Goal: Find contact information

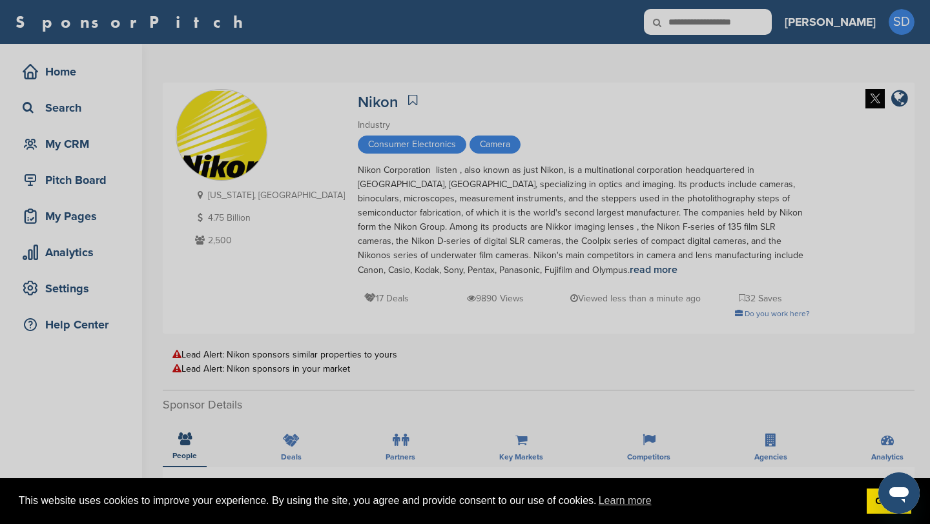
click at [457, 23] on div "Sponsor Detail Page Welcome to the Sponsor Detail page. You might see a green c…" at bounding box center [465, 262] width 930 height 524
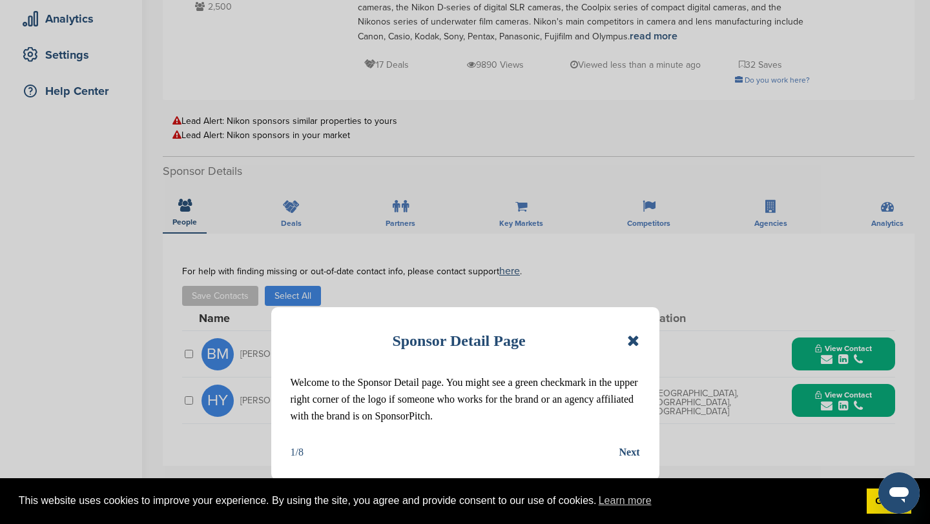
scroll to position [320, 0]
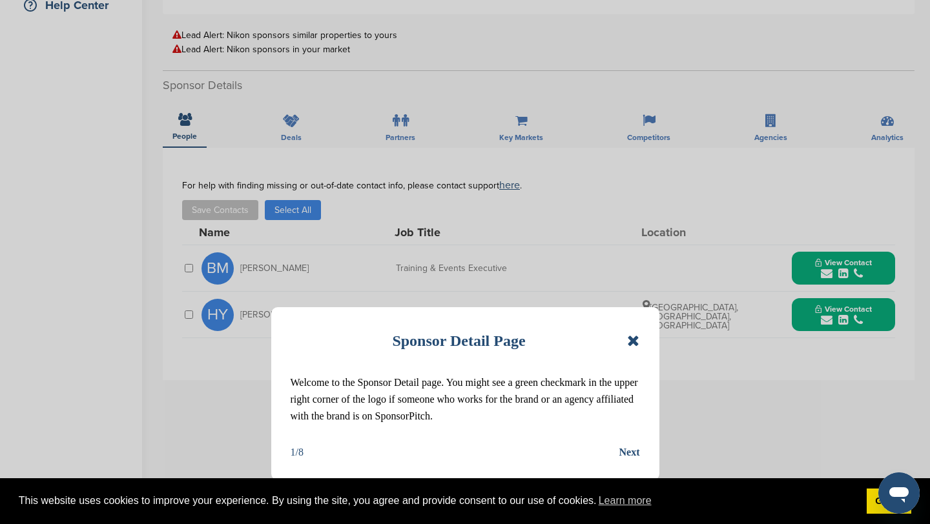
click at [457, 198] on div "Sponsor Detail Page" at bounding box center [465, 341] width 349 height 28
click at [457, 198] on icon at bounding box center [633, 340] width 12 height 15
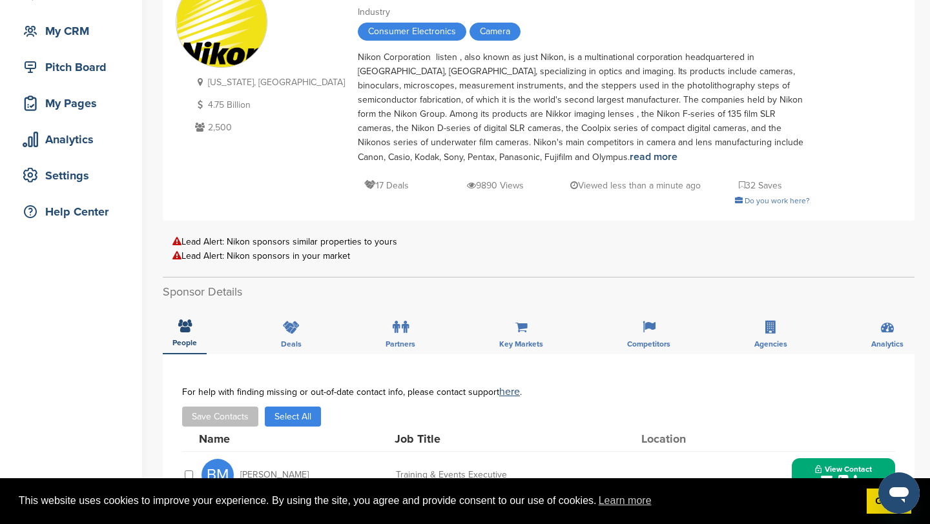
scroll to position [0, 0]
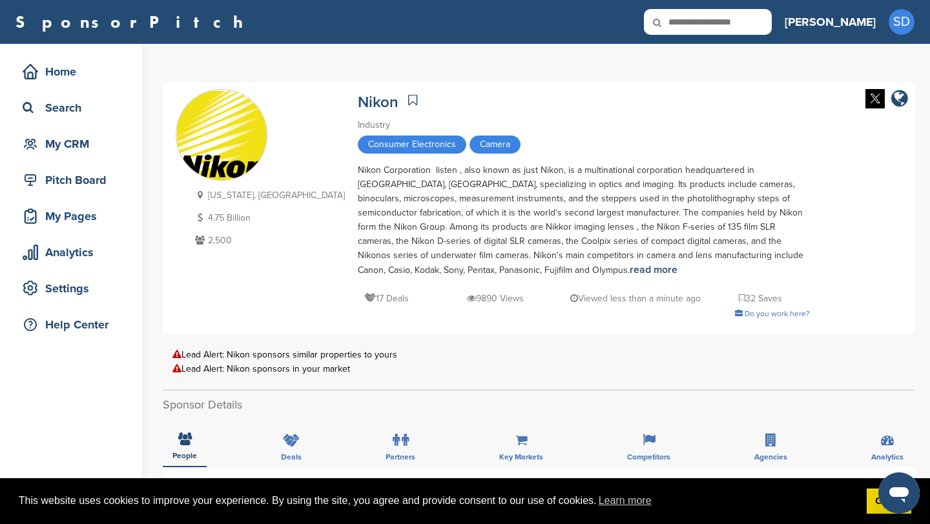
click at [457, 27] on input "text" at bounding box center [708, 22] width 128 height 26
type input "******"
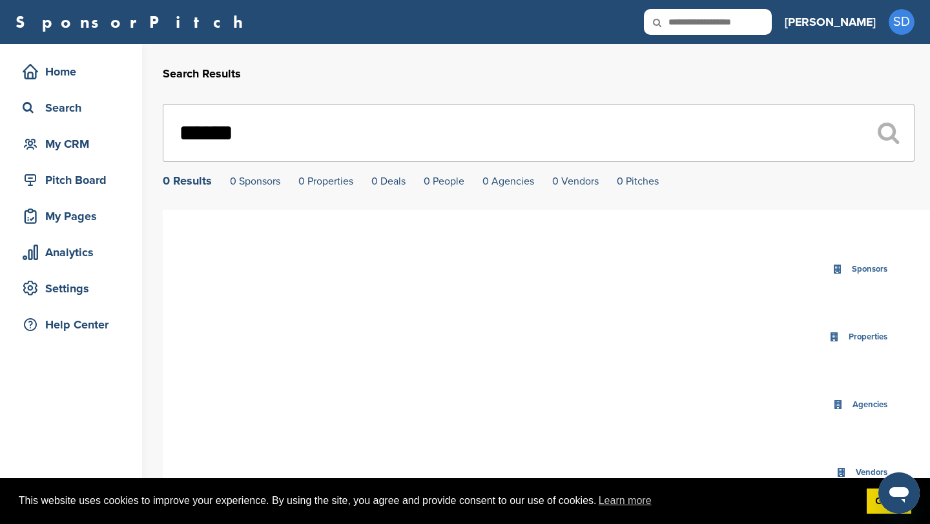
click at [741, 19] on input "text" at bounding box center [708, 22] width 128 height 26
type input "*******"
click at [370, 134] on input "*******" at bounding box center [538, 133] width 751 height 58
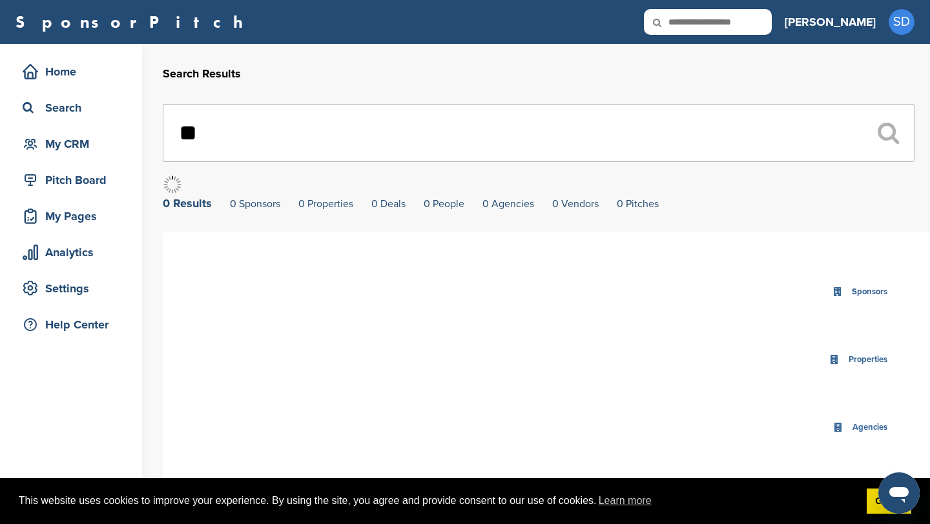
type input "*"
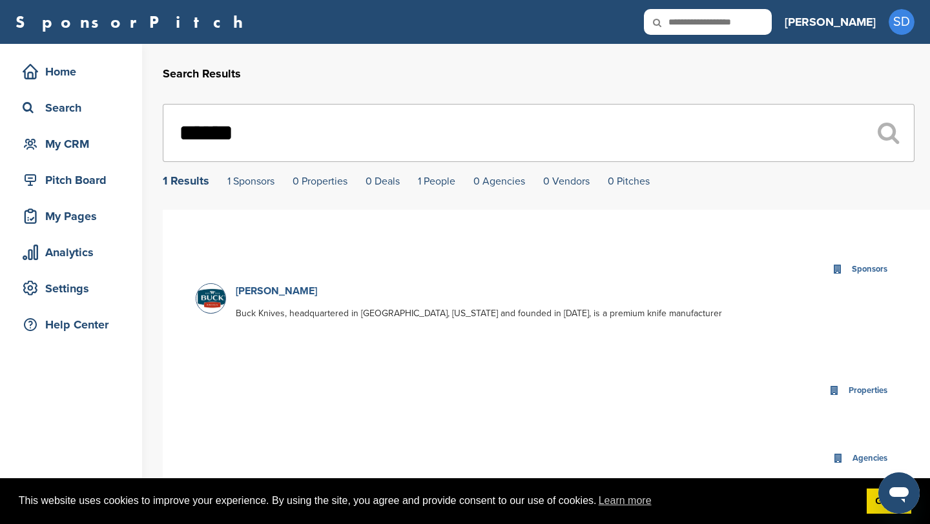
type input "******"
click at [254, 292] on link "[PERSON_NAME]" at bounding box center [276, 291] width 81 height 13
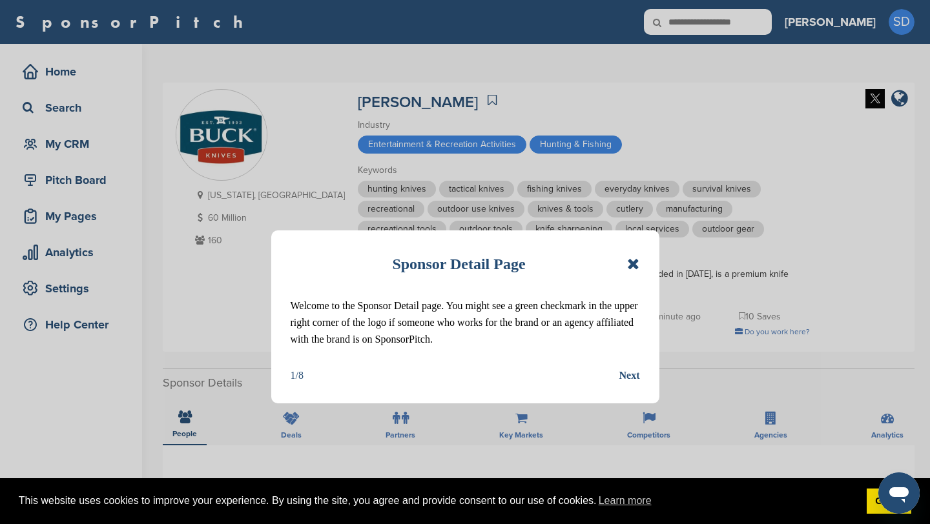
click at [632, 266] on icon at bounding box center [633, 263] width 12 height 15
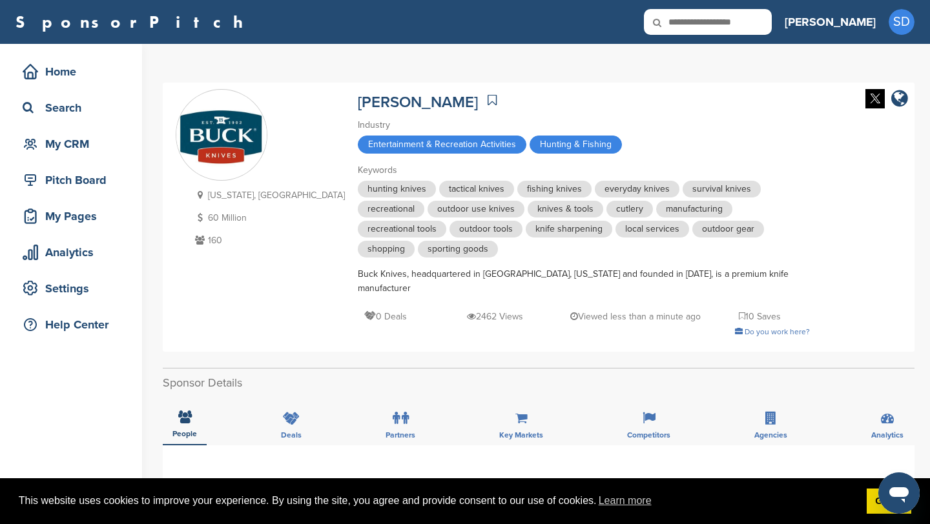
click at [688, 28] on icon at bounding box center [666, 22] width 44 height 27
click at [734, 26] on input "text" at bounding box center [708, 22] width 128 height 26
type input "*********"
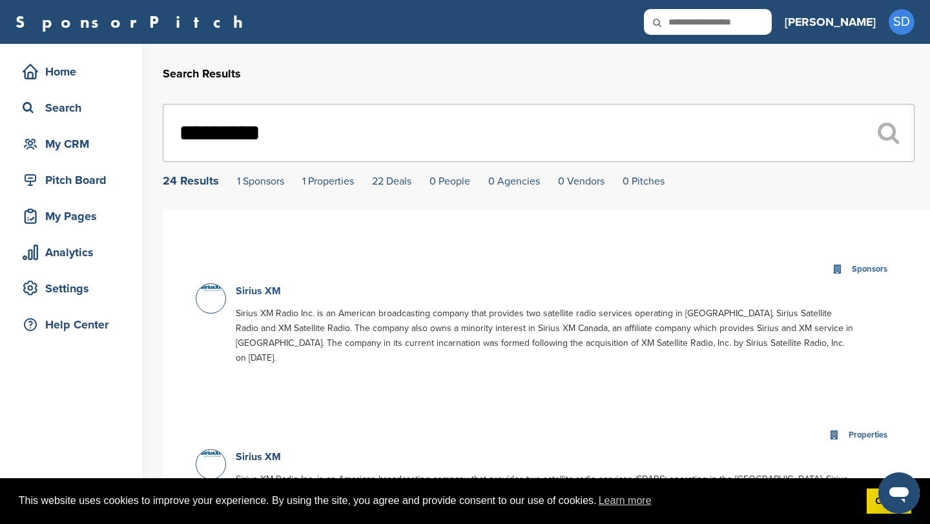
click at [267, 291] on link "Sirius XM" at bounding box center [258, 291] width 45 height 13
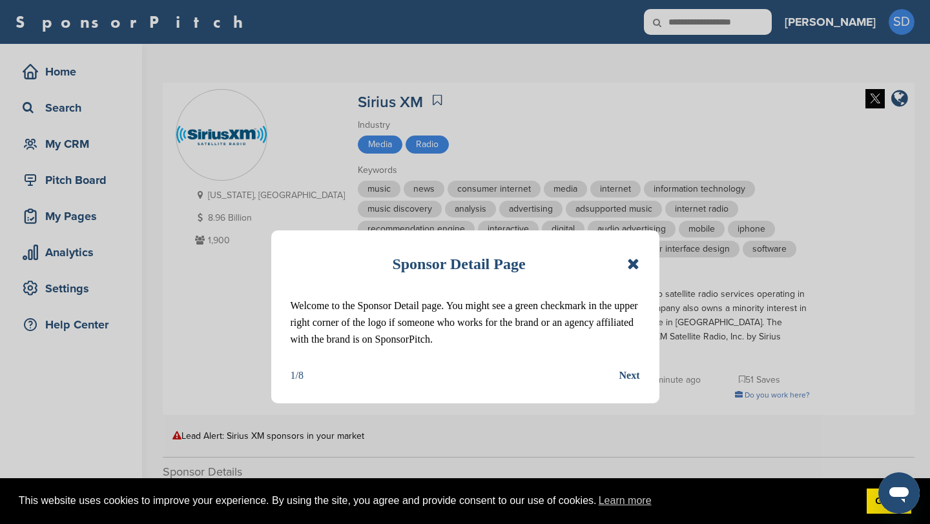
click at [635, 263] on icon at bounding box center [633, 263] width 12 height 15
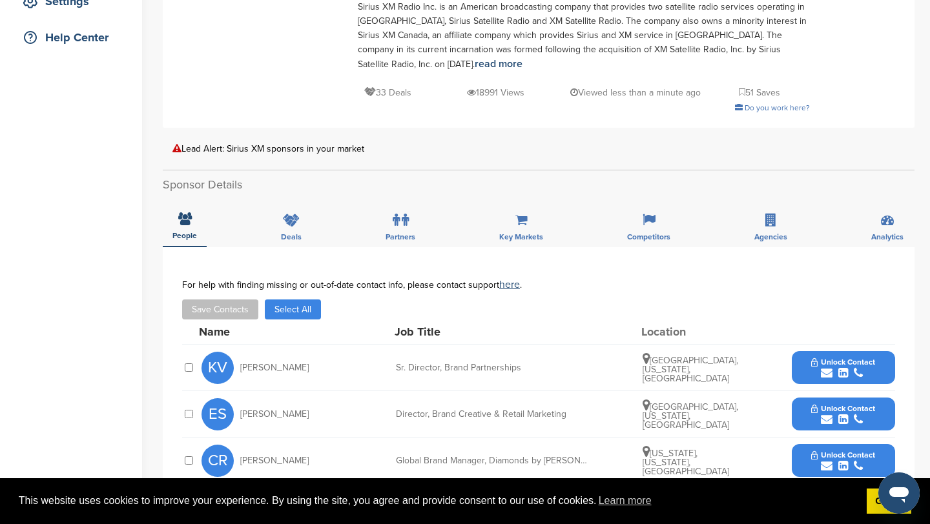
scroll to position [311, 0]
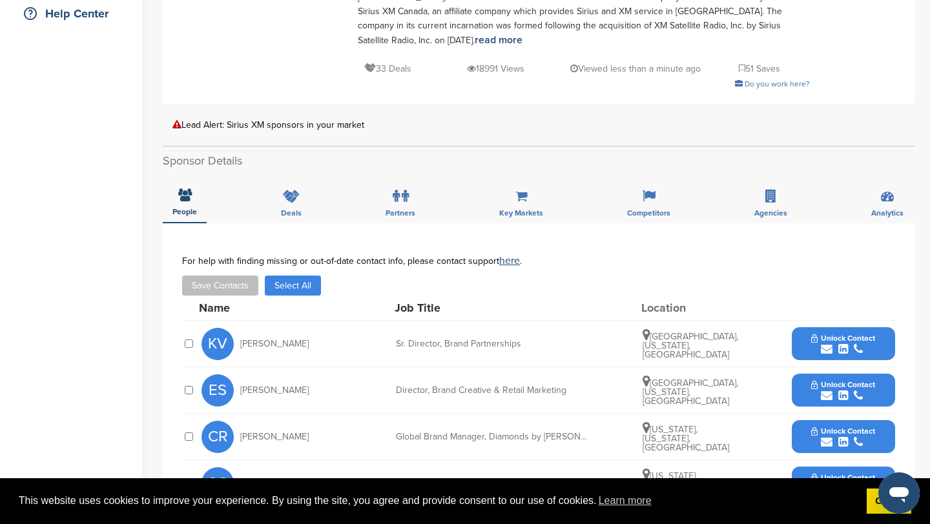
click at [830, 347] on icon "submit" at bounding box center [827, 349] width 12 height 12
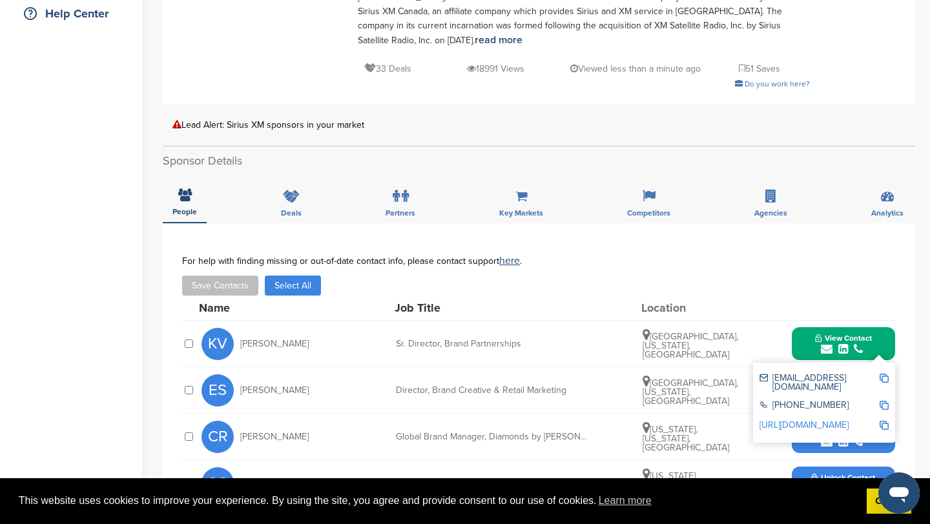
click at [883, 376] on img at bounding box center [883, 378] width 9 height 9
click at [802, 347] on button "View Contact" at bounding box center [843, 344] width 88 height 39
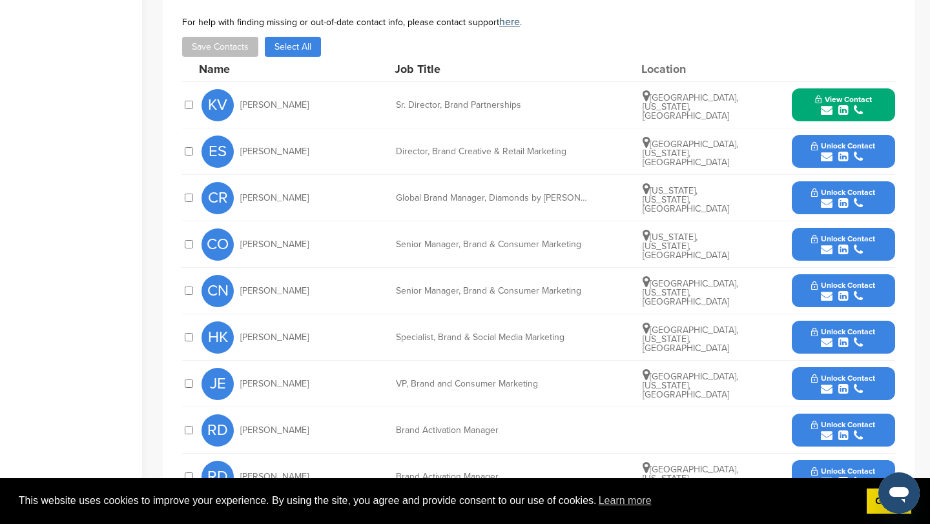
scroll to position [553, 0]
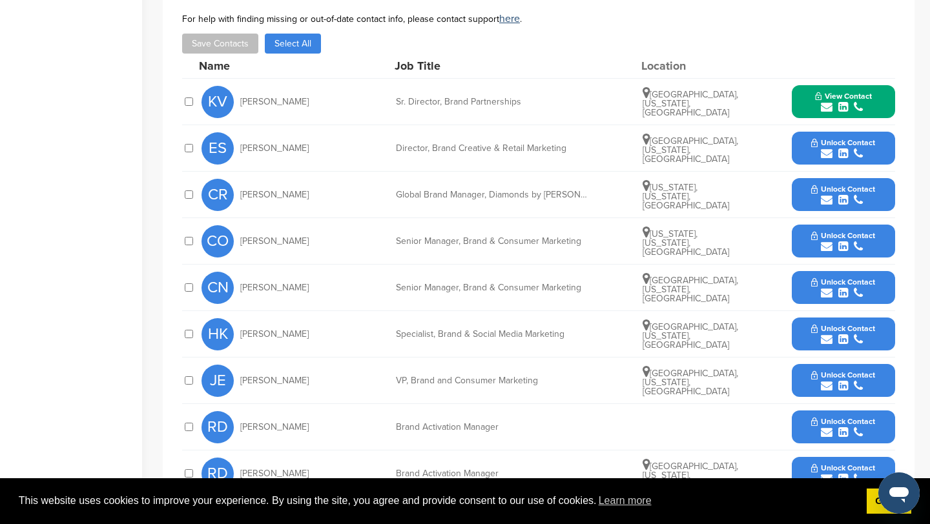
click at [825, 386] on icon "submit" at bounding box center [827, 386] width 12 height 12
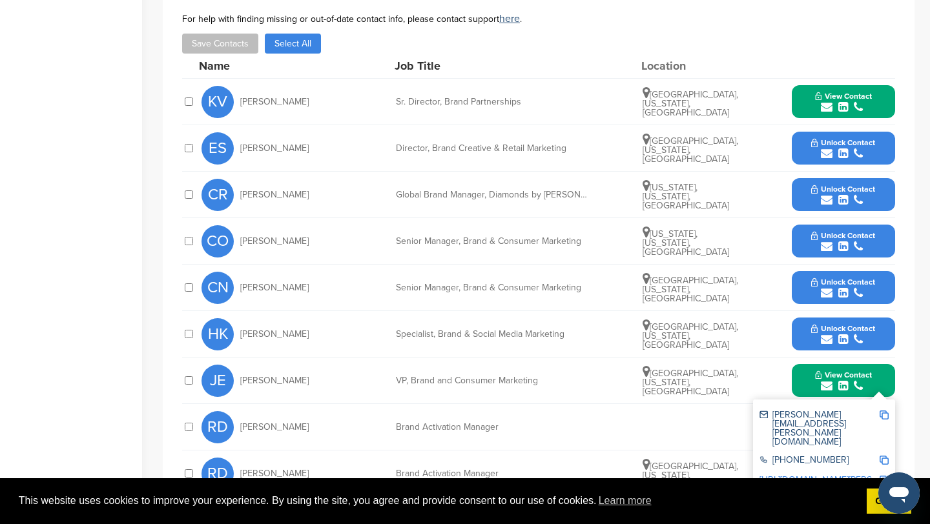
click at [886, 414] on img at bounding box center [883, 415] width 9 height 9
click at [803, 378] on button "View Contact" at bounding box center [843, 381] width 88 height 39
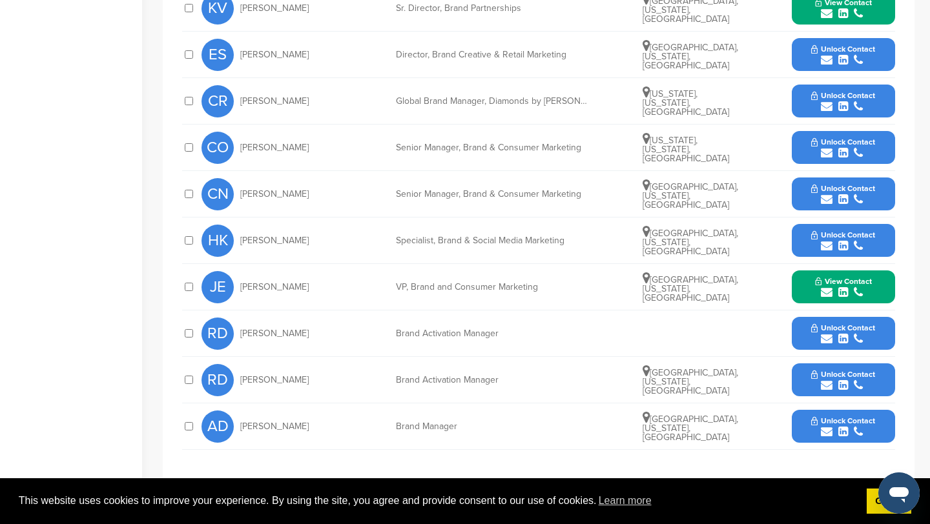
scroll to position [648, 0]
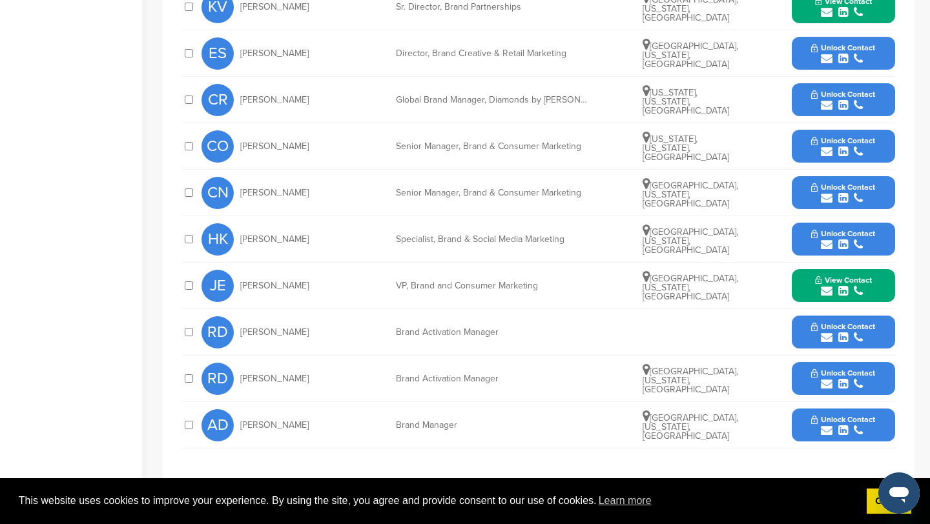
click at [826, 386] on icon "submit" at bounding box center [827, 384] width 12 height 12
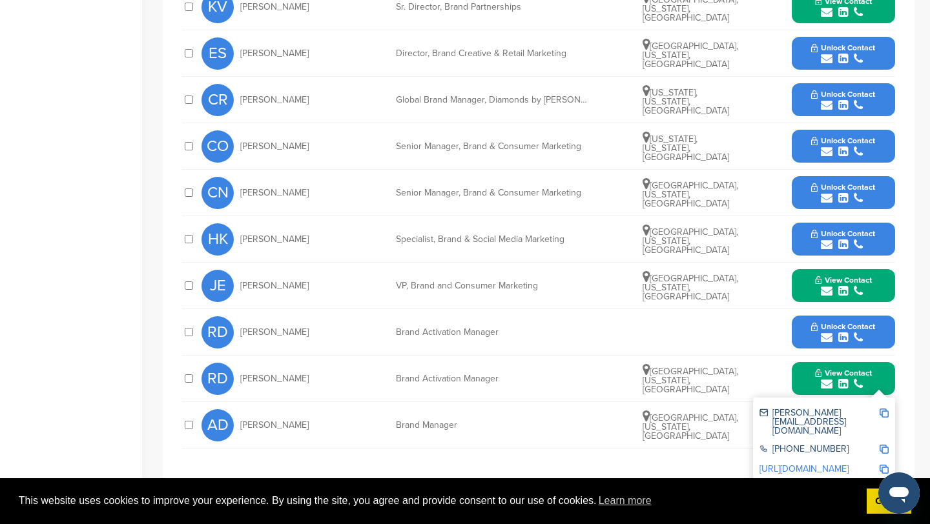
click at [884, 414] on img at bounding box center [883, 413] width 9 height 9
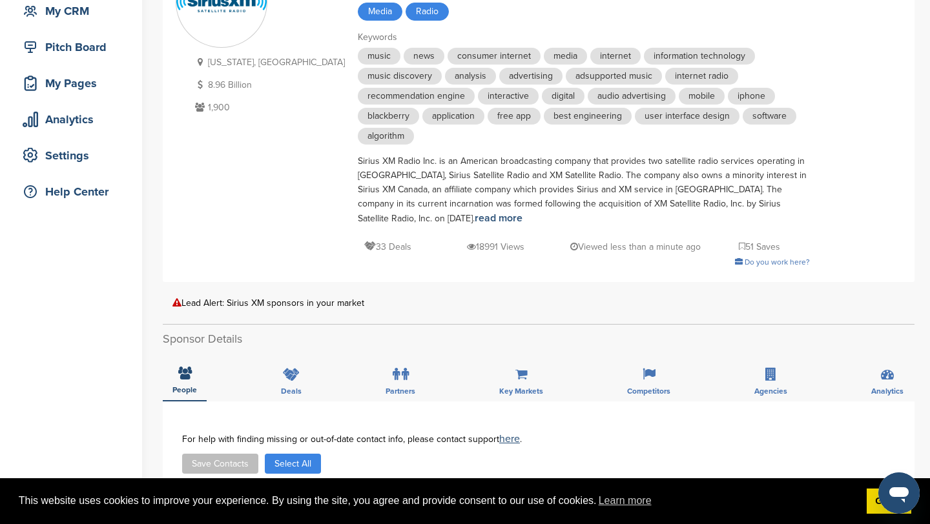
scroll to position [0, 0]
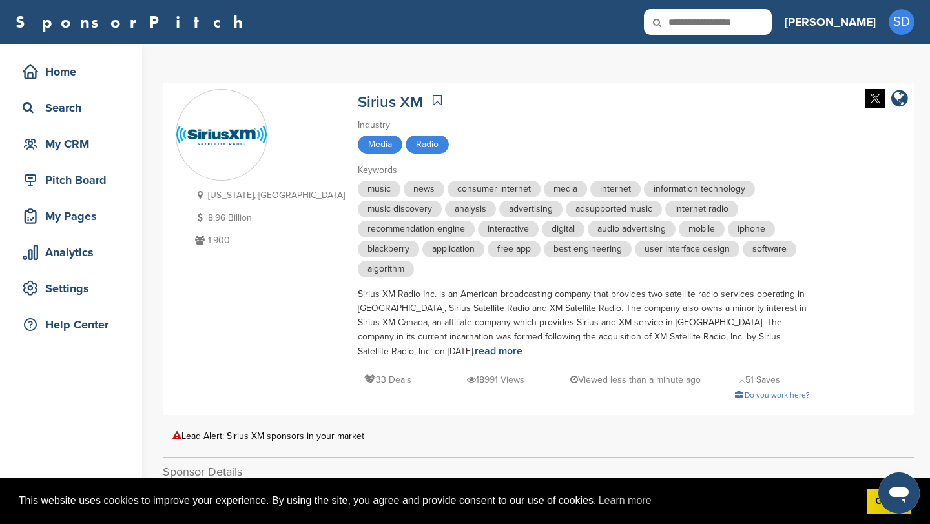
click at [761, 27] on input "text" at bounding box center [708, 22] width 128 height 26
type input "***"
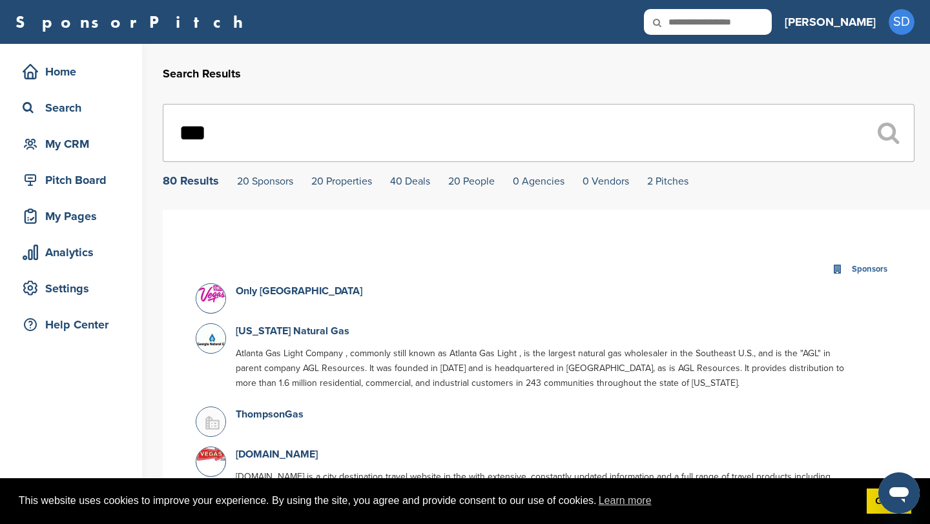
click at [385, 143] on input "***" at bounding box center [538, 133] width 751 height 58
type input "*"
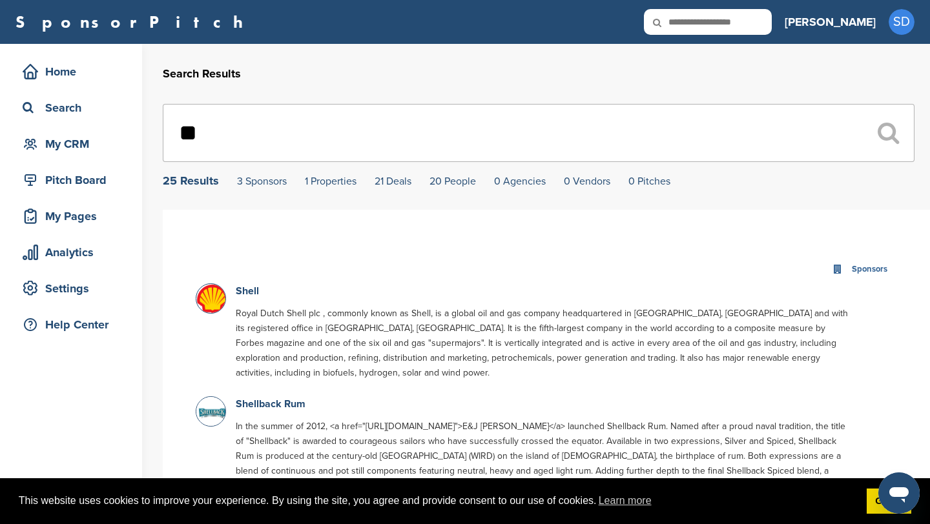
type input "*"
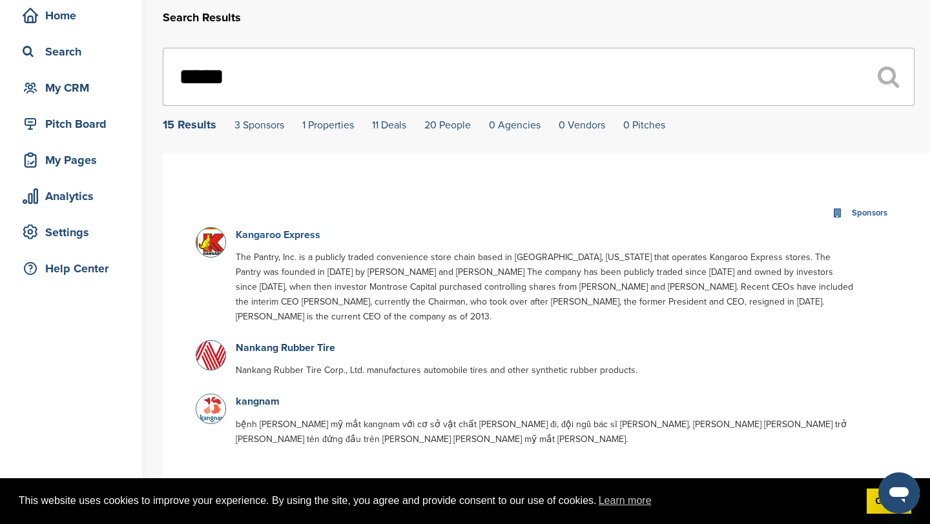
scroll to position [50, 0]
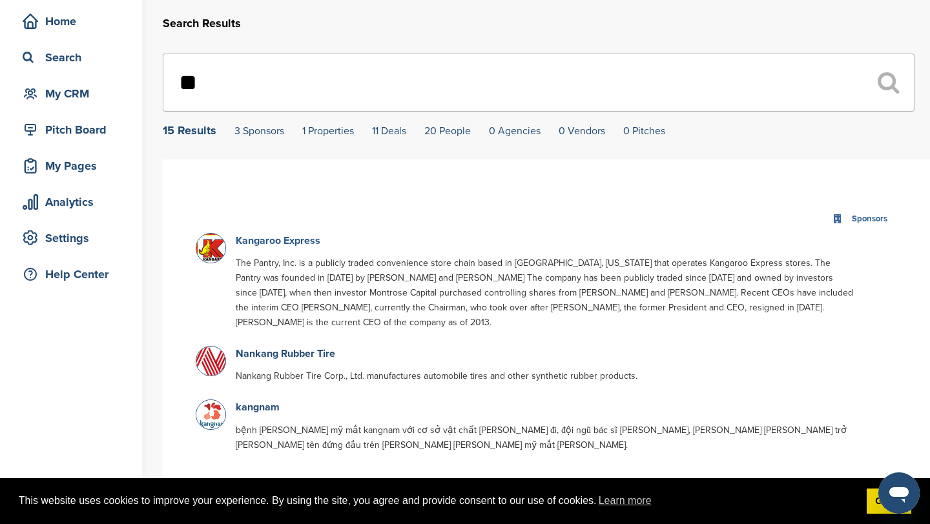
type input "*"
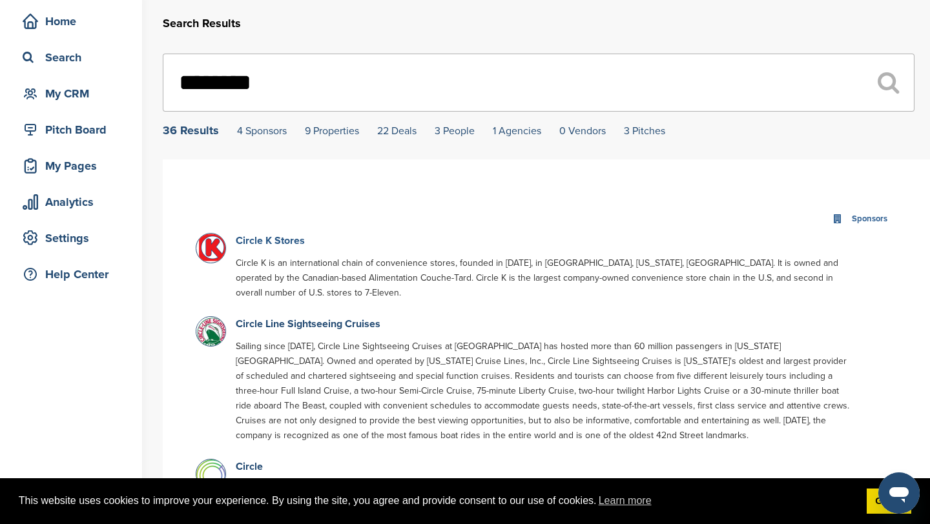
type input "********"
click at [257, 243] on link "Circle K Stores" at bounding box center [270, 240] width 69 height 13
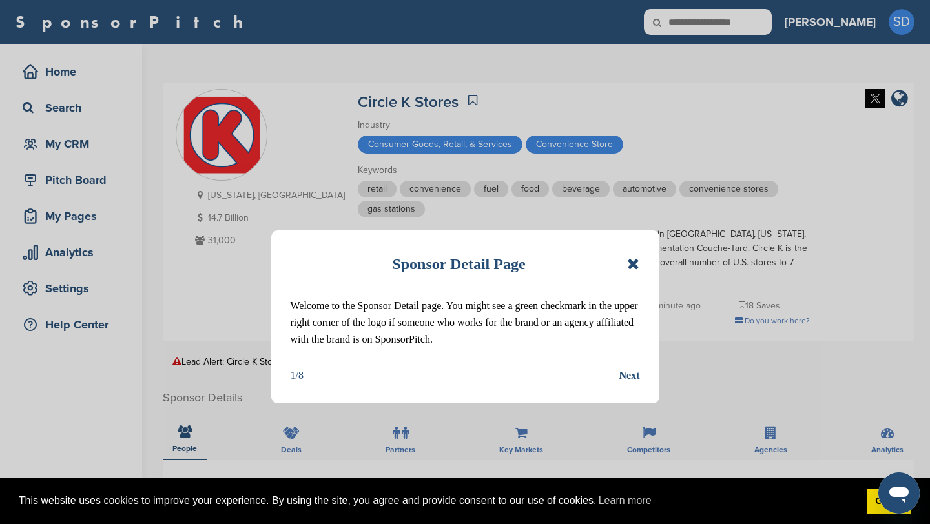
click at [634, 262] on icon at bounding box center [633, 263] width 12 height 15
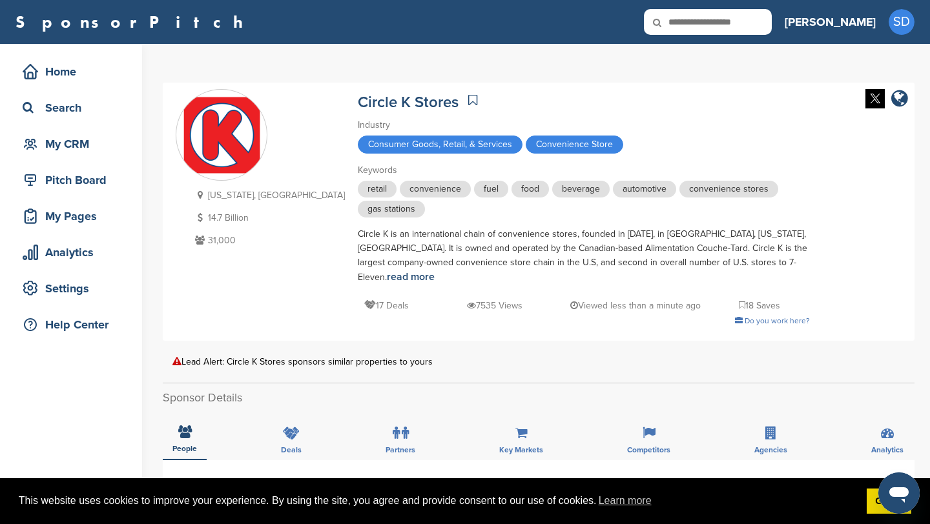
click at [732, 32] on input "text" at bounding box center [708, 22] width 128 height 26
type input "********"
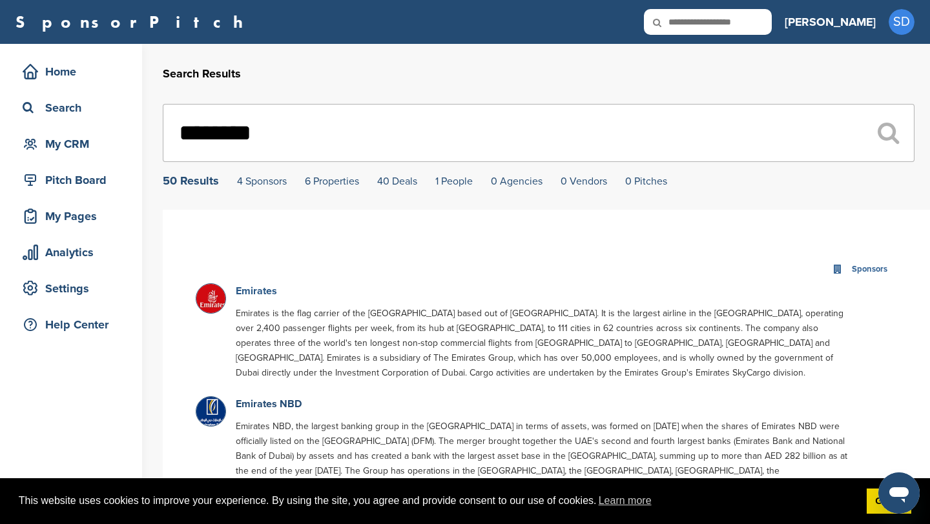
click at [261, 293] on link "Emirates" at bounding box center [256, 291] width 41 height 13
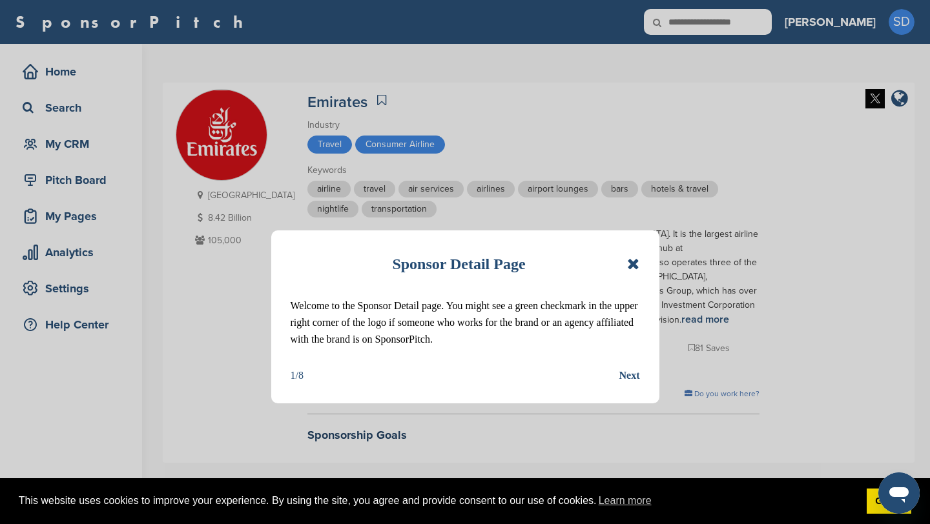
click at [636, 263] on icon at bounding box center [633, 263] width 12 height 15
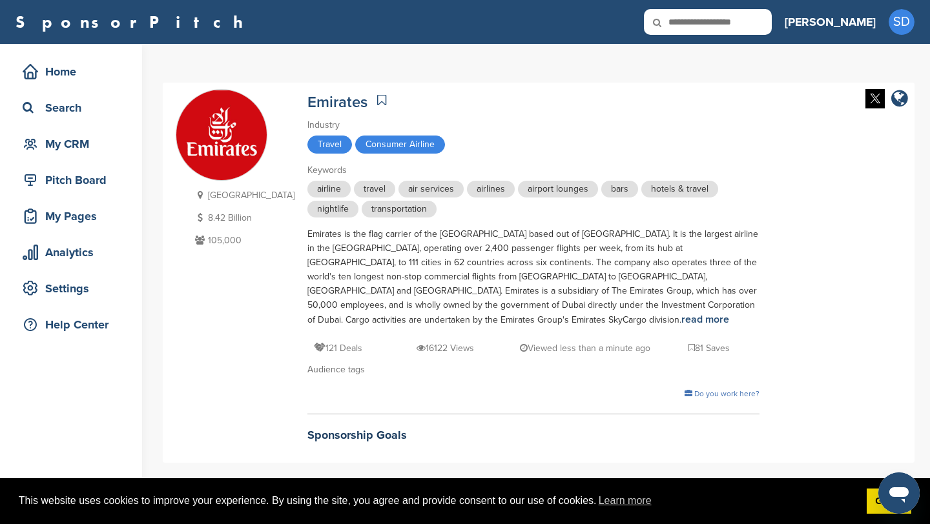
click at [772, 25] on input "text" at bounding box center [708, 22] width 128 height 26
type input "******"
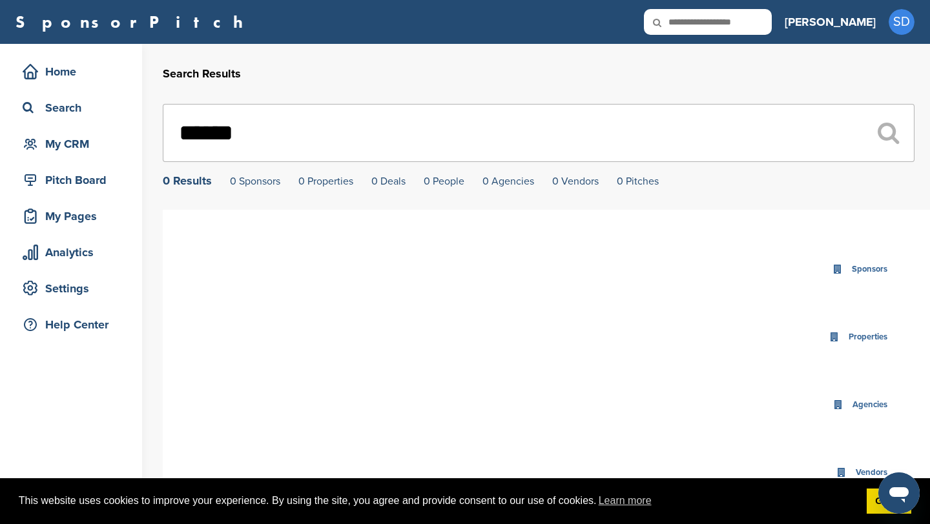
click at [349, 142] on input "******" at bounding box center [538, 133] width 751 height 58
type input "*"
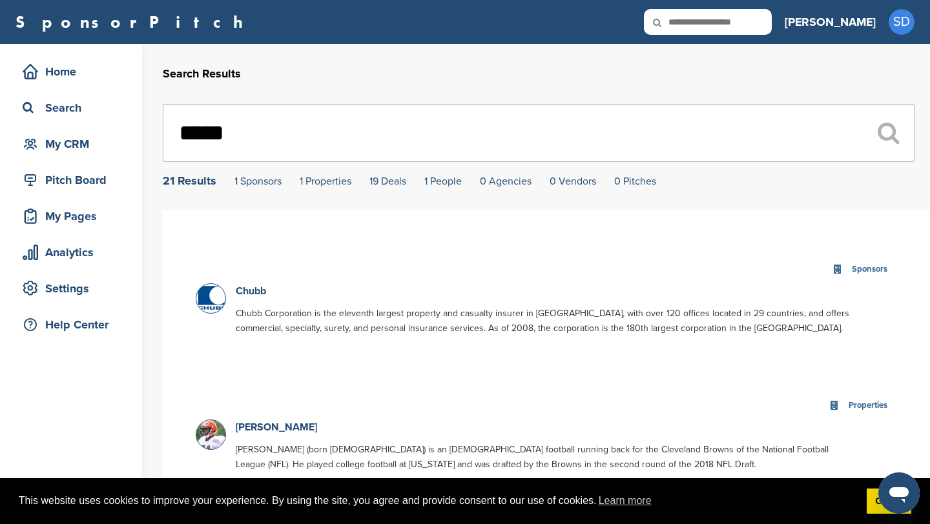
type input "*****"
click at [739, 29] on input "text" at bounding box center [708, 22] width 128 height 26
type input "*********"
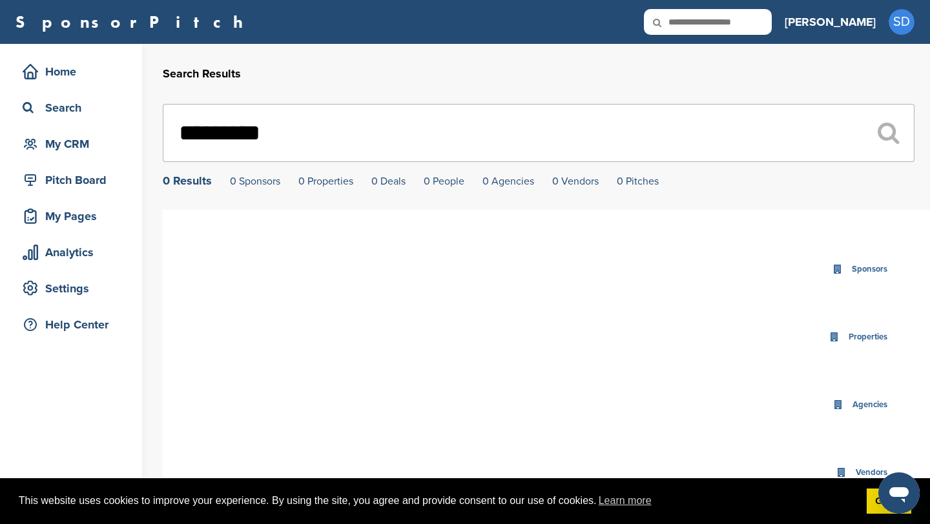
click at [301, 138] on input "*********" at bounding box center [538, 133] width 751 height 58
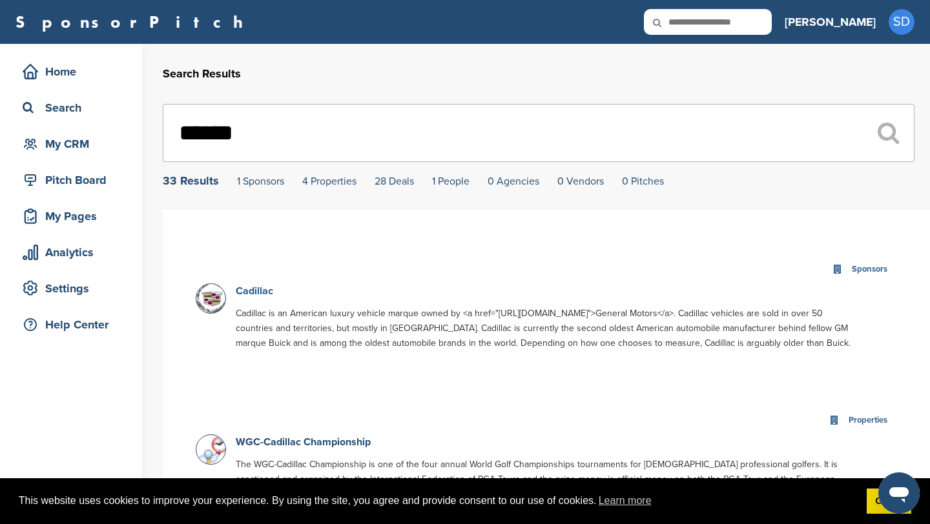
type input "******"
click at [241, 292] on link "Cadillac" at bounding box center [254, 291] width 37 height 13
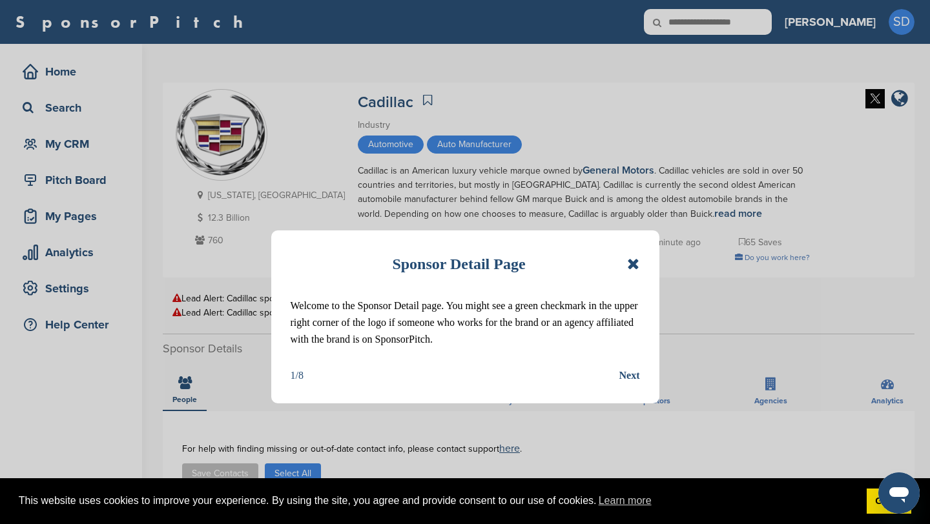
click at [637, 263] on icon at bounding box center [633, 263] width 12 height 15
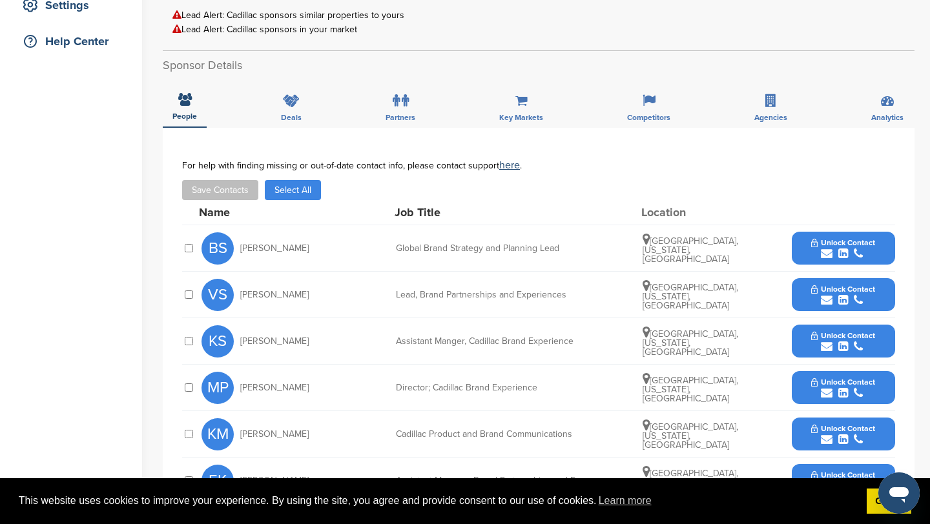
scroll to position [286, 0]
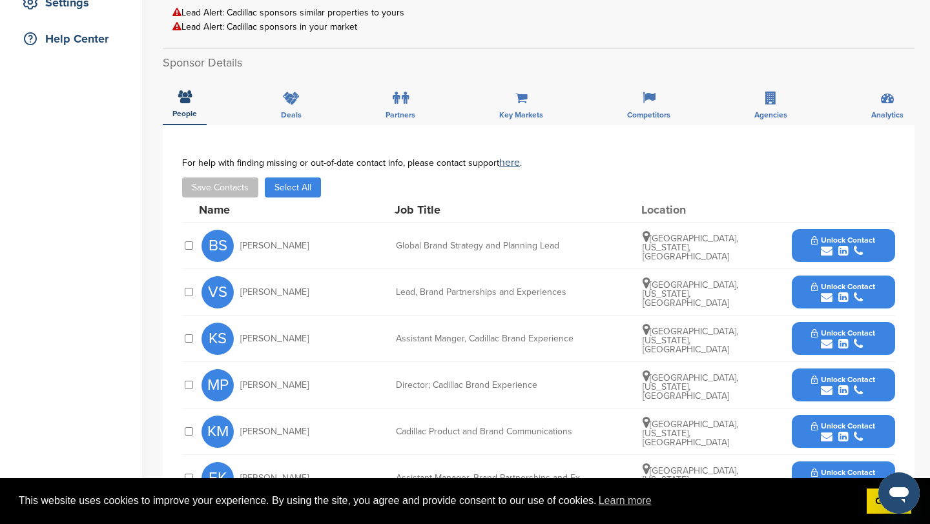
click at [826, 296] on icon "submit" at bounding box center [827, 298] width 12 height 12
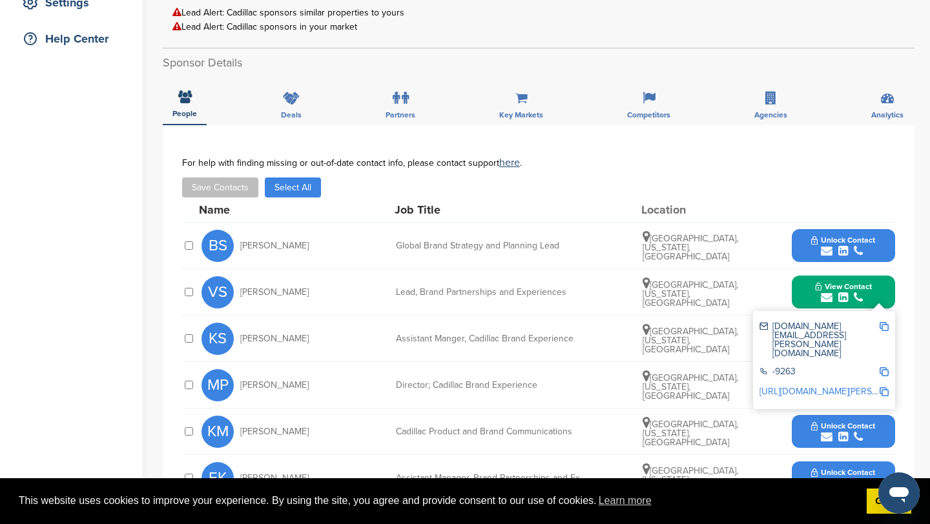
click at [884, 324] on img at bounding box center [883, 326] width 9 height 9
click at [806, 297] on button "View Contact" at bounding box center [843, 292] width 88 height 39
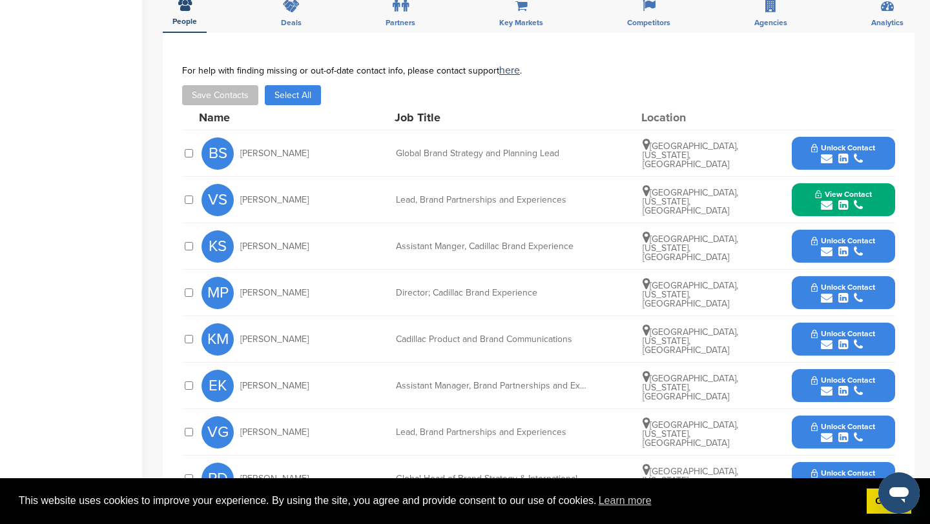
scroll to position [388, 0]
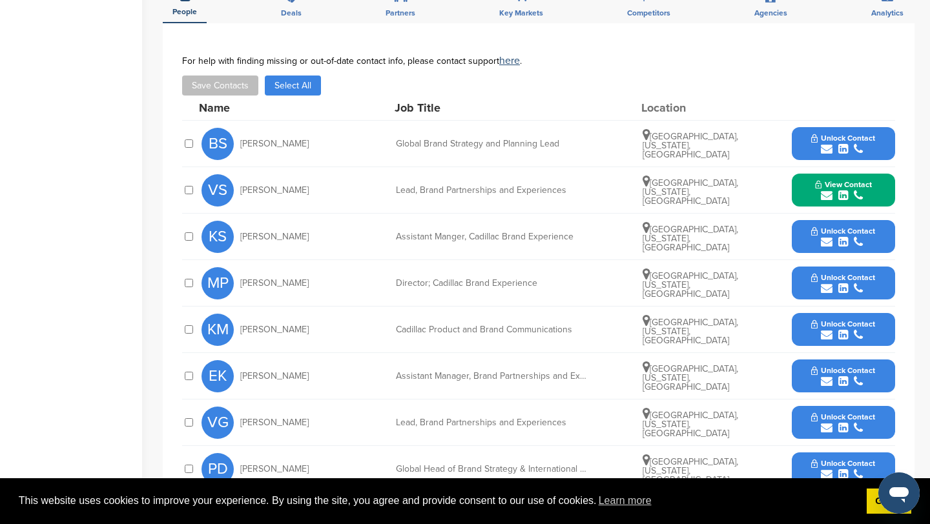
click at [826, 380] on icon "submit" at bounding box center [827, 382] width 12 height 12
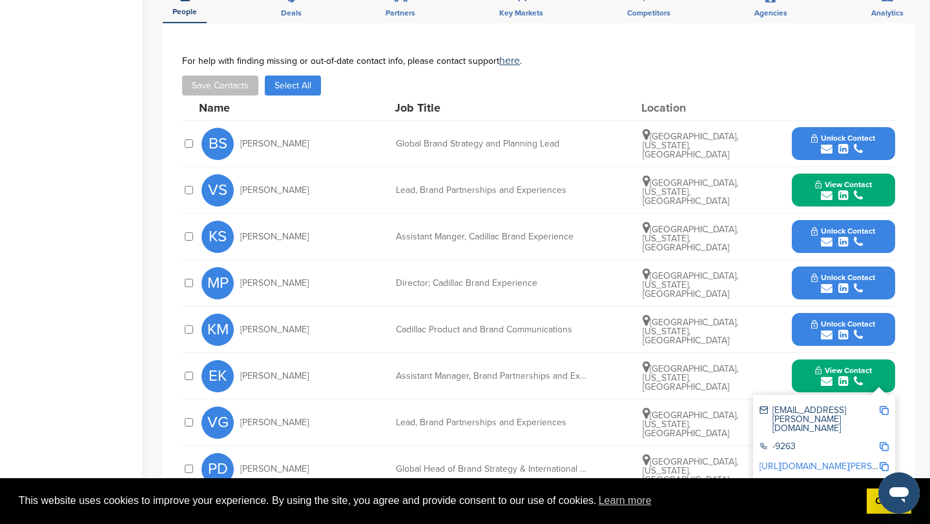
click at [884, 409] on img at bounding box center [883, 410] width 9 height 9
click at [810, 367] on button "View Contact" at bounding box center [843, 376] width 88 height 39
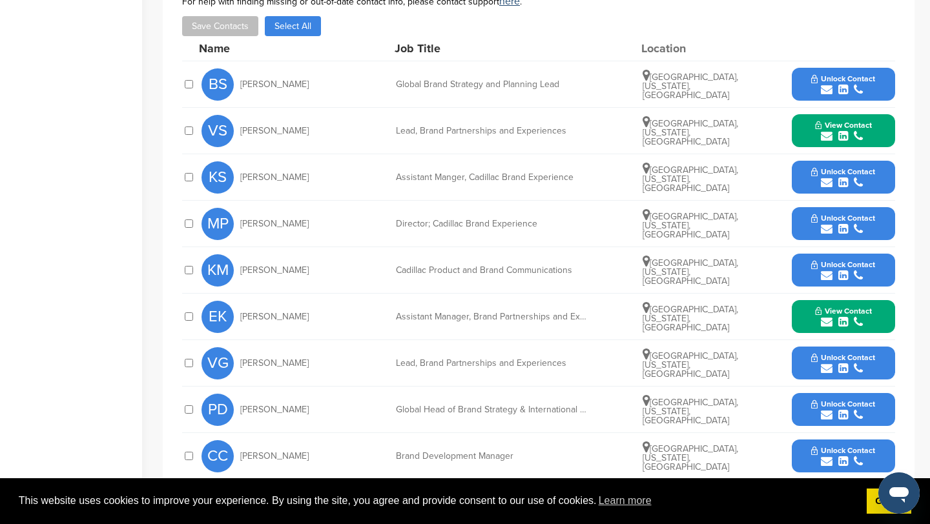
scroll to position [460, 0]
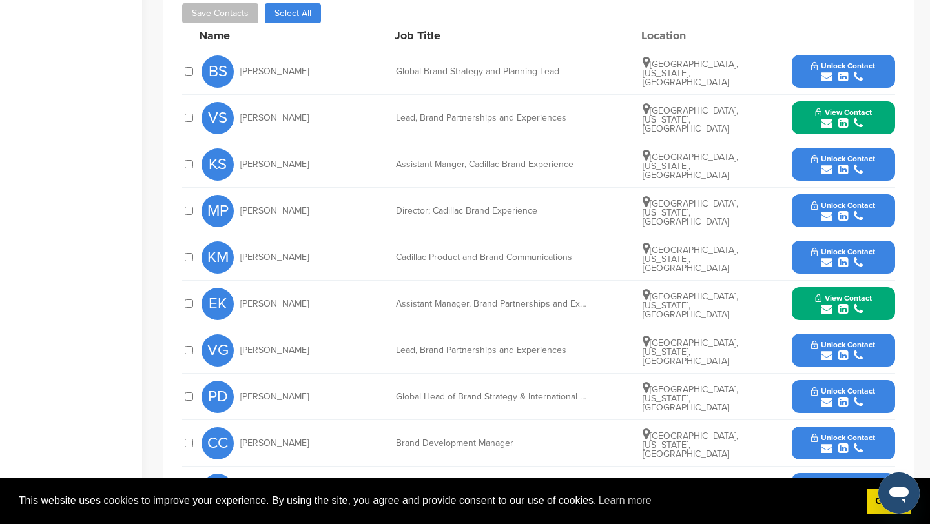
click at [827, 356] on icon "submit" at bounding box center [827, 356] width 12 height 12
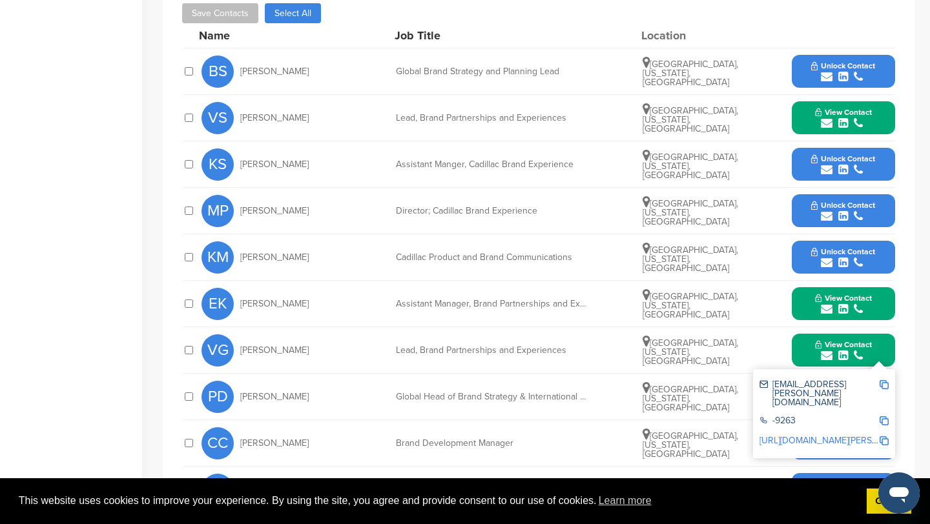
click at [884, 382] on img at bounding box center [883, 384] width 9 height 9
click at [804, 343] on button "View Contact" at bounding box center [843, 350] width 88 height 39
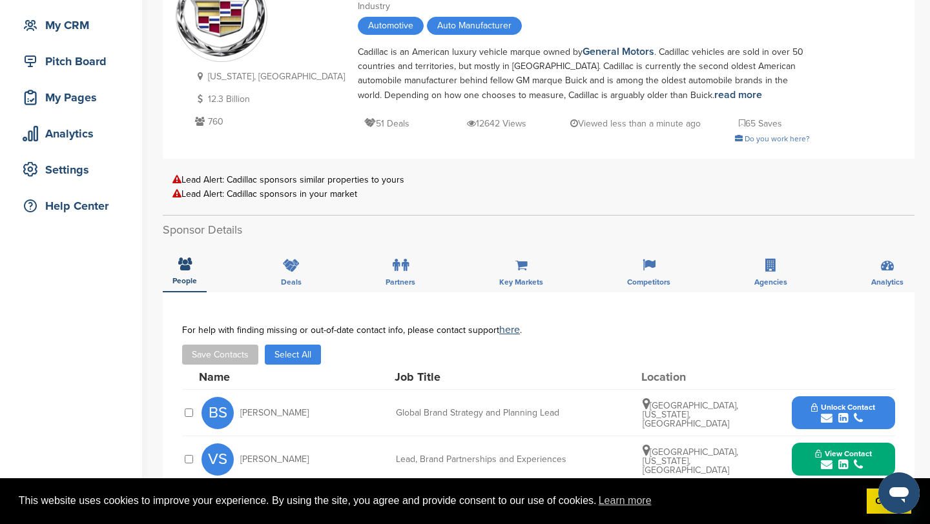
scroll to position [0, 0]
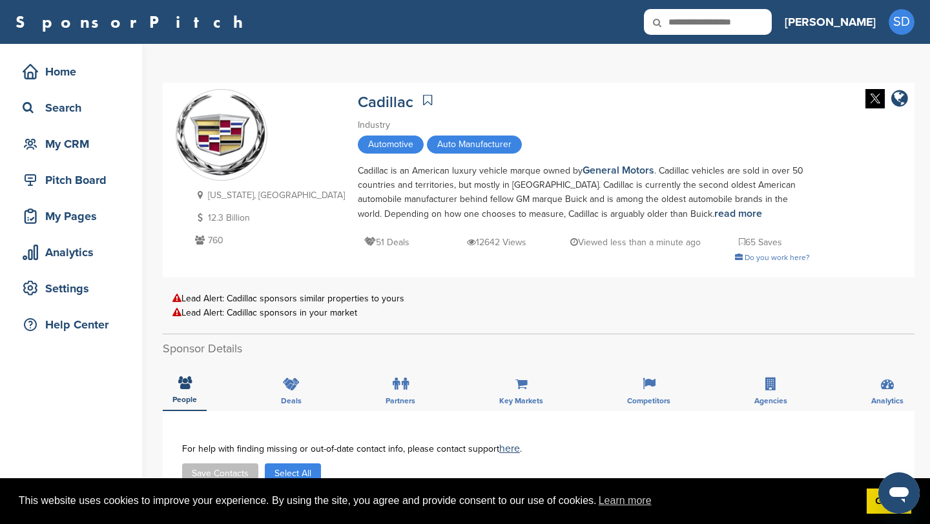
click at [751, 26] on input "text" at bounding box center [708, 22] width 128 height 26
type input "***"
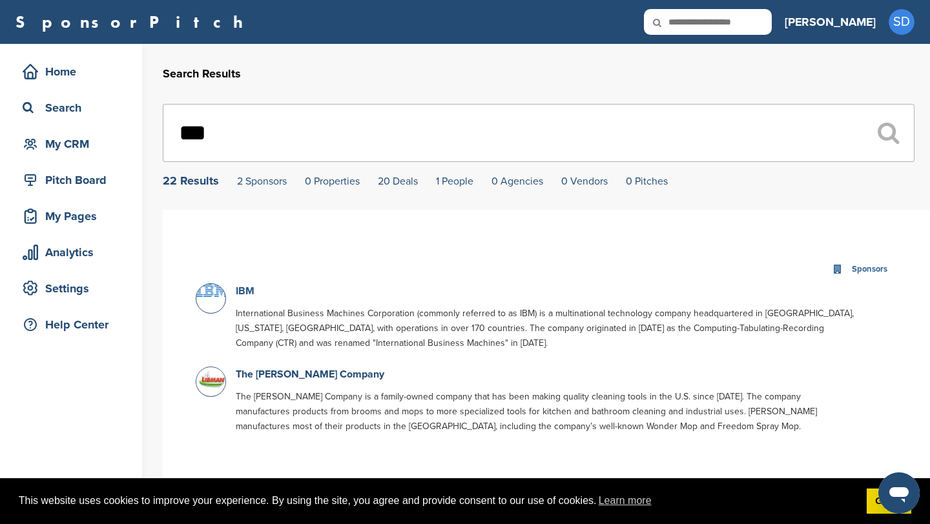
click at [245, 292] on link "IBM" at bounding box center [245, 291] width 19 height 13
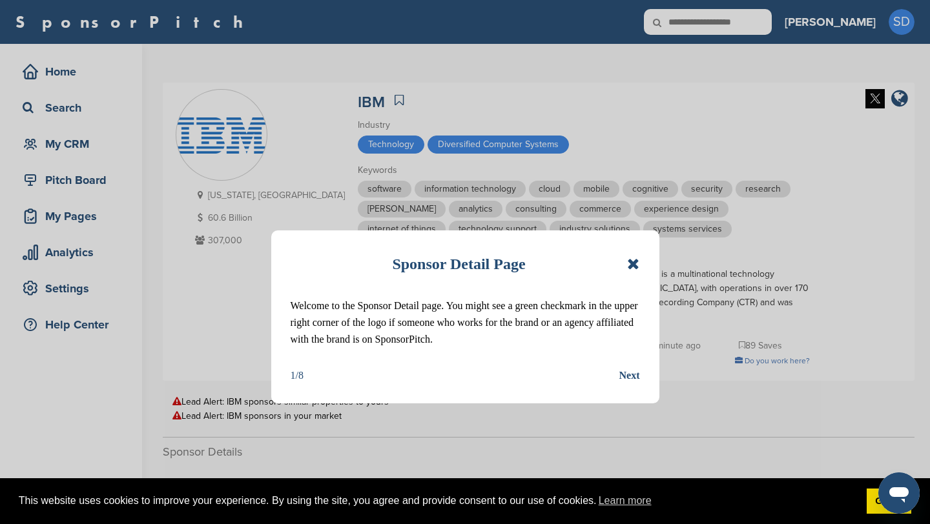
click at [639, 263] on icon at bounding box center [633, 263] width 12 height 15
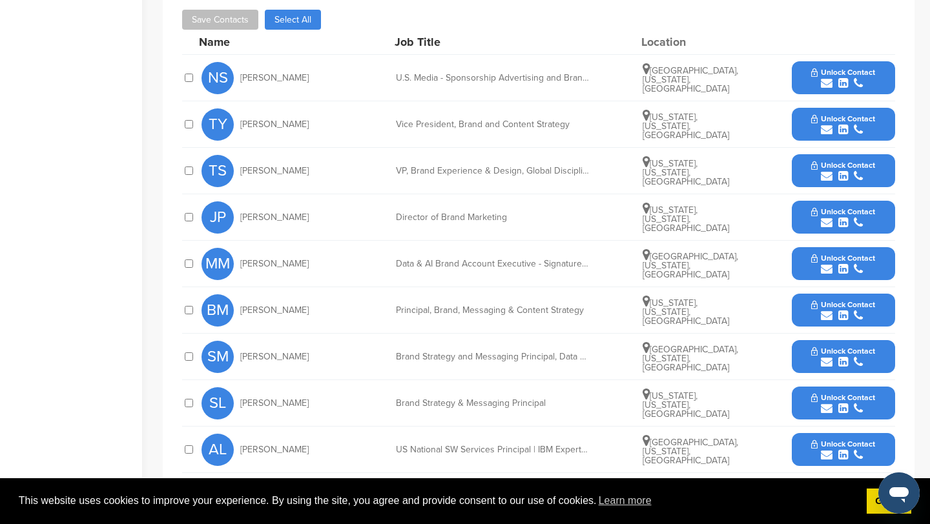
scroll to position [558, 0]
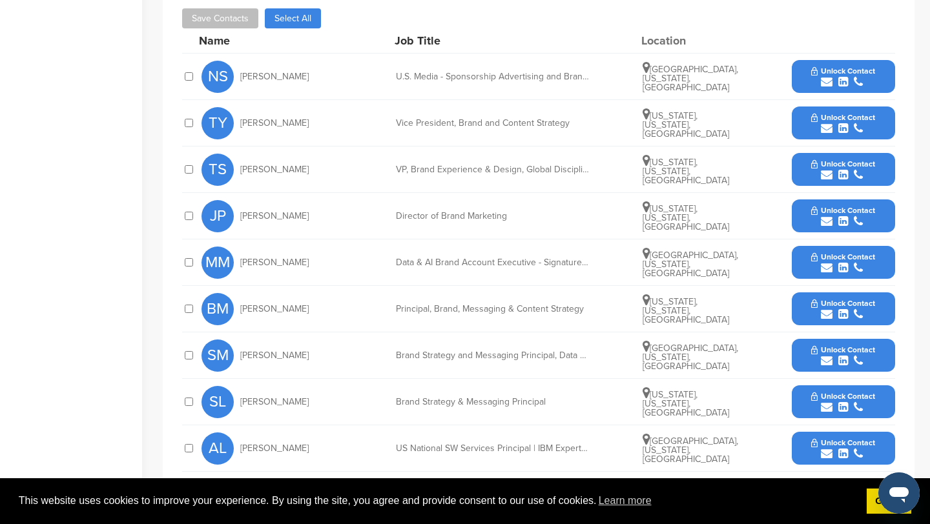
click at [825, 82] on icon "submit" at bounding box center [827, 82] width 12 height 12
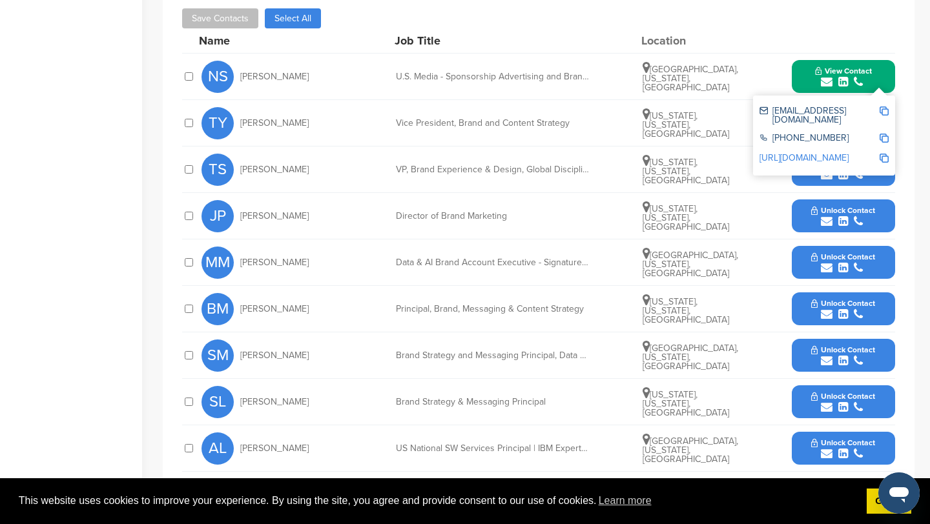
click at [884, 109] on img at bounding box center [883, 111] width 9 height 9
click at [810, 72] on button "View Contact" at bounding box center [843, 76] width 88 height 39
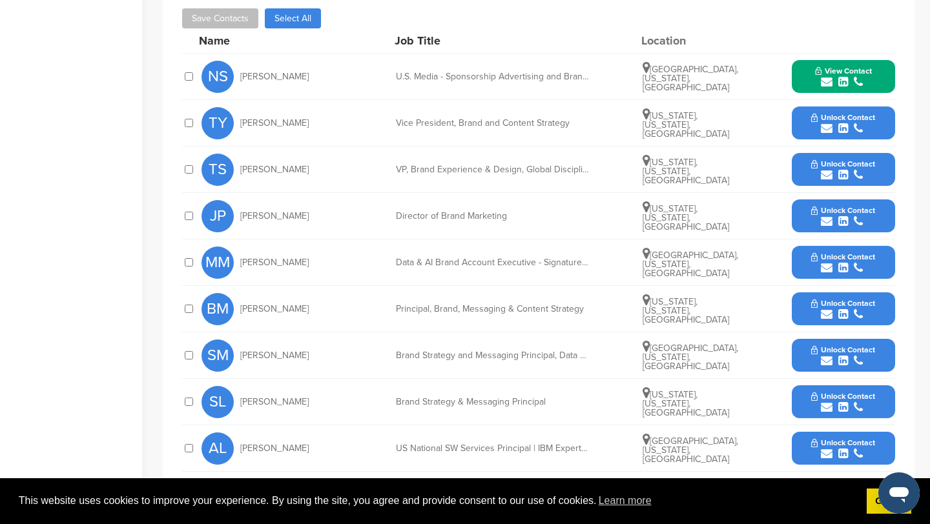
click at [826, 126] on icon "submit" at bounding box center [827, 129] width 12 height 12
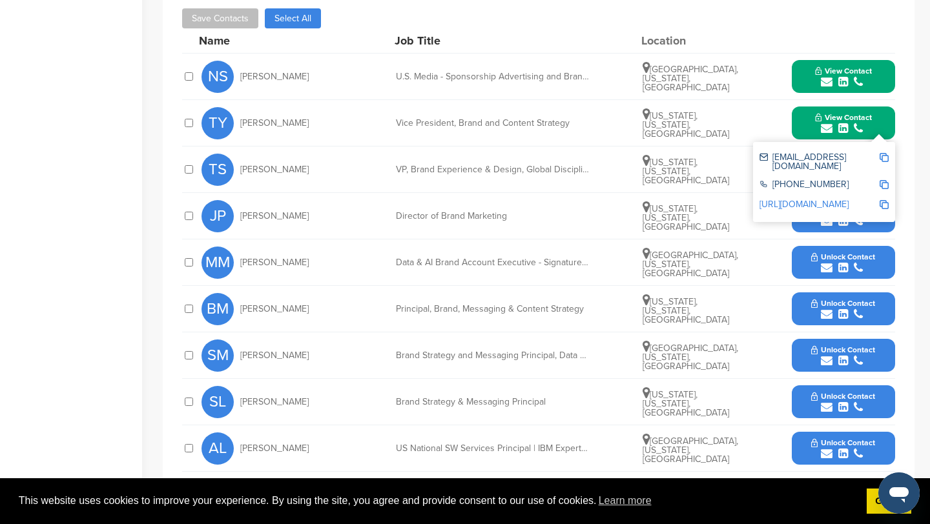
click at [884, 159] on img at bounding box center [883, 157] width 9 height 9
click at [805, 120] on button "View Contact" at bounding box center [843, 123] width 88 height 39
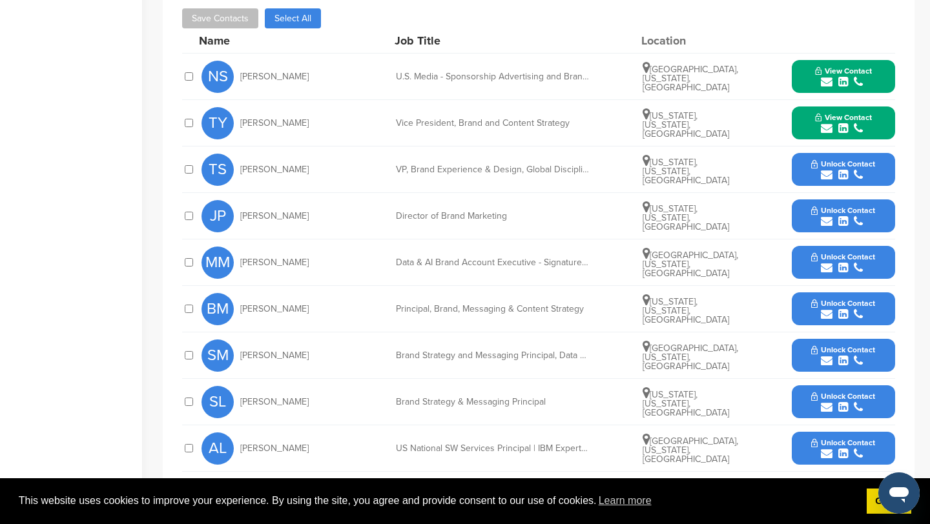
click at [828, 221] on icon "submit" at bounding box center [827, 222] width 12 height 12
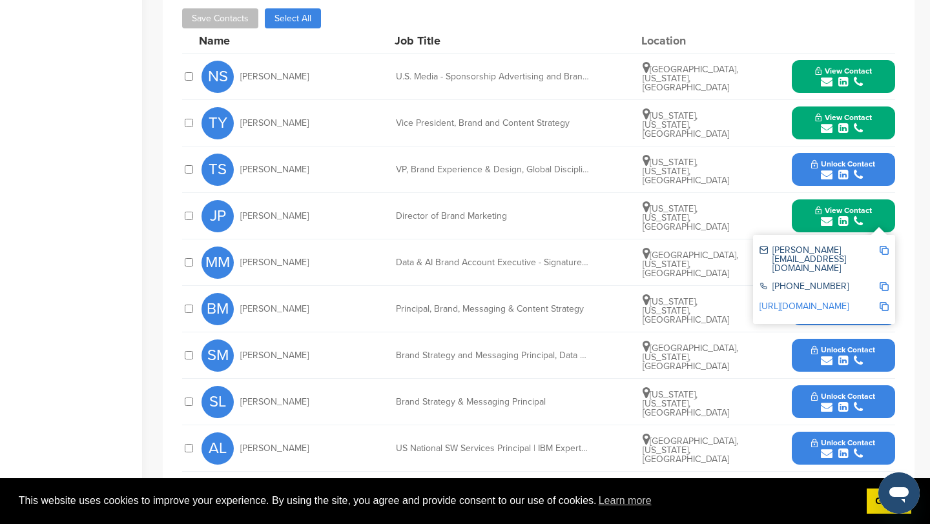
click at [885, 251] on img at bounding box center [883, 250] width 9 height 9
click at [808, 218] on button "View Contact" at bounding box center [843, 216] width 88 height 39
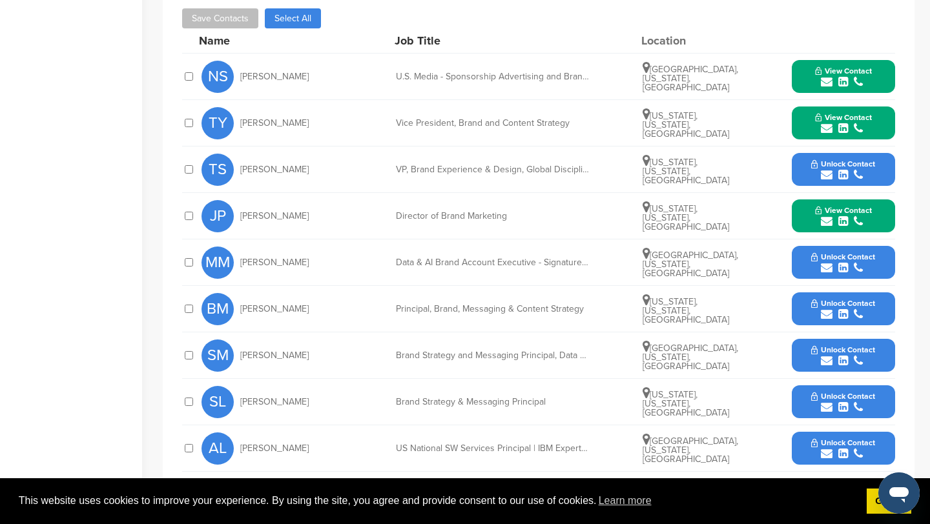
click at [824, 358] on icon "submit" at bounding box center [827, 361] width 12 height 12
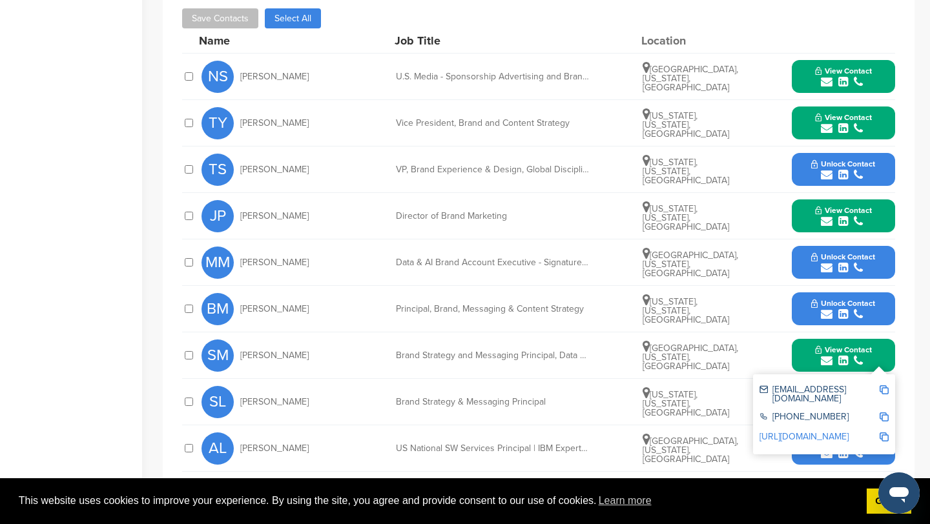
click at [882, 385] on img at bounding box center [883, 389] width 9 height 9
click at [802, 352] on button "View Contact" at bounding box center [843, 355] width 88 height 39
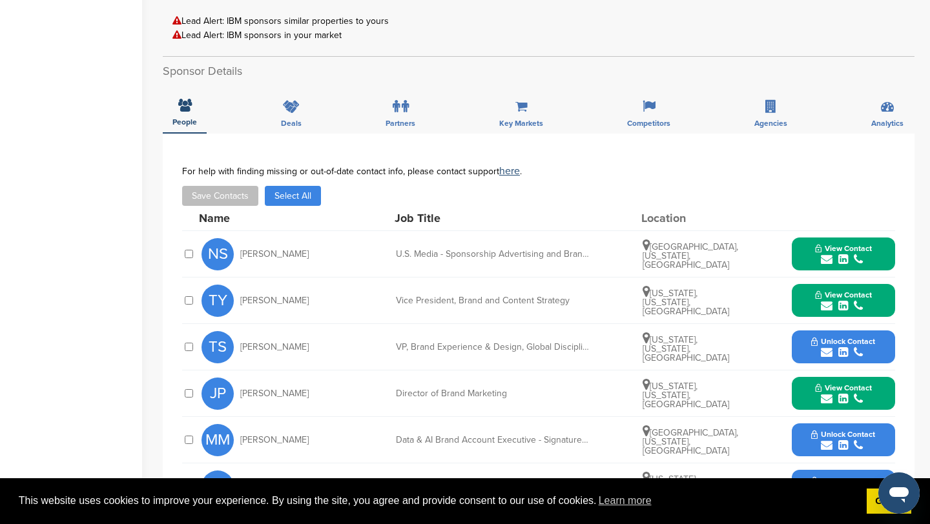
scroll to position [0, 0]
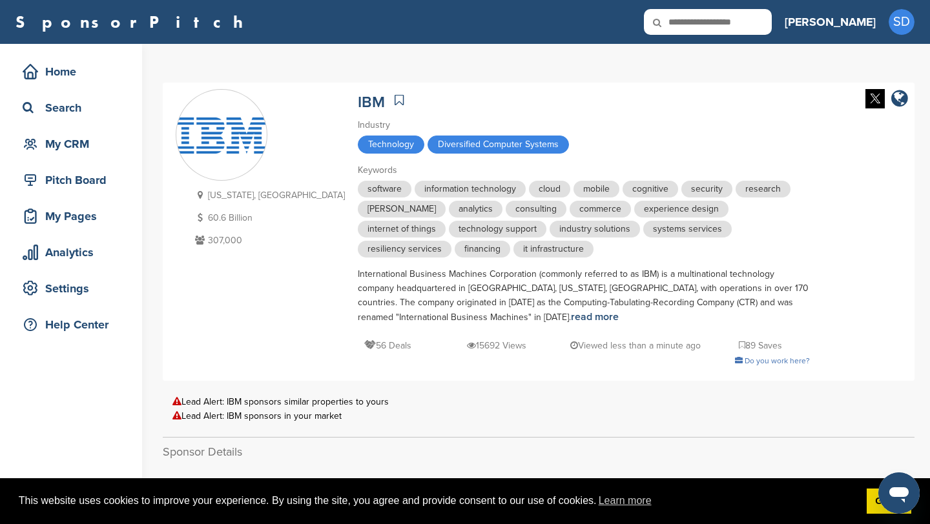
click at [764, 30] on input "text" at bounding box center [708, 22] width 128 height 26
type input "****"
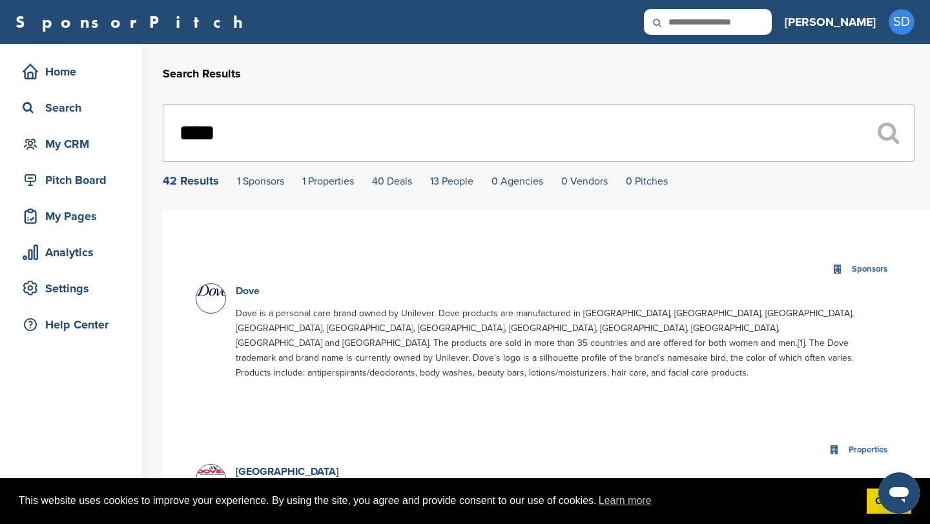
click at [250, 291] on link "Dove" at bounding box center [248, 291] width 24 height 13
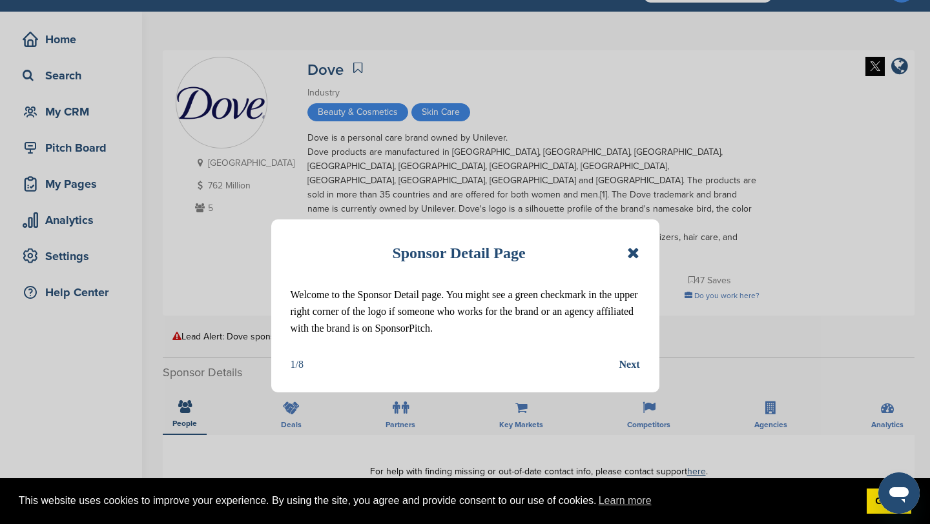
scroll to position [34, 0]
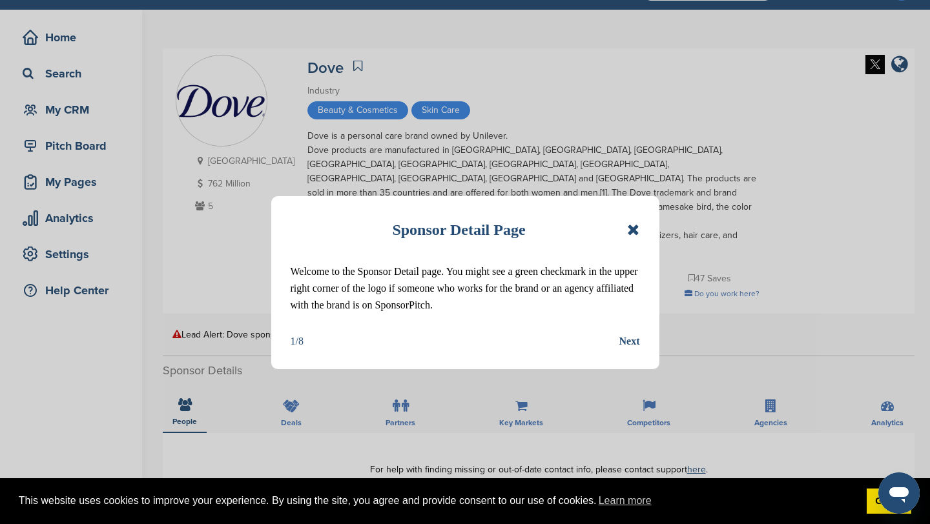
click at [632, 229] on icon at bounding box center [633, 229] width 12 height 15
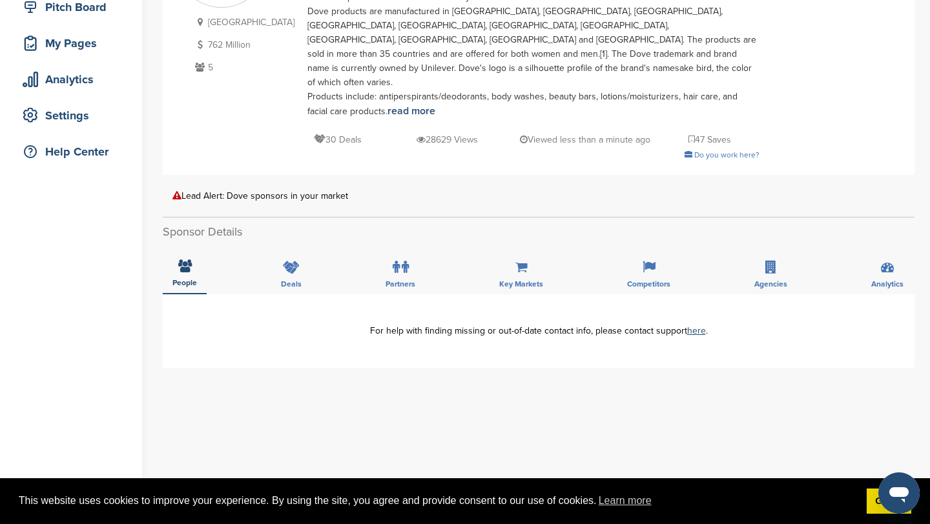
scroll to position [0, 0]
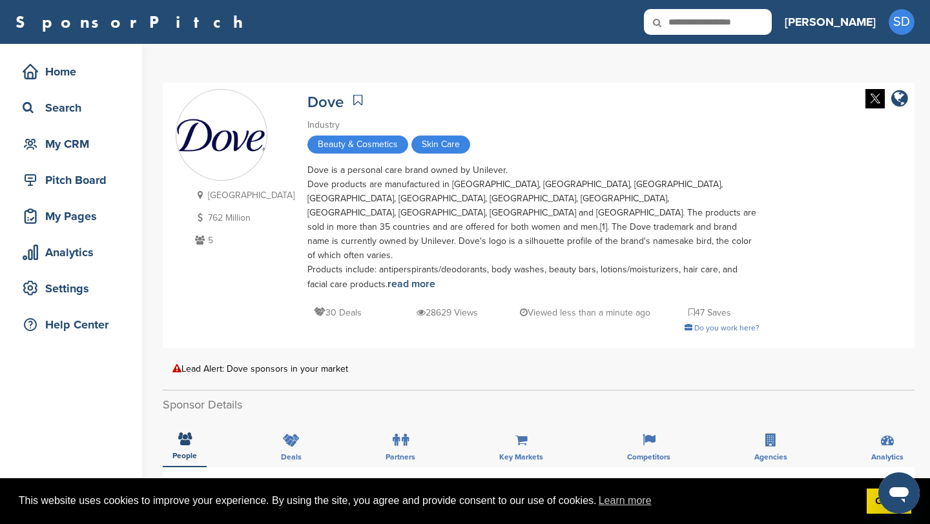
click at [772, 22] on input "text" at bounding box center [708, 22] width 128 height 26
type input "*********"
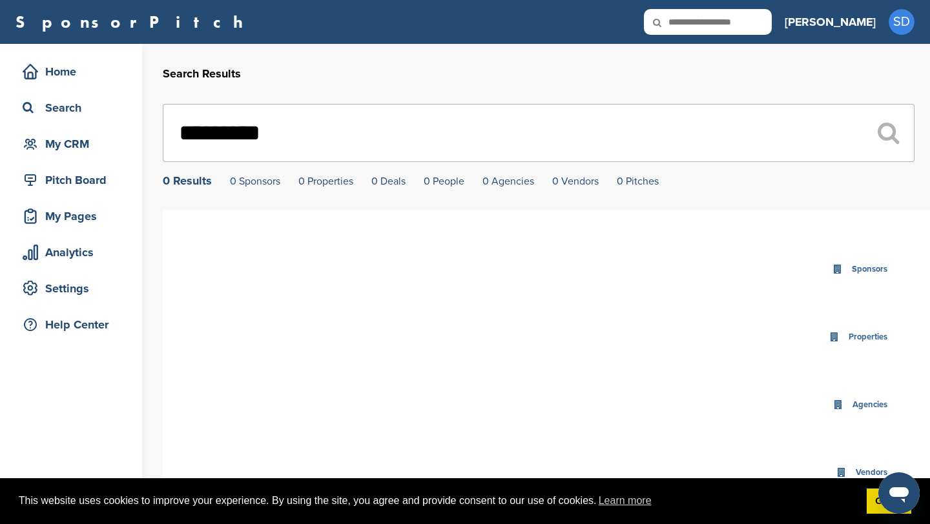
click at [234, 124] on input "*********" at bounding box center [538, 133] width 751 height 58
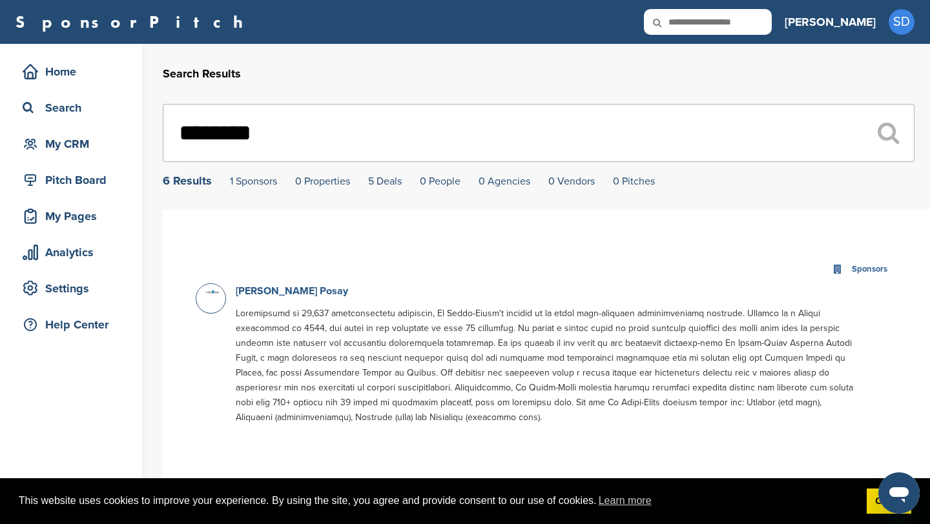
type input "********"
click at [272, 294] on link "[PERSON_NAME] Posay" at bounding box center [292, 291] width 112 height 13
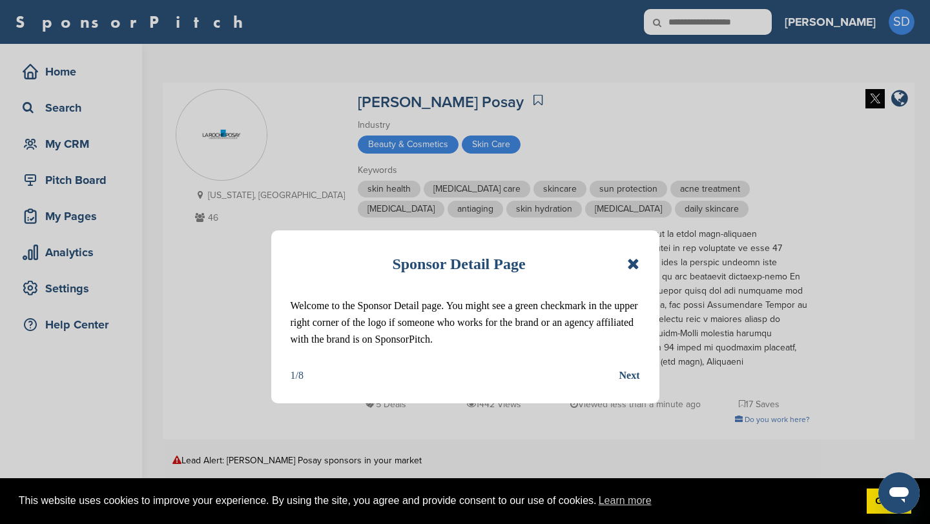
click at [639, 265] on icon at bounding box center [633, 263] width 12 height 15
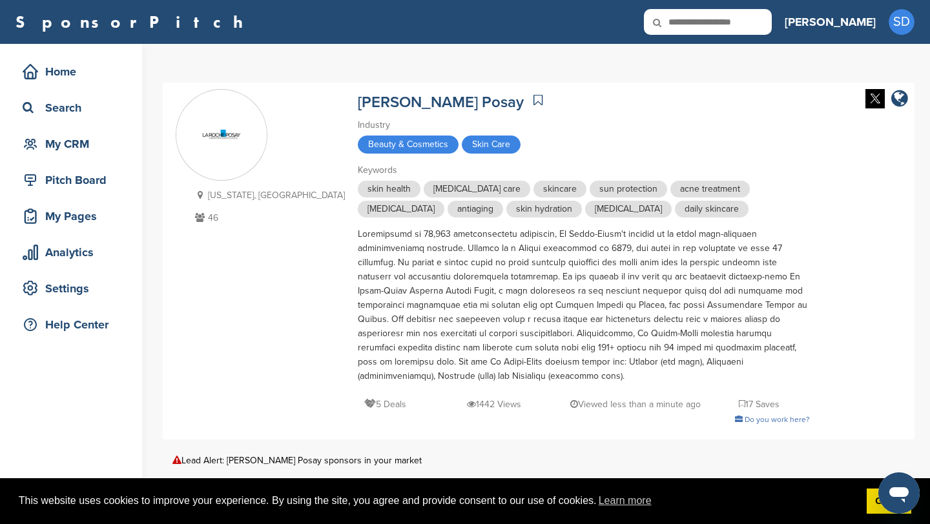
click at [755, 26] on input "text" at bounding box center [708, 22] width 128 height 26
type input "**********"
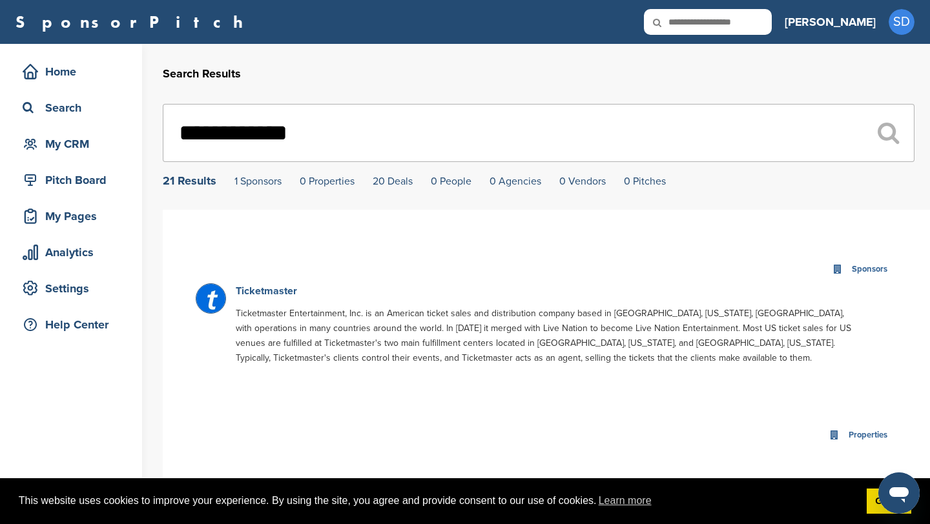
click at [281, 294] on link "Ticketmaster" at bounding box center [266, 291] width 61 height 13
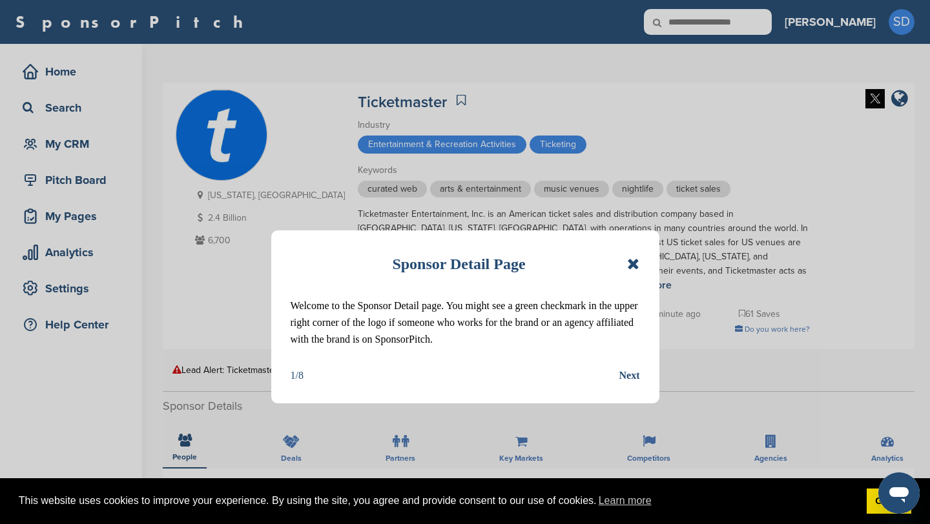
click at [631, 265] on icon at bounding box center [633, 263] width 12 height 15
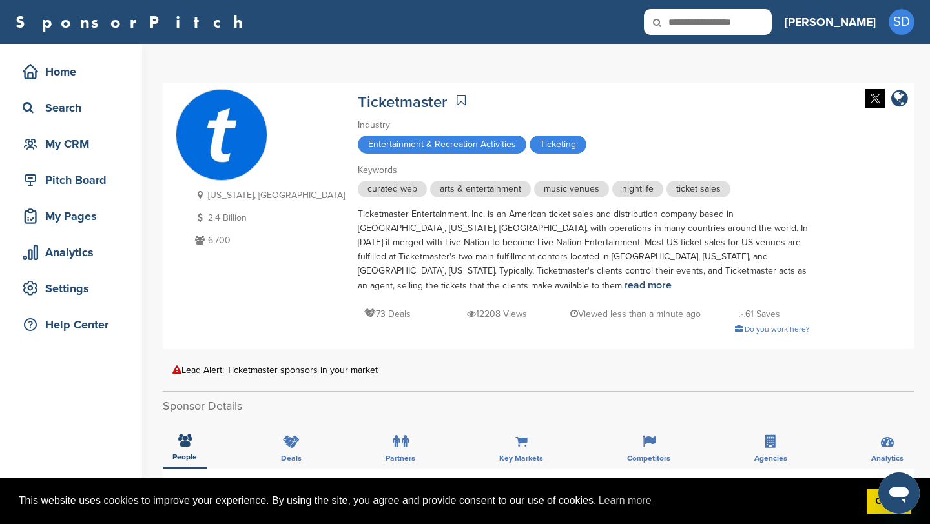
click at [772, 26] on input "text" at bounding box center [708, 22] width 128 height 26
type input "***"
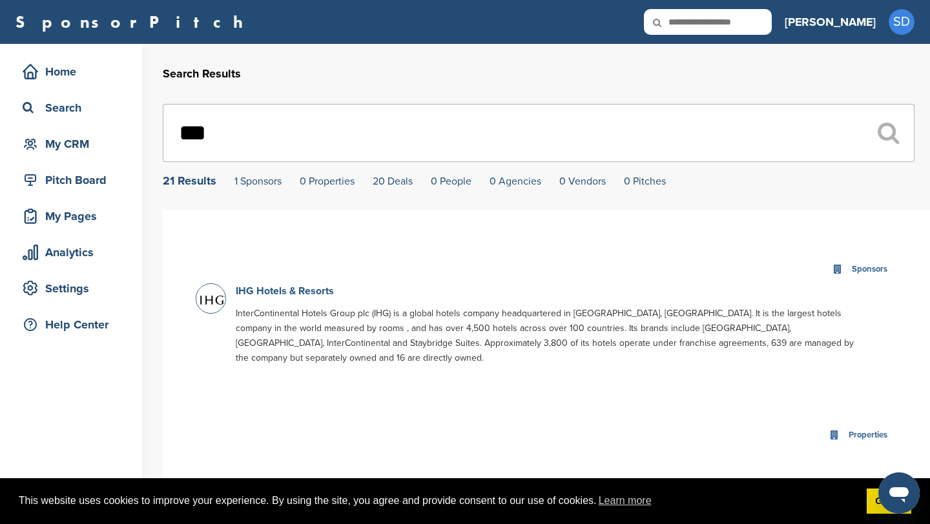
click at [274, 292] on link "IHG Hotels & Resorts" at bounding box center [285, 291] width 98 height 13
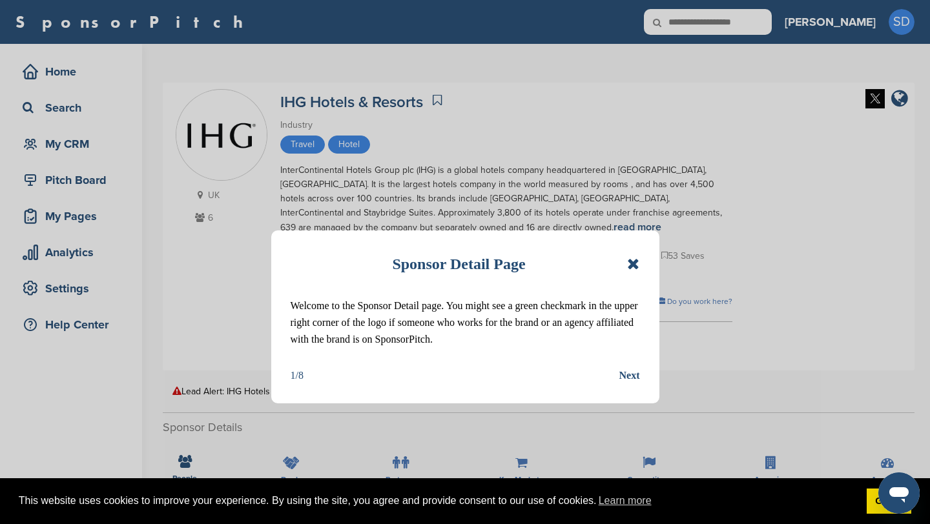
click at [637, 258] on icon at bounding box center [633, 263] width 12 height 15
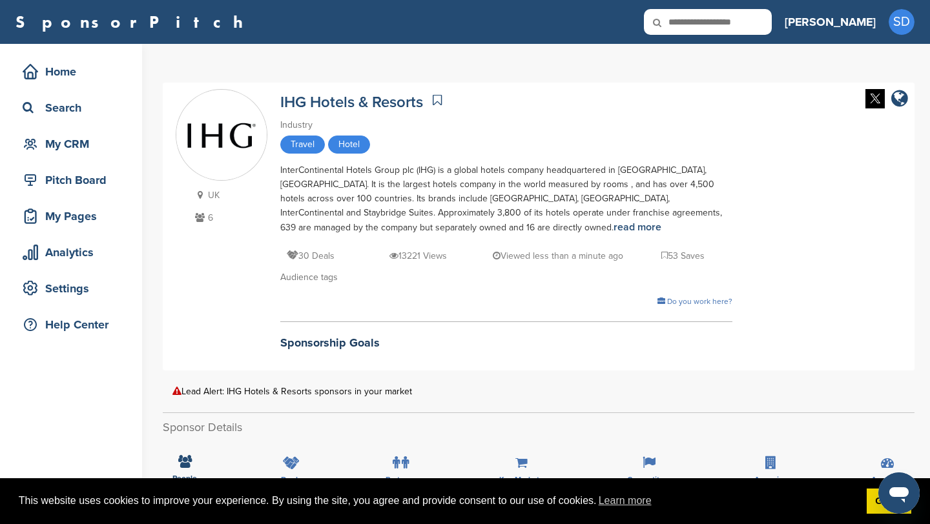
click at [741, 25] on input "text" at bounding box center [708, 22] width 128 height 26
type input "********"
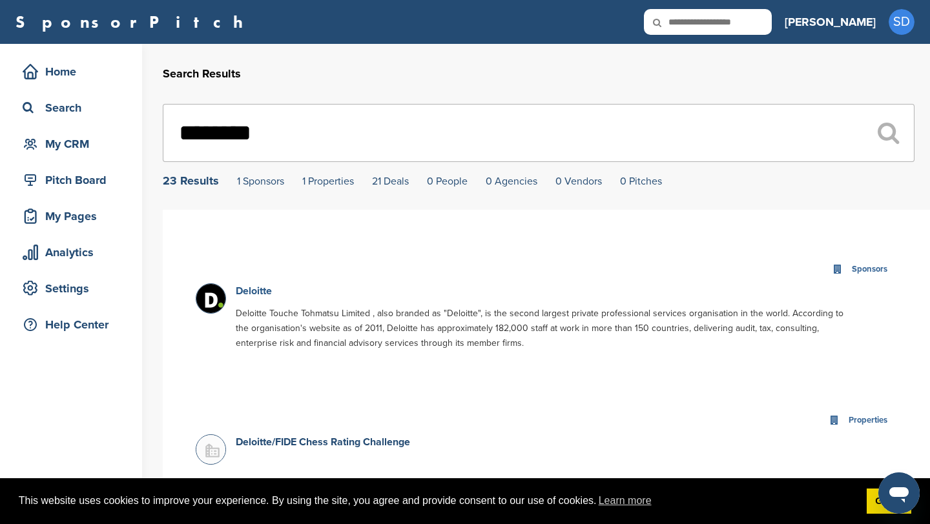
click at [247, 292] on link "Deloitte" at bounding box center [254, 291] width 36 height 13
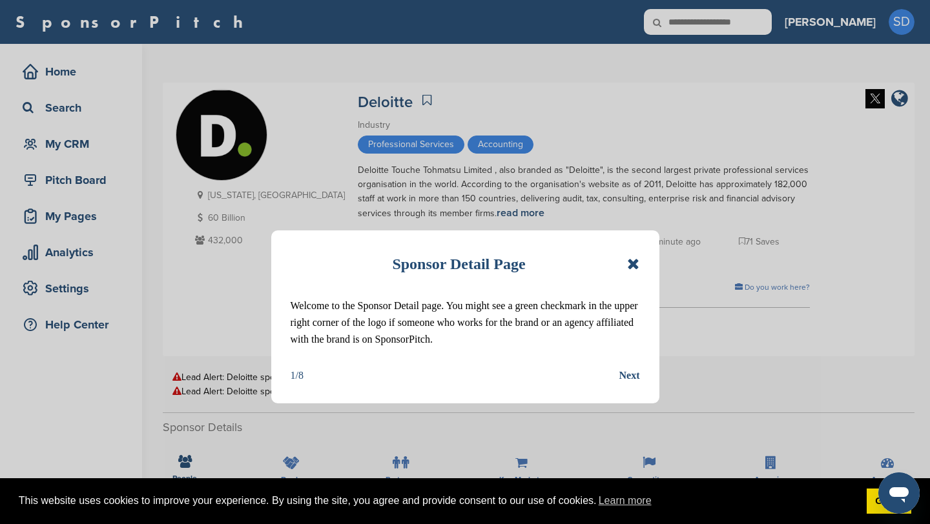
click at [639, 262] on icon at bounding box center [633, 263] width 12 height 15
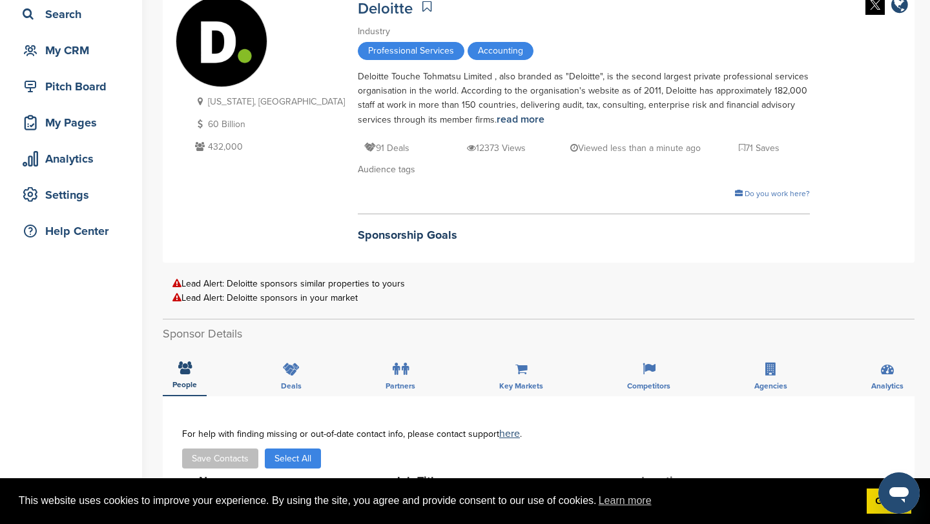
scroll to position [233, 0]
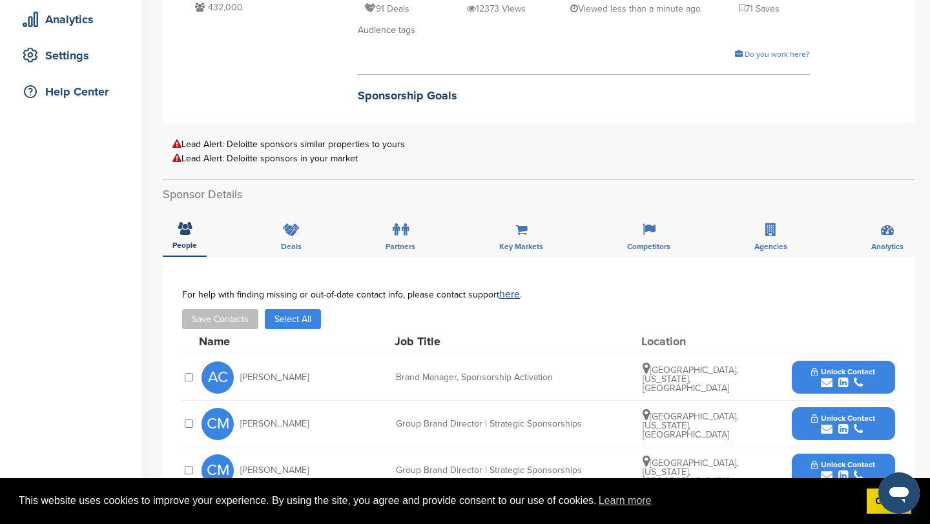
click at [828, 383] on icon "submit" at bounding box center [827, 383] width 12 height 12
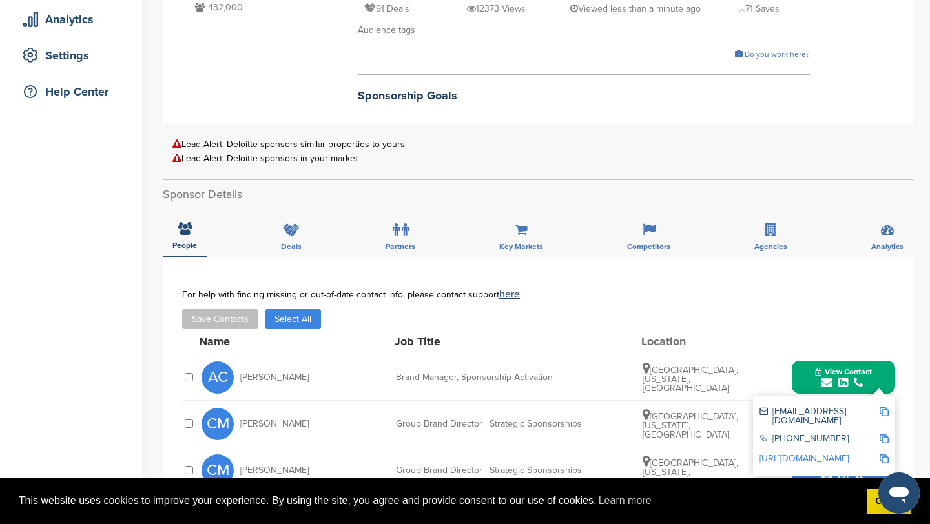
click at [886, 409] on img at bounding box center [883, 411] width 9 height 9
click at [805, 372] on button "View Contact" at bounding box center [843, 377] width 88 height 39
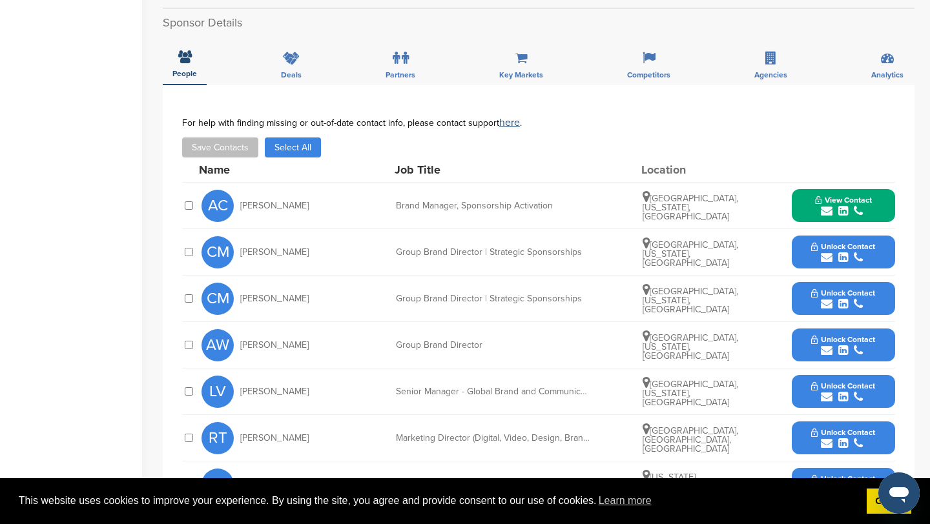
scroll to position [410, 0]
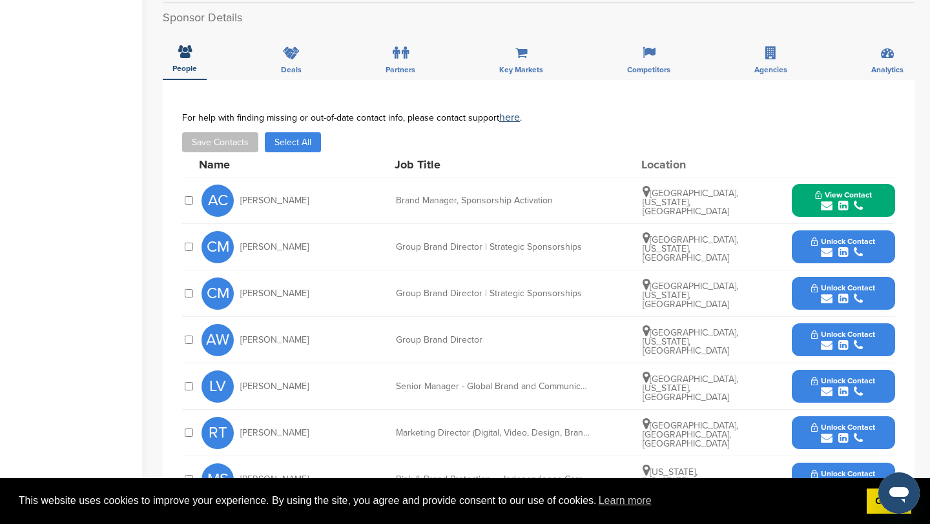
click at [822, 251] on icon "submit" at bounding box center [827, 253] width 12 height 12
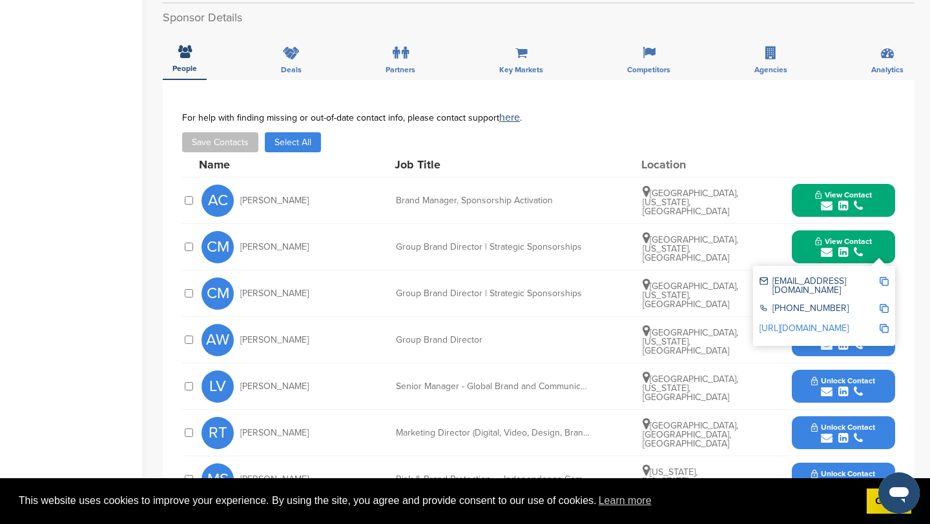
click at [885, 281] on img at bounding box center [883, 281] width 9 height 9
click at [808, 235] on button "View Contact" at bounding box center [843, 247] width 88 height 39
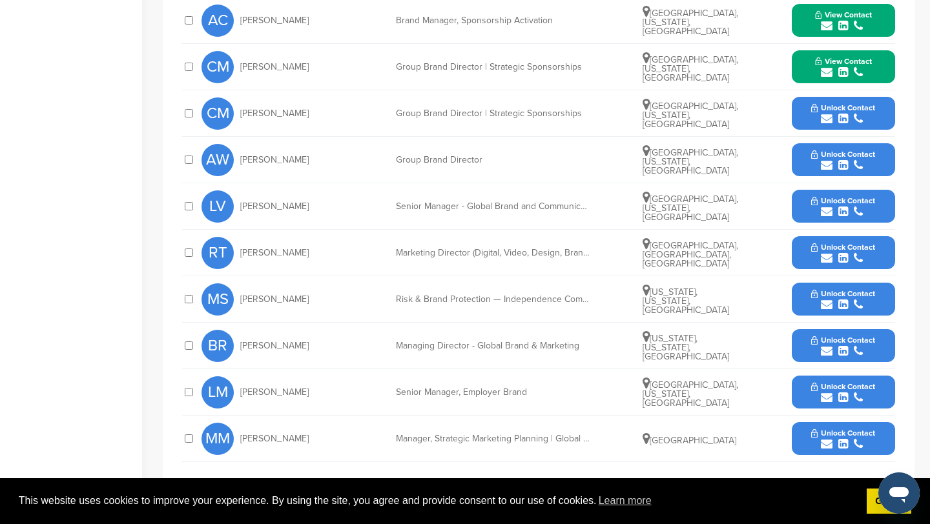
scroll to position [581, 0]
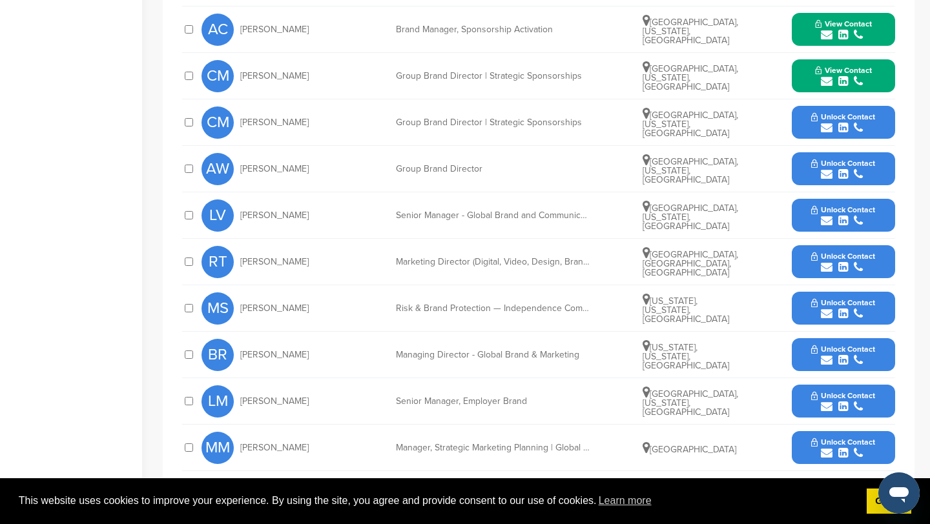
click at [828, 174] on icon "submit" at bounding box center [827, 175] width 12 height 12
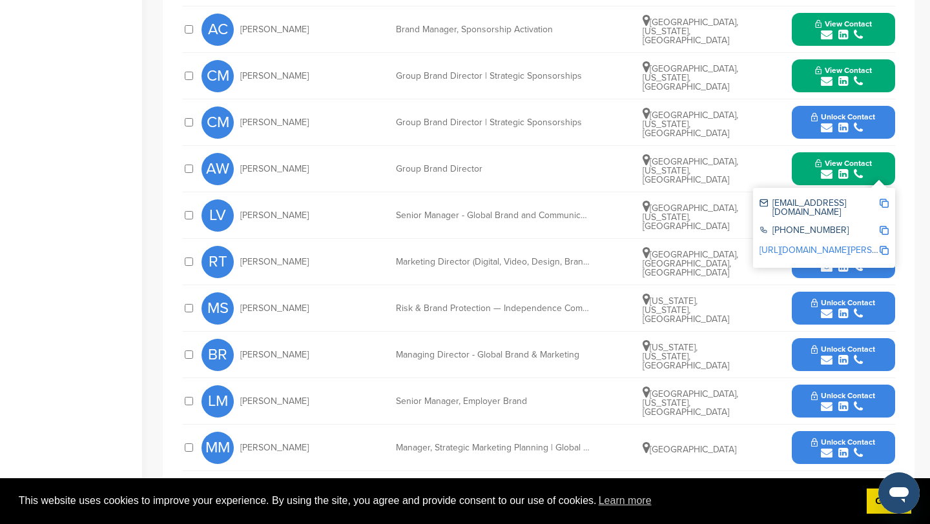
click at [886, 199] on img at bounding box center [883, 203] width 9 height 9
click at [807, 169] on button "View Contact" at bounding box center [843, 169] width 88 height 39
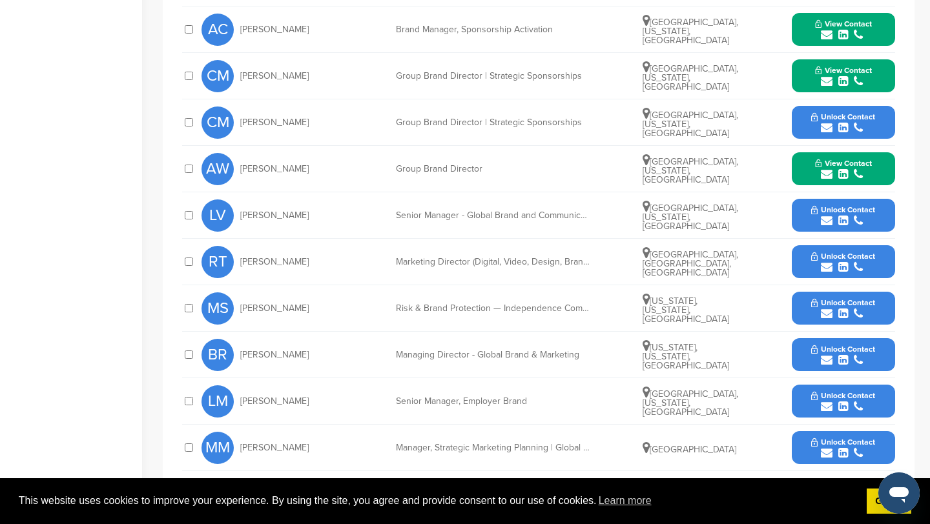
click at [825, 361] on icon "submit" at bounding box center [827, 360] width 12 height 12
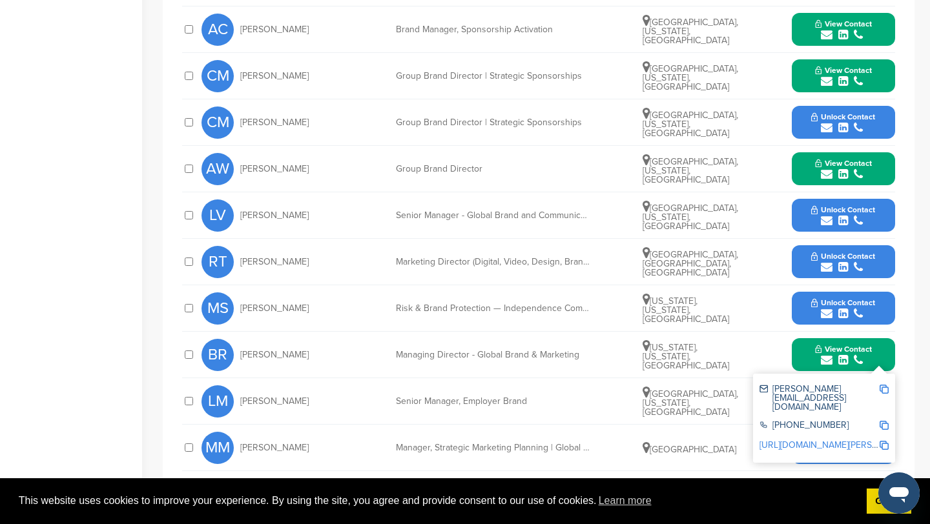
click at [884, 389] on img at bounding box center [883, 389] width 9 height 9
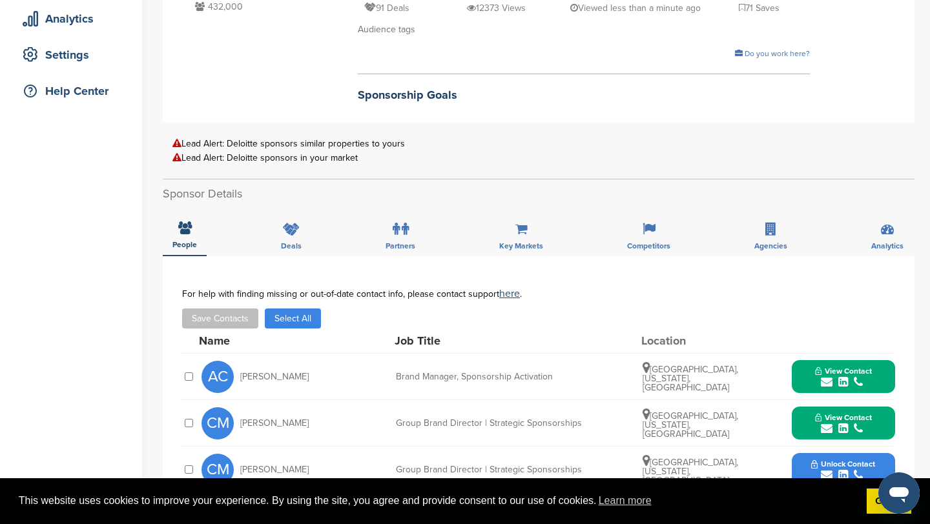
scroll to position [0, 0]
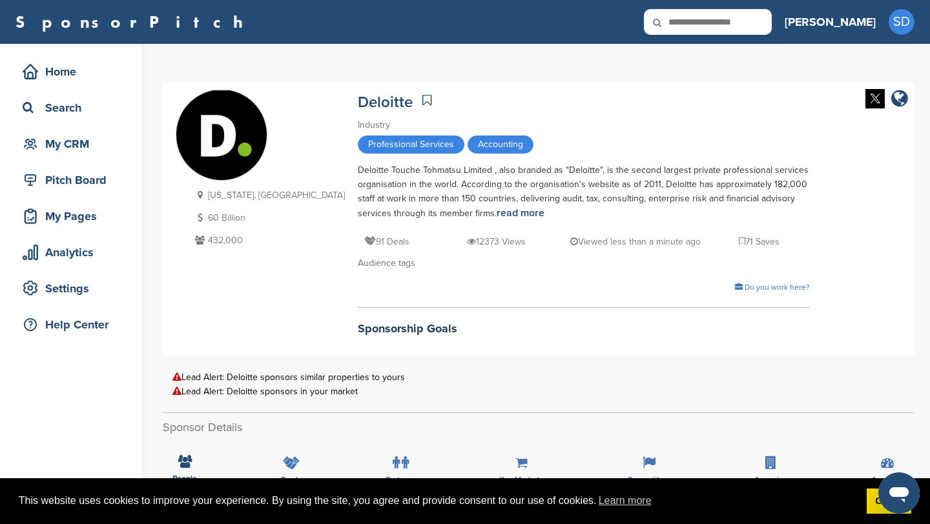
click at [770, 21] on input "text" at bounding box center [708, 22] width 128 height 26
type input "**********"
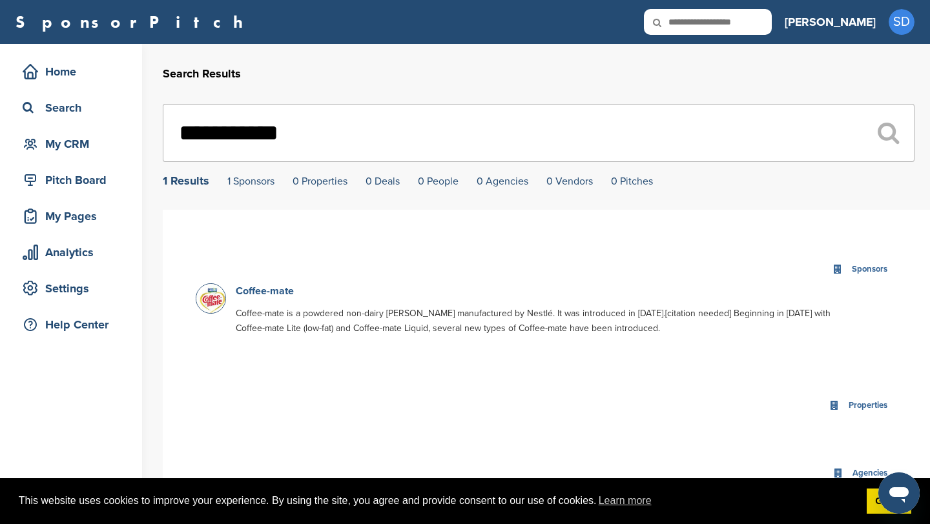
click at [275, 292] on link "Coffee-mate" at bounding box center [265, 291] width 58 height 13
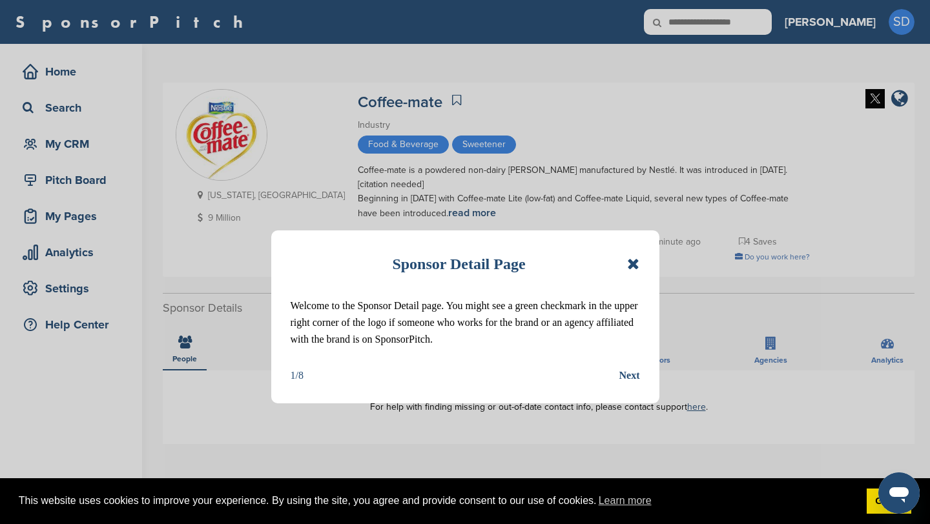
click at [769, 27] on div "Sponsor Detail Page Welcome to the Sponsor Detail page. You might see a green c…" at bounding box center [465, 262] width 930 height 524
click at [632, 259] on icon at bounding box center [633, 263] width 12 height 15
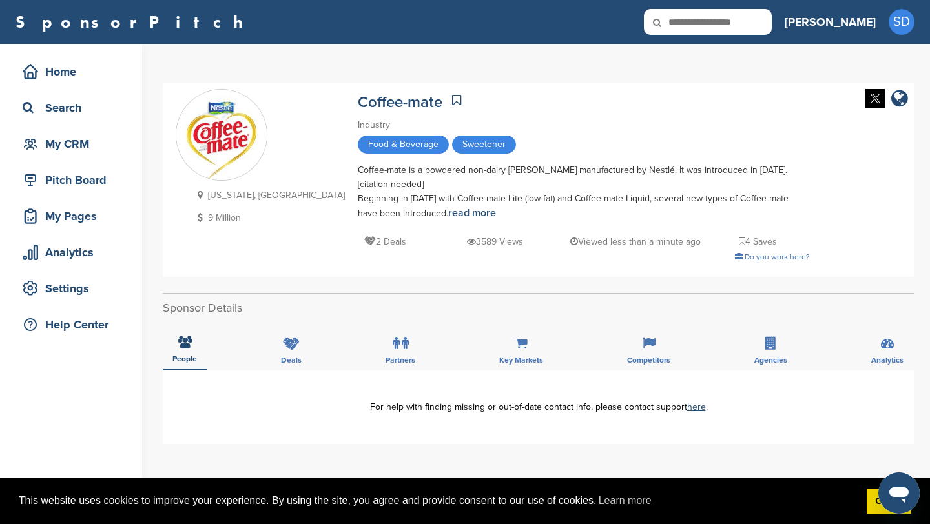
click at [748, 25] on input "text" at bounding box center [708, 22] width 128 height 26
type input "********"
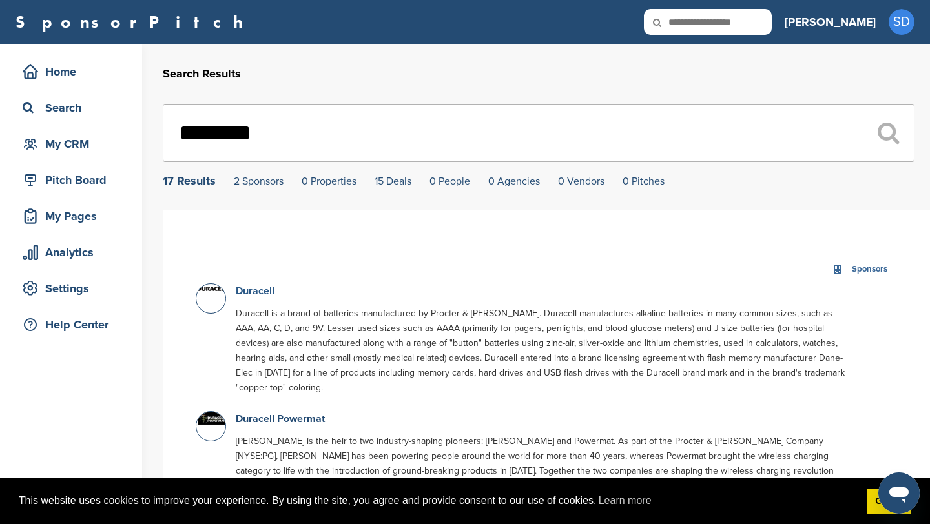
click at [260, 292] on link "Duracell" at bounding box center [255, 291] width 39 height 13
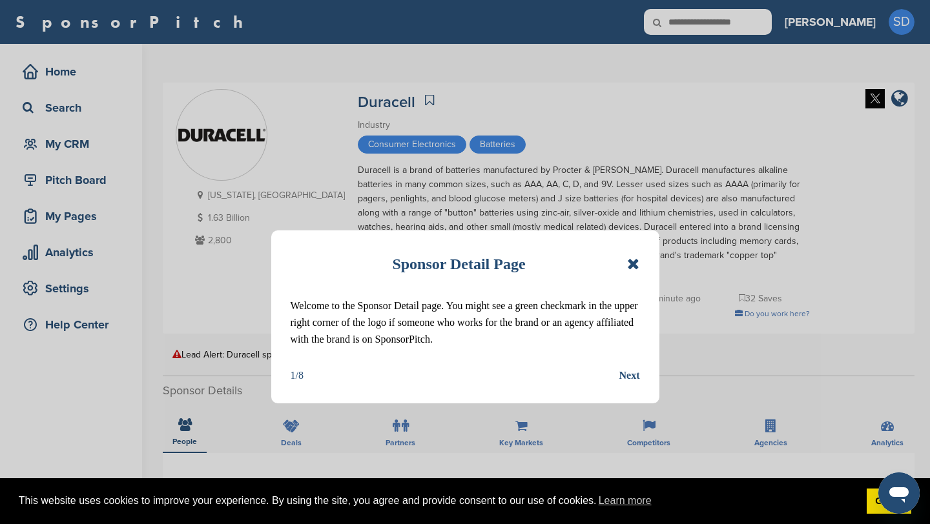
click at [631, 266] on icon at bounding box center [633, 263] width 12 height 15
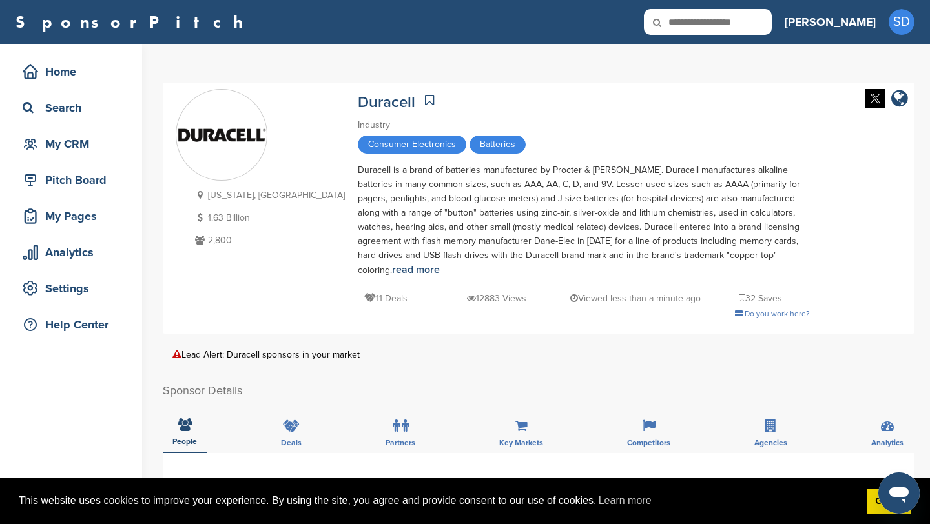
click at [751, 37] on div "SponsorPitch Home Search My CRM Pitch Board My Pages Analytics Settings Help Ce…" at bounding box center [465, 22] width 930 height 44
click at [761, 16] on input "text" at bounding box center [708, 22] width 128 height 26
type input "*******"
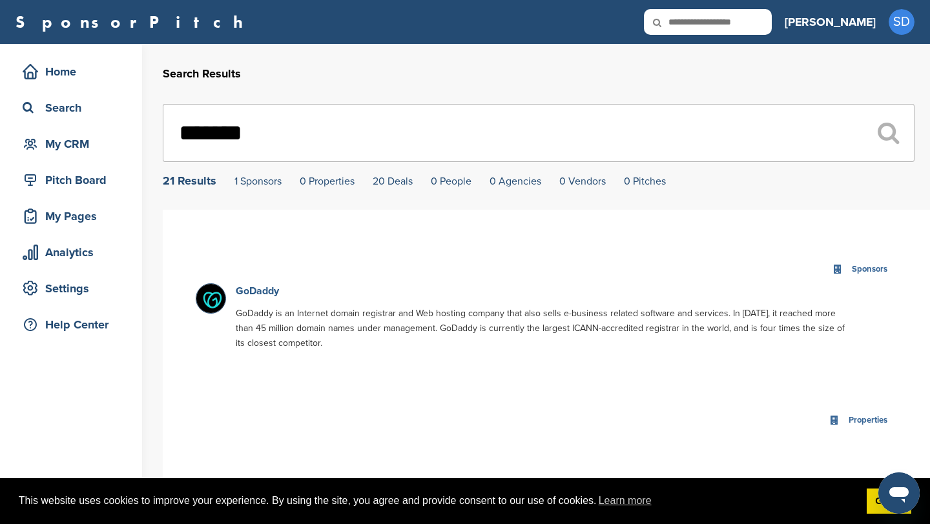
click at [271, 293] on link "GoDaddy" at bounding box center [257, 291] width 43 height 13
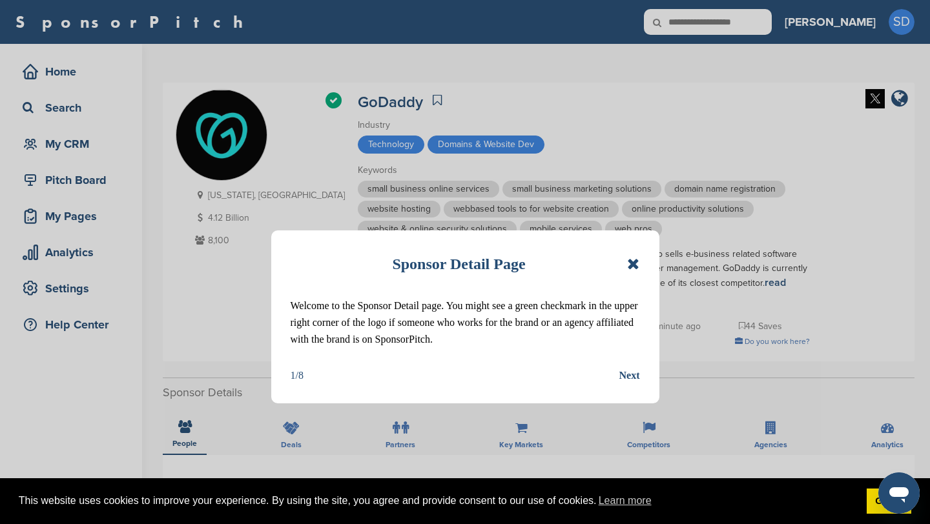
click at [629, 264] on icon at bounding box center [633, 263] width 12 height 15
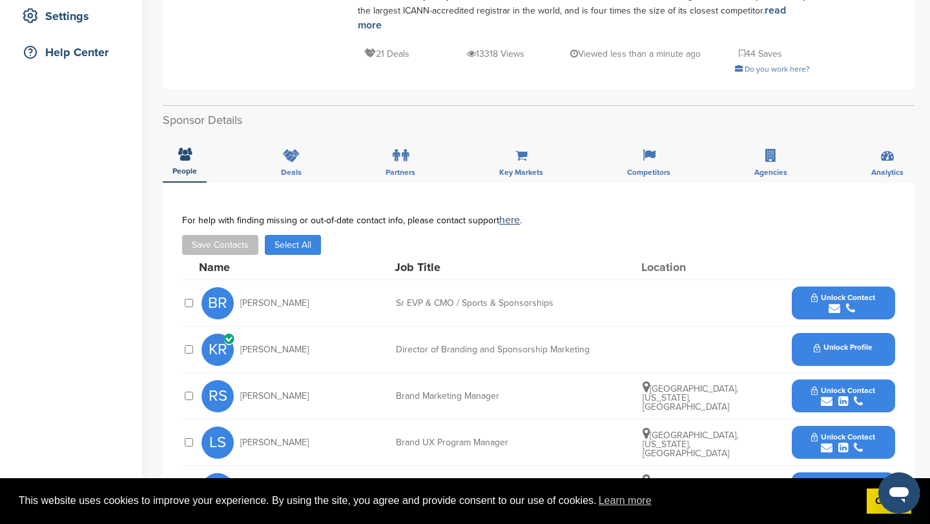
scroll to position [284, 0]
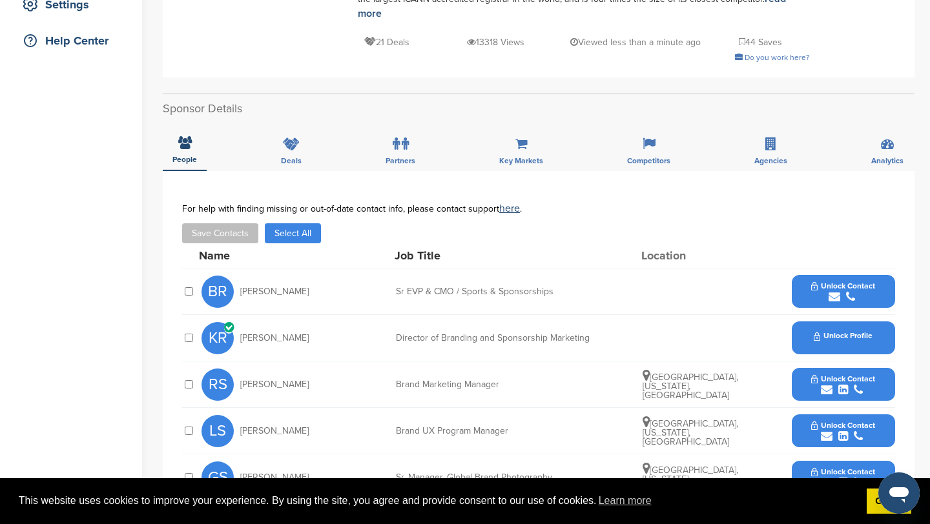
click at [833, 291] on icon "submit" at bounding box center [834, 297] width 12 height 12
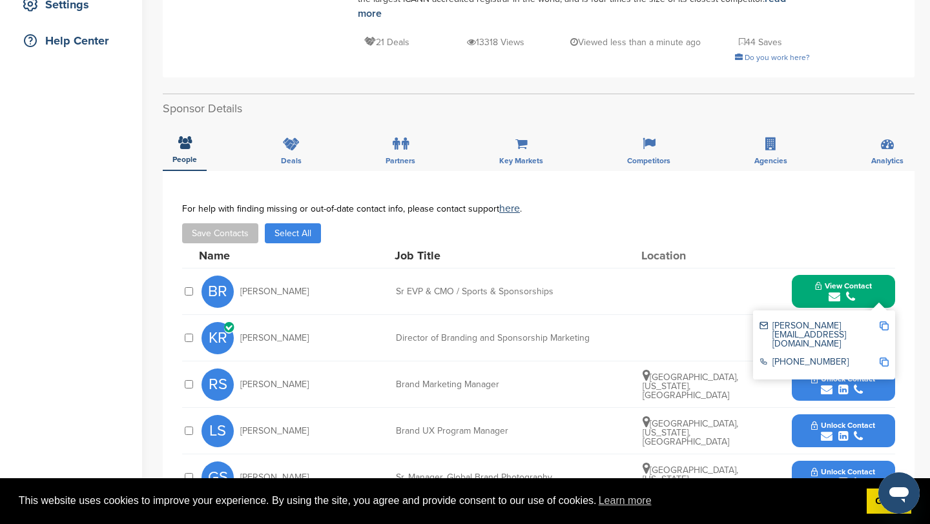
click at [883, 322] on img at bounding box center [883, 326] width 9 height 9
click at [816, 291] on div "submit" at bounding box center [843, 297] width 57 height 12
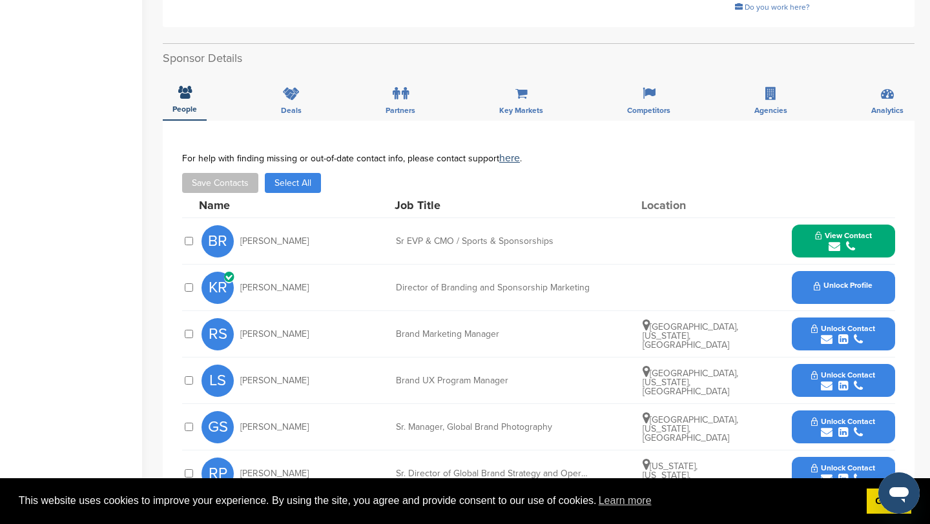
scroll to position [343, 0]
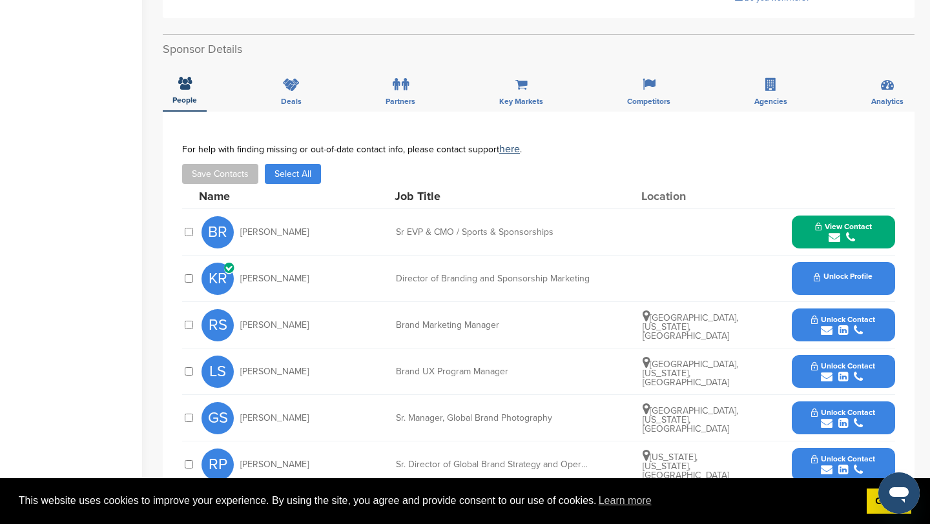
click at [825, 325] on icon "submit" at bounding box center [827, 331] width 12 height 12
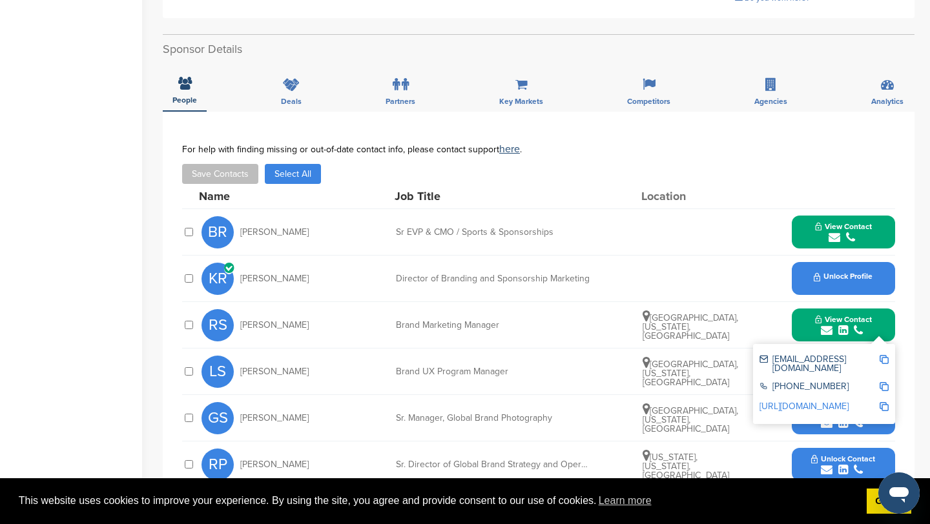
click at [884, 355] on img at bounding box center [883, 359] width 9 height 9
click at [807, 313] on button "View Contact" at bounding box center [843, 325] width 88 height 39
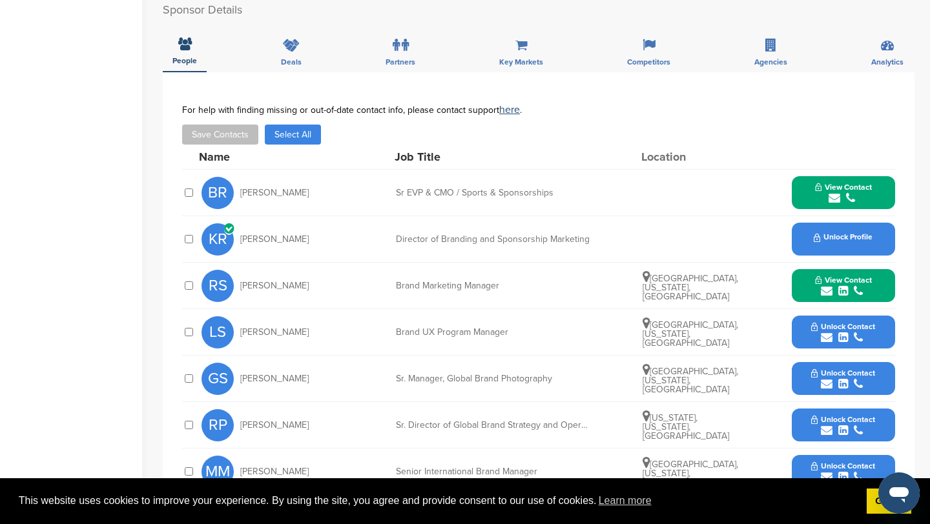
scroll to position [390, 0]
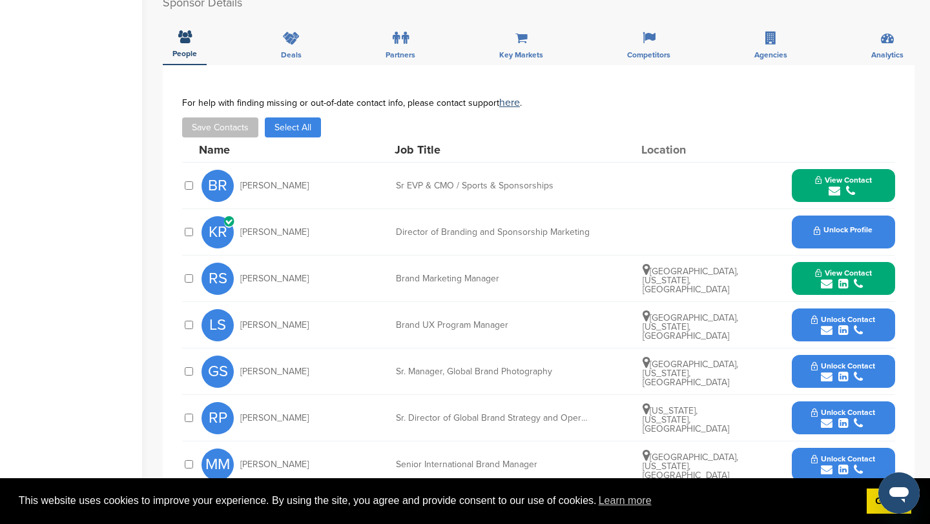
click at [827, 418] on icon "submit" at bounding box center [827, 424] width 12 height 12
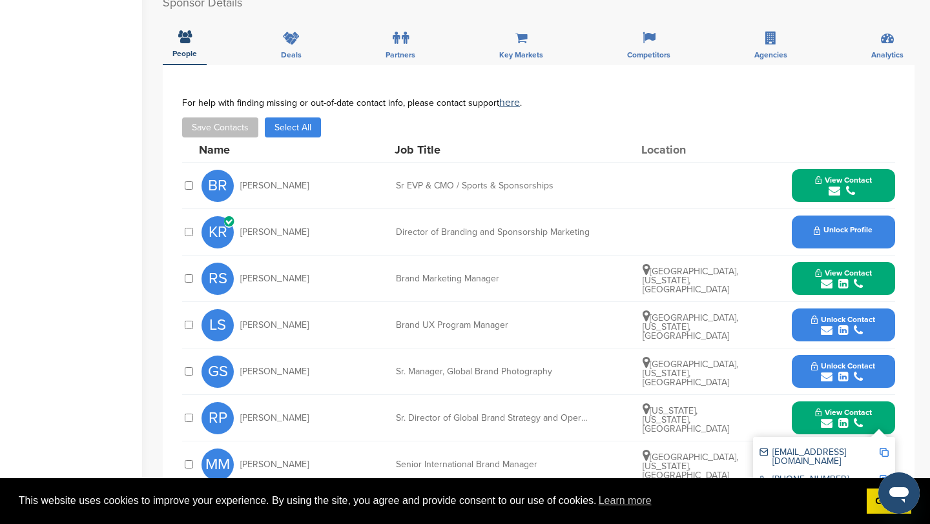
click at [884, 448] on img at bounding box center [883, 452] width 9 height 9
click at [803, 402] on button "View Contact" at bounding box center [843, 418] width 88 height 39
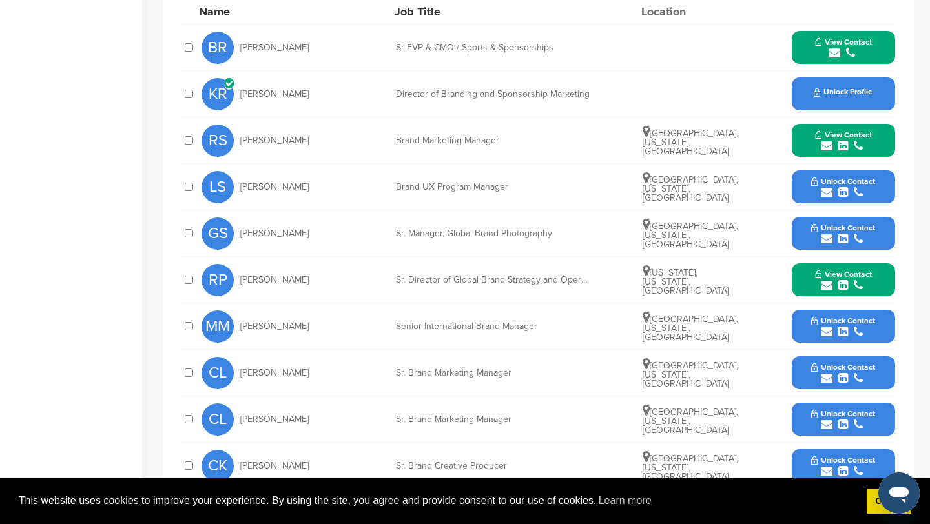
scroll to position [546, 0]
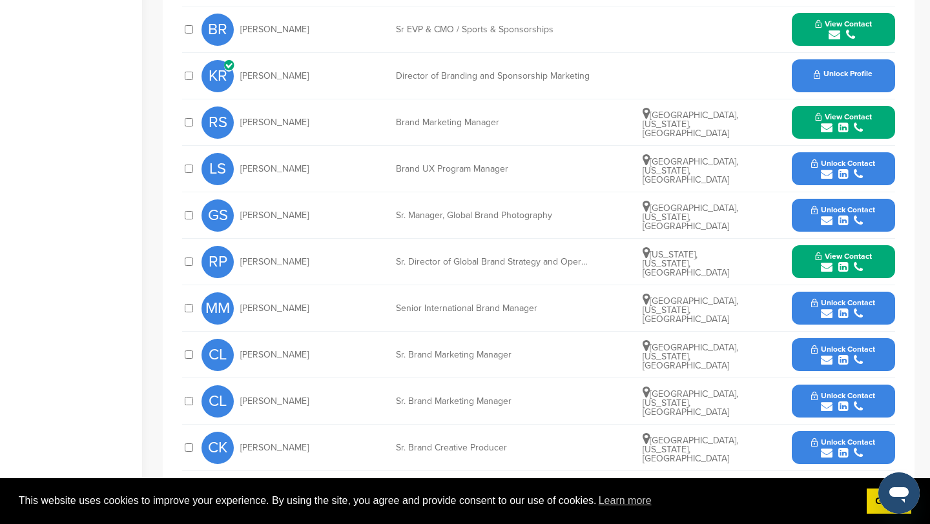
click at [823, 401] on icon "submit" at bounding box center [827, 407] width 12 height 12
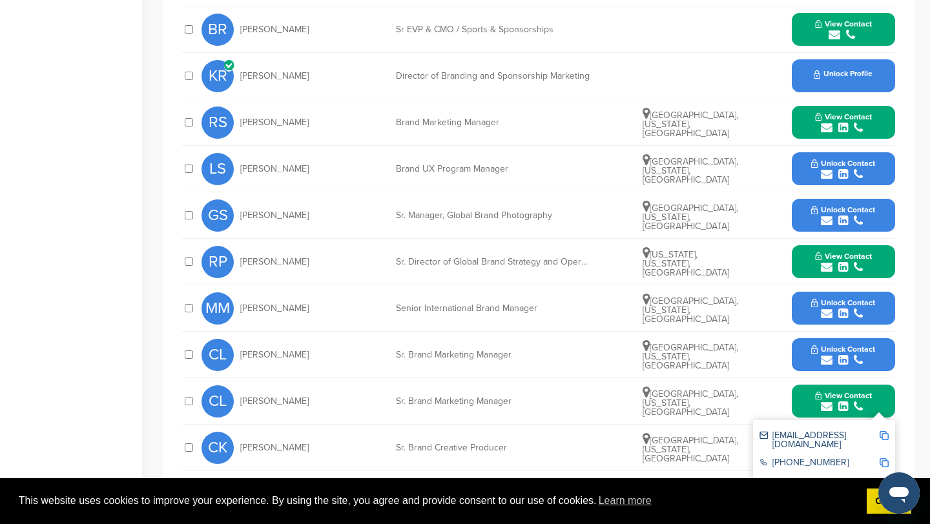
click at [885, 431] on img at bounding box center [883, 435] width 9 height 9
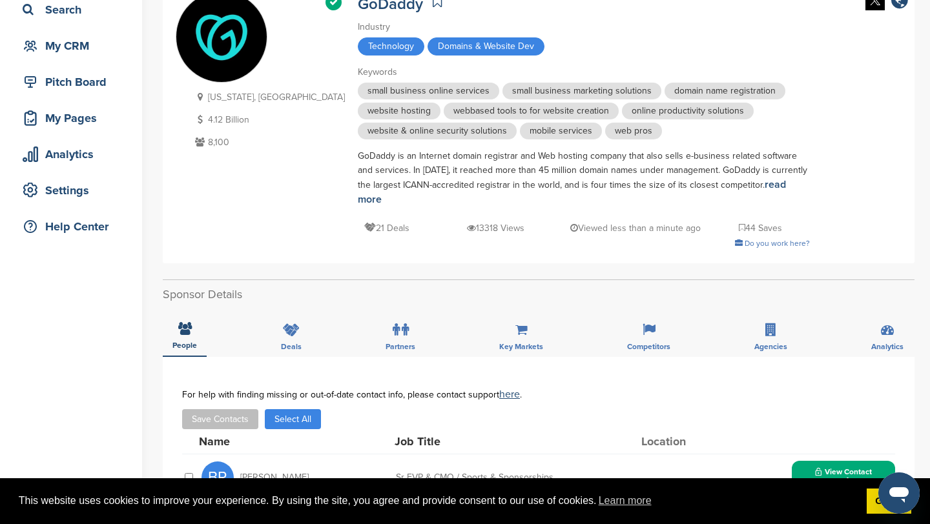
scroll to position [0, 0]
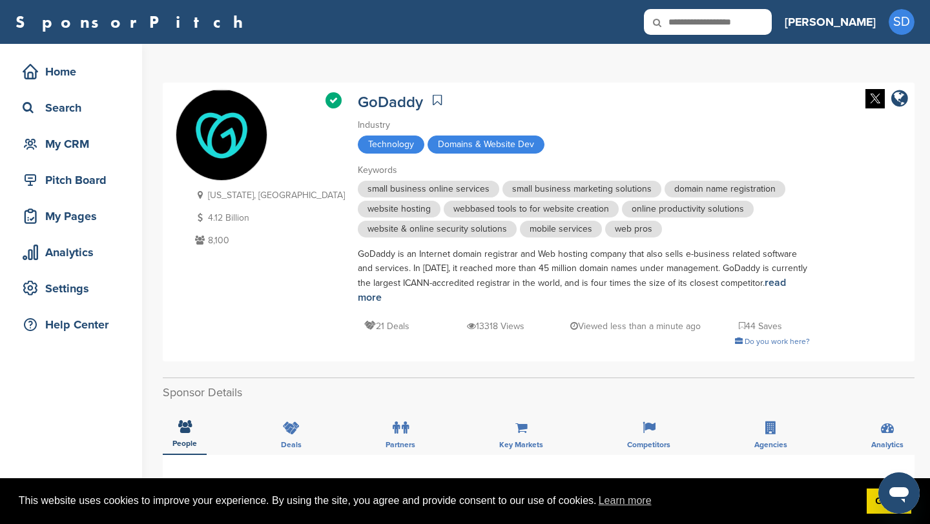
click at [759, 26] on input "text" at bounding box center [708, 22] width 128 height 26
type input "********"
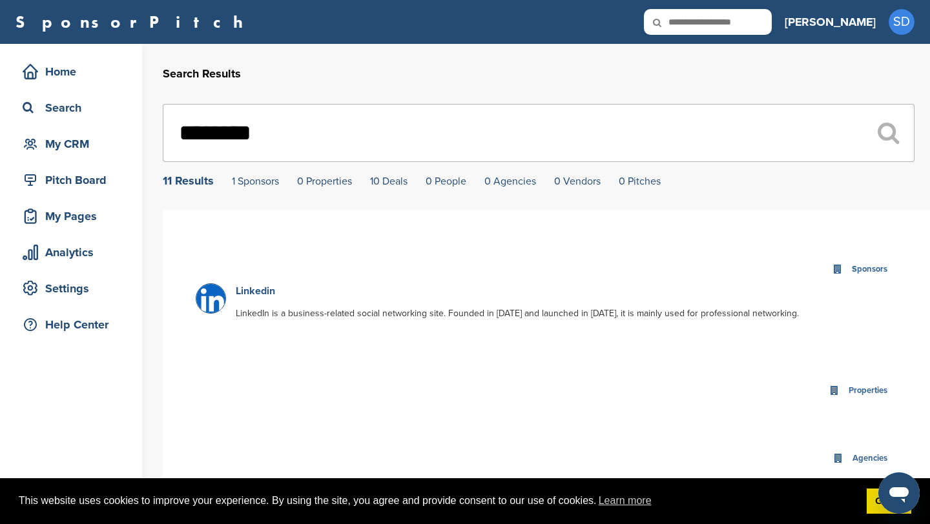
click at [260, 293] on link "Linkedin" at bounding box center [255, 291] width 39 height 13
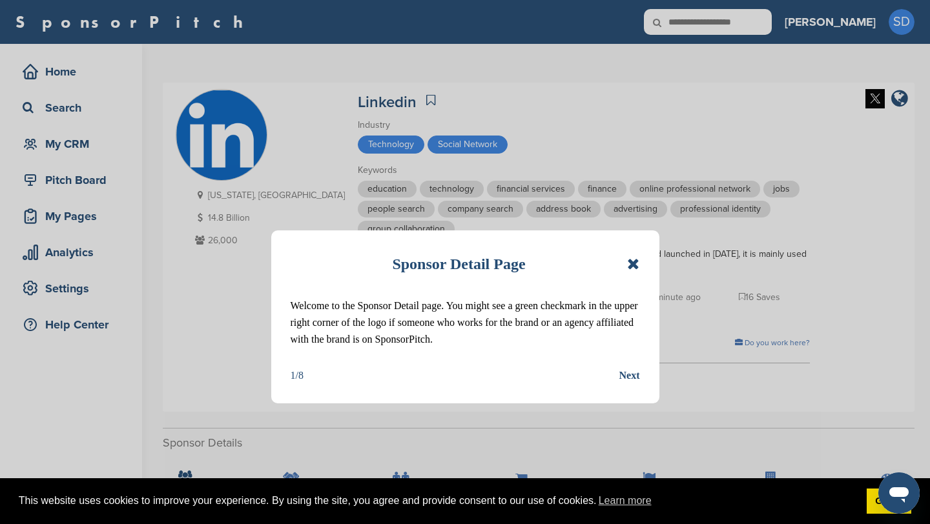
click at [634, 267] on icon at bounding box center [633, 263] width 12 height 15
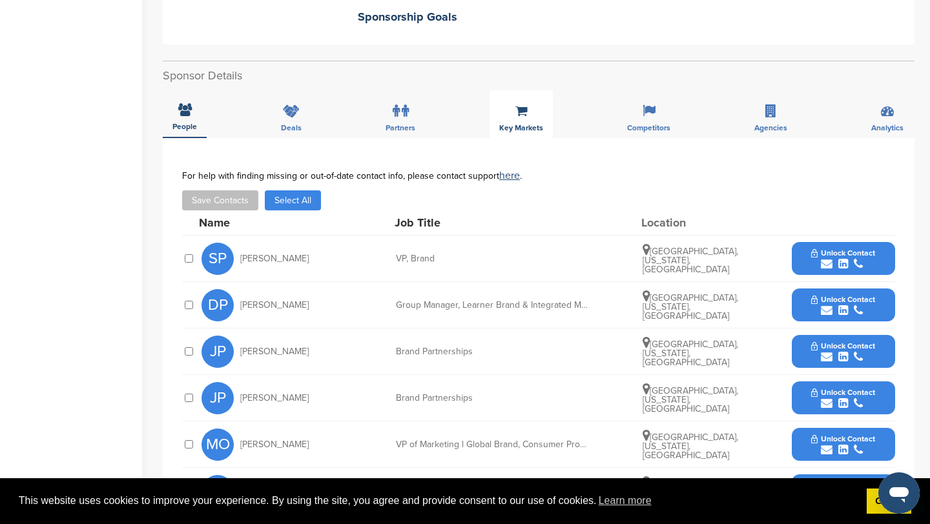
scroll to position [378, 0]
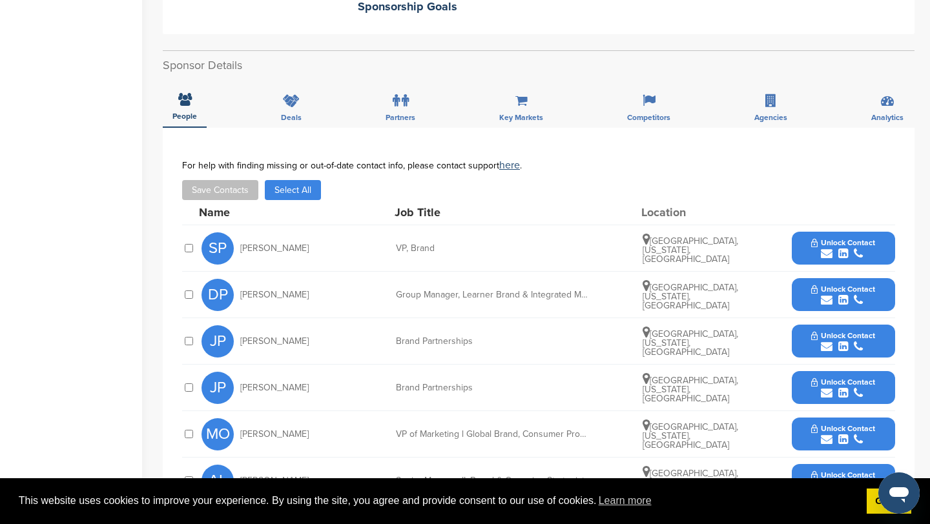
click at [827, 253] on icon "submit" at bounding box center [827, 254] width 12 height 12
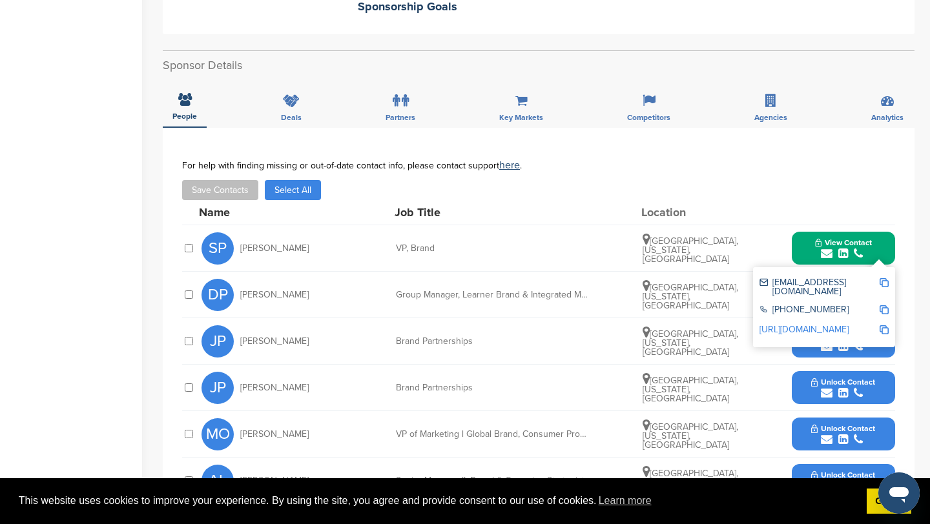
click at [883, 284] on img at bounding box center [883, 282] width 9 height 9
click at [803, 243] on button "View Contact" at bounding box center [843, 248] width 88 height 39
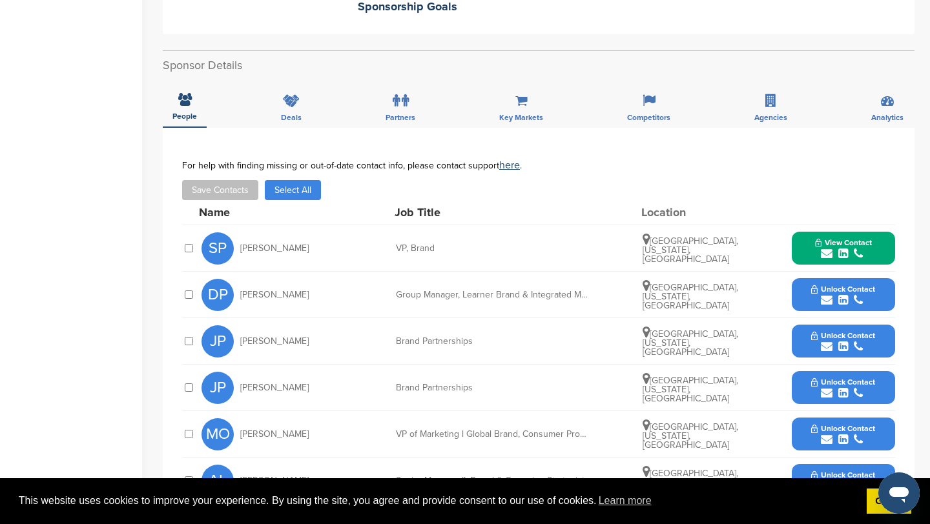
click at [824, 348] on icon "submit" at bounding box center [827, 347] width 12 height 12
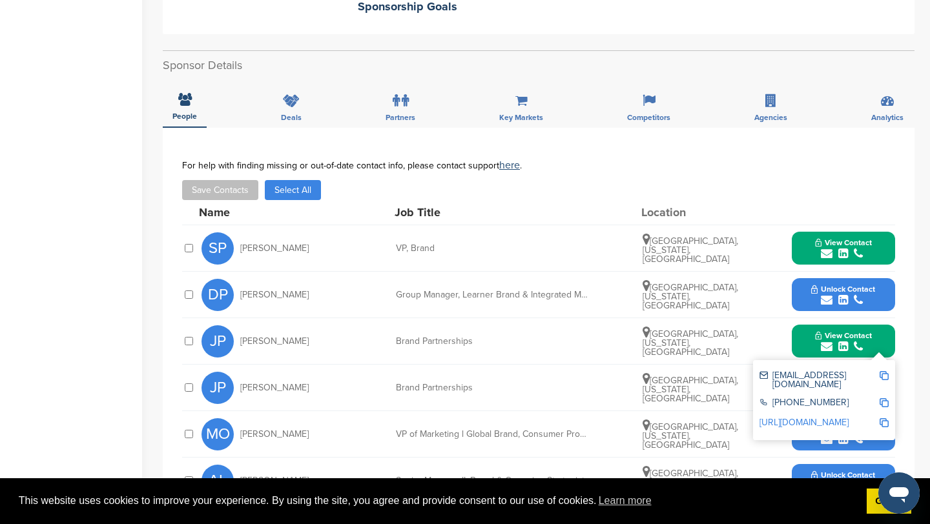
click at [884, 377] on img at bounding box center [883, 375] width 9 height 9
click at [802, 347] on button "View Contact" at bounding box center [843, 341] width 88 height 39
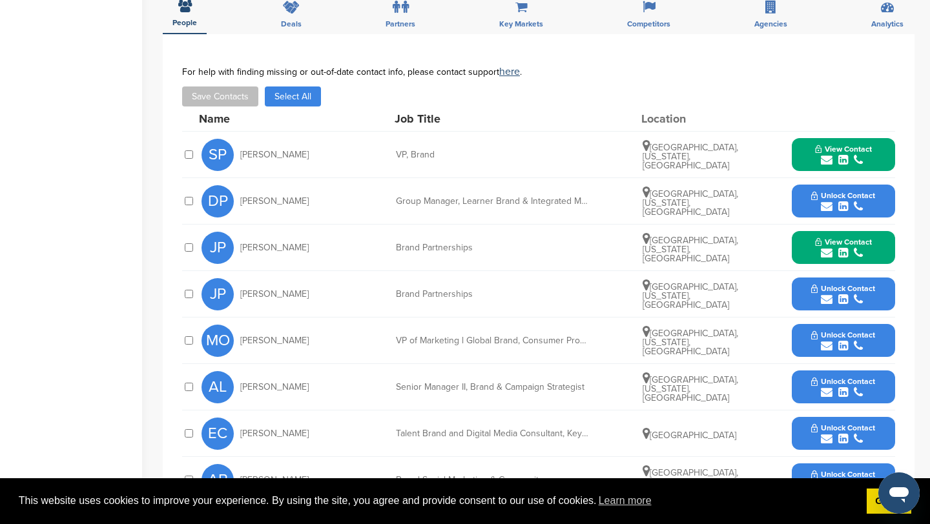
scroll to position [473, 0]
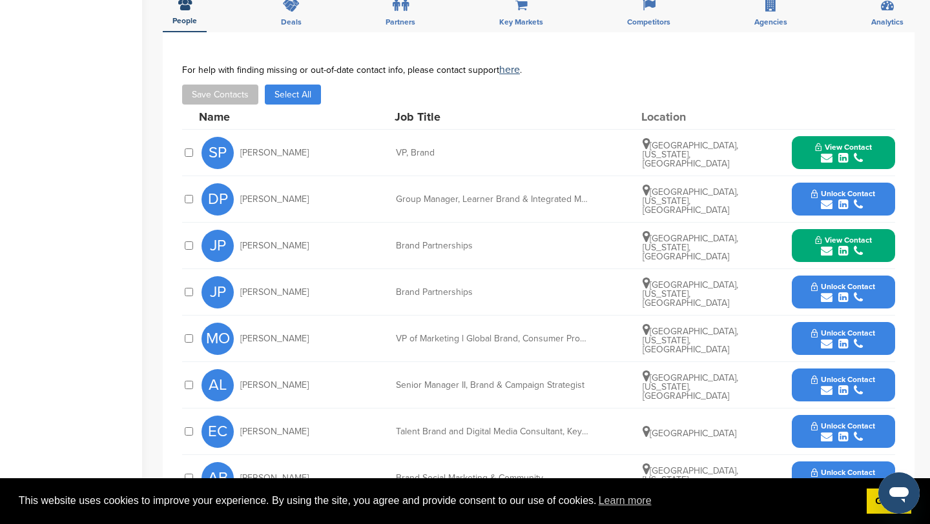
click at [826, 347] on icon "submit" at bounding box center [827, 344] width 12 height 12
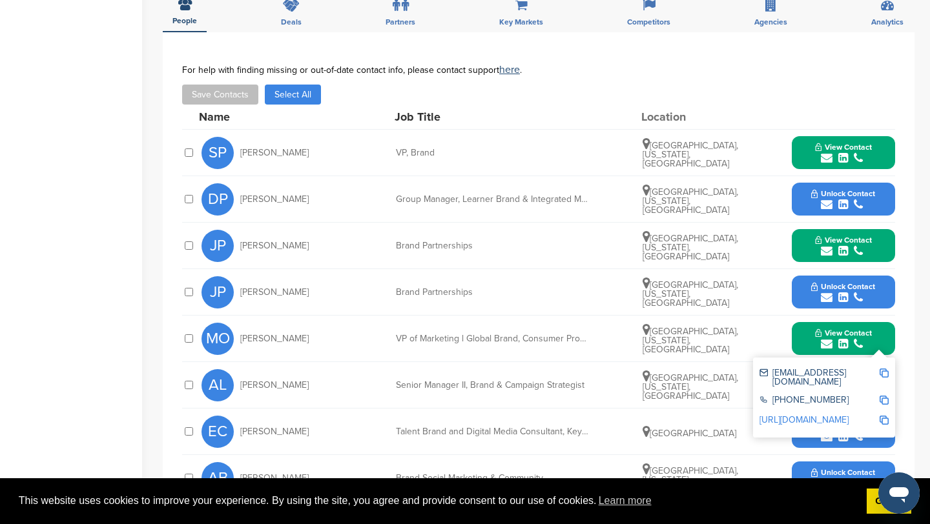
click at [885, 373] on img at bounding box center [883, 373] width 9 height 9
click at [802, 338] on button "View Contact" at bounding box center [843, 339] width 88 height 39
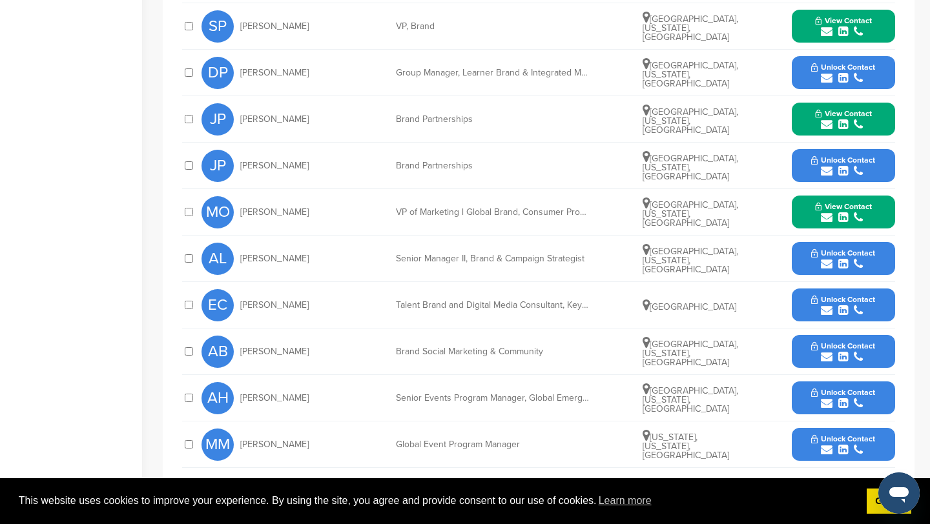
scroll to position [620, 0]
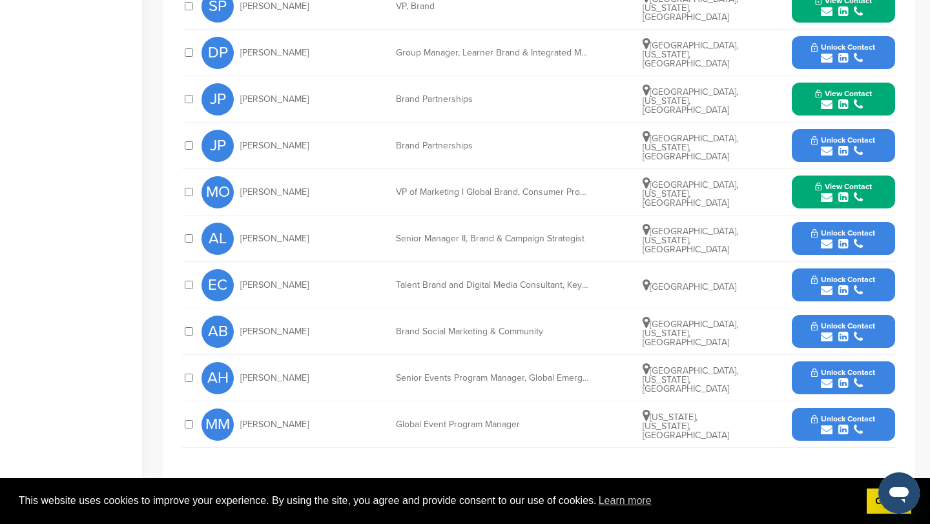
click at [827, 428] on icon "submit" at bounding box center [827, 430] width 12 height 12
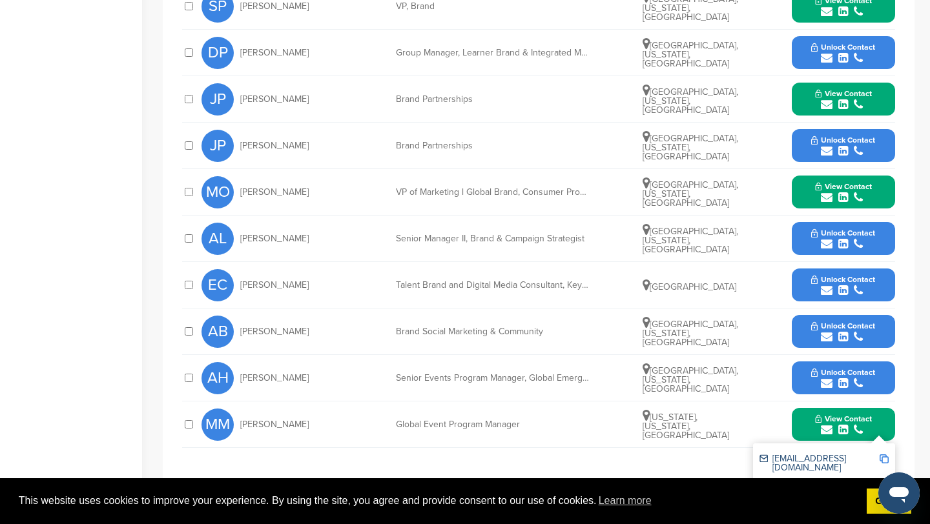
click at [882, 456] on img at bounding box center [883, 459] width 9 height 9
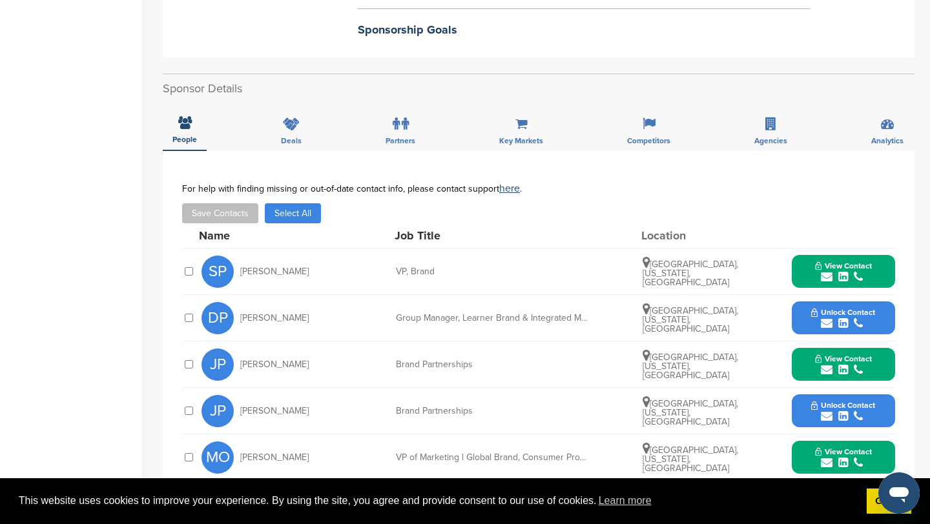
scroll to position [0, 0]
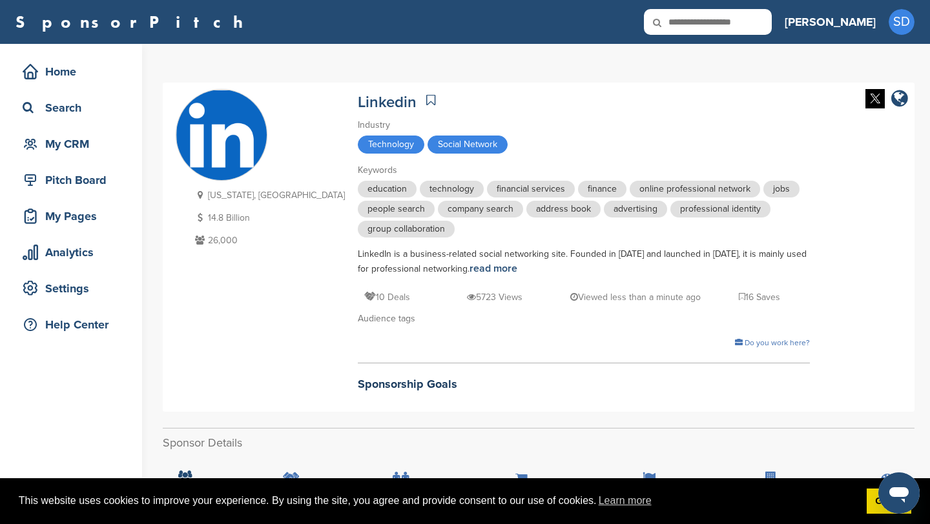
click at [772, 25] on input "text" at bounding box center [708, 22] width 128 height 26
type input "****"
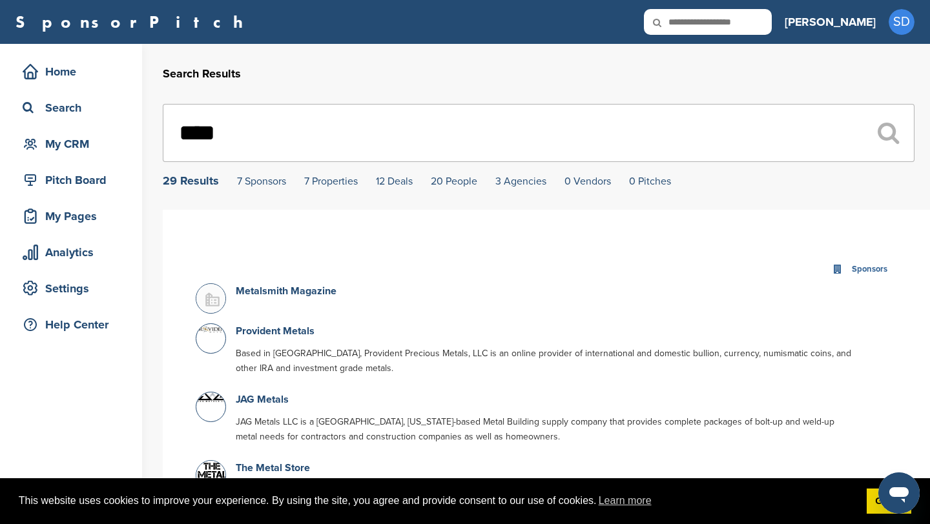
click at [766, 30] on input "text" at bounding box center [708, 22] width 128 height 26
type input "***"
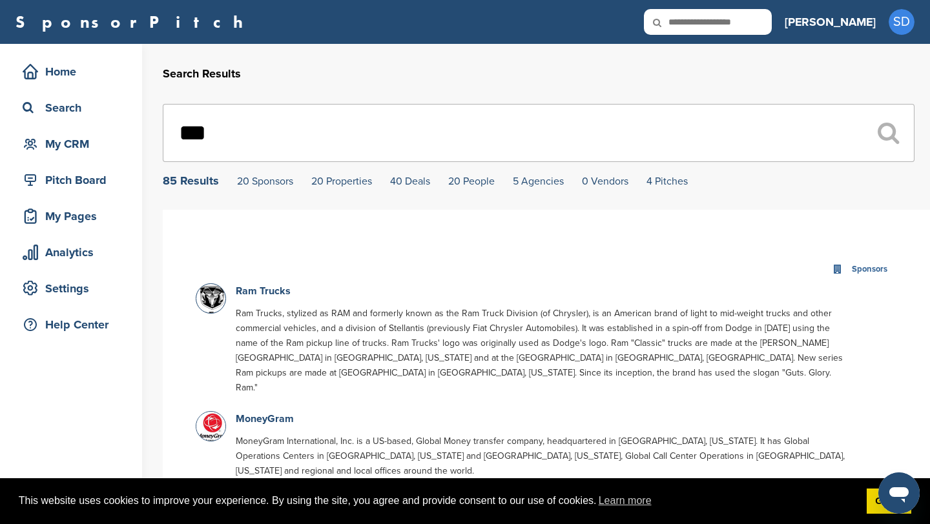
click at [261, 300] on p "Ram Trucks" at bounding box center [545, 291] width 618 height 16
click at [261, 293] on link "Ram Trucks" at bounding box center [263, 291] width 55 height 13
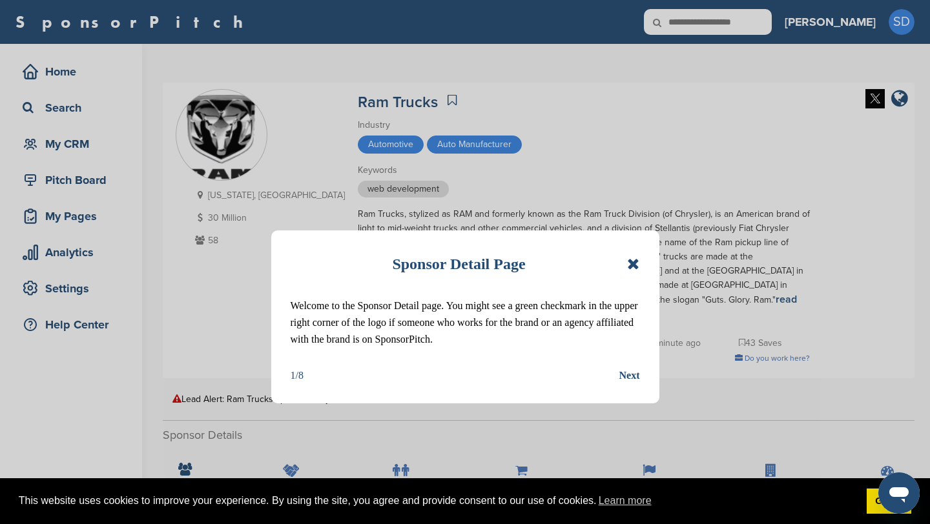
click at [633, 268] on icon at bounding box center [633, 263] width 12 height 15
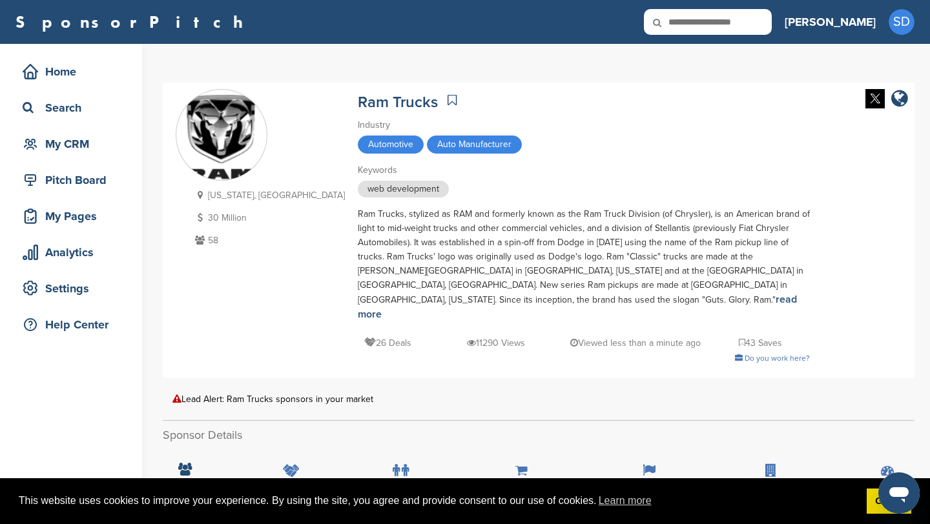
click at [758, 23] on input "text" at bounding box center [708, 22] width 128 height 26
type input "****"
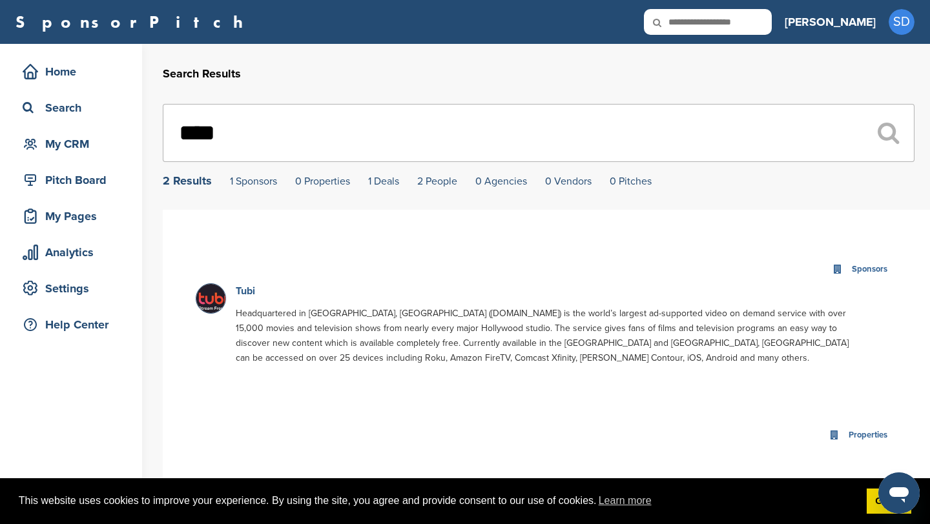
click at [247, 294] on link "Tubi" at bounding box center [245, 291] width 19 height 13
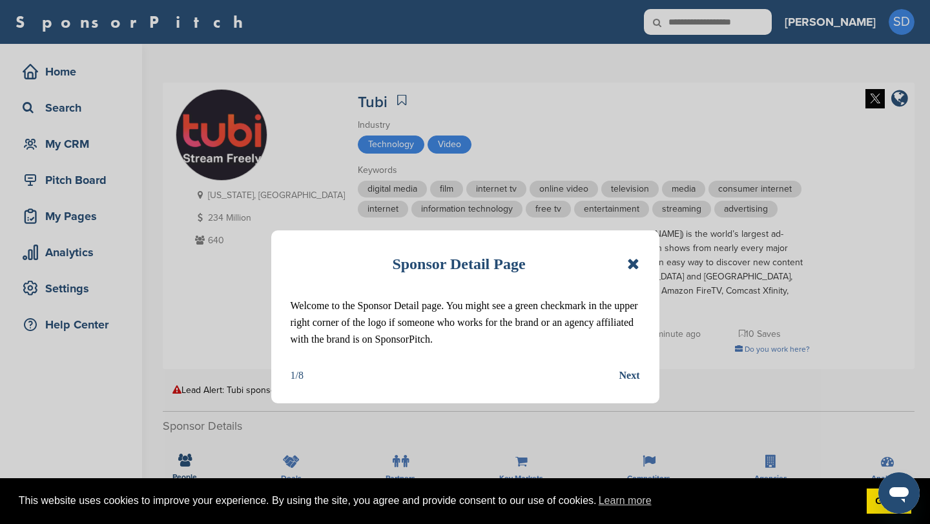
click at [636, 262] on icon at bounding box center [633, 263] width 12 height 15
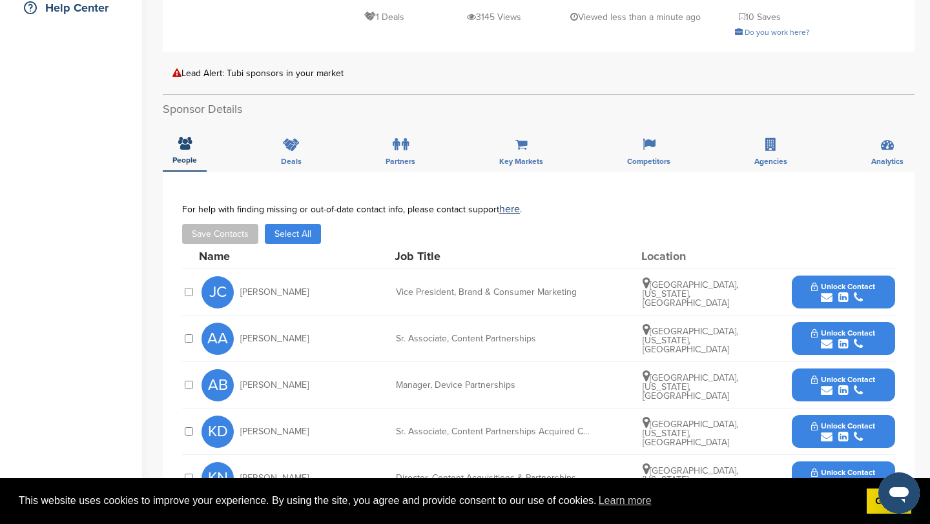
scroll to position [318, 0]
click at [830, 291] on icon "submit" at bounding box center [827, 297] width 12 height 12
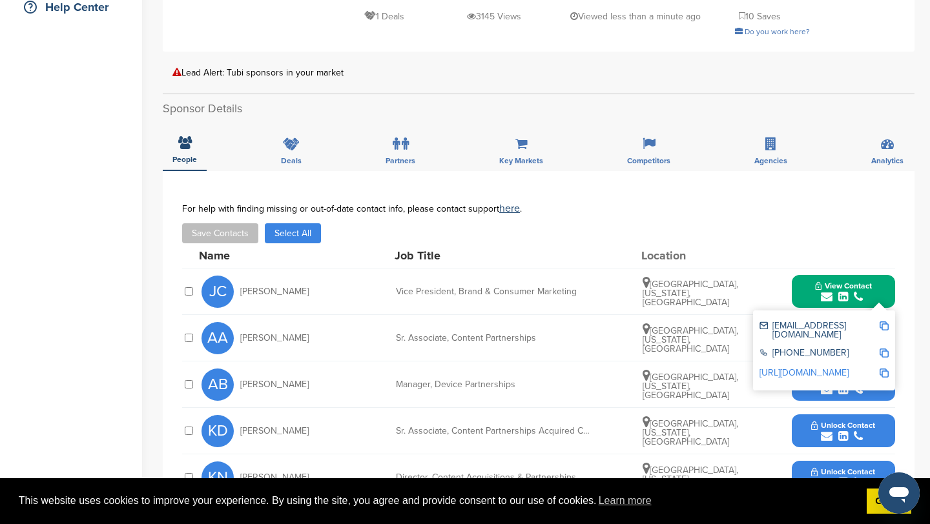
click at [883, 322] on img at bounding box center [883, 326] width 9 height 9
click at [808, 278] on button "View Contact" at bounding box center [843, 291] width 88 height 39
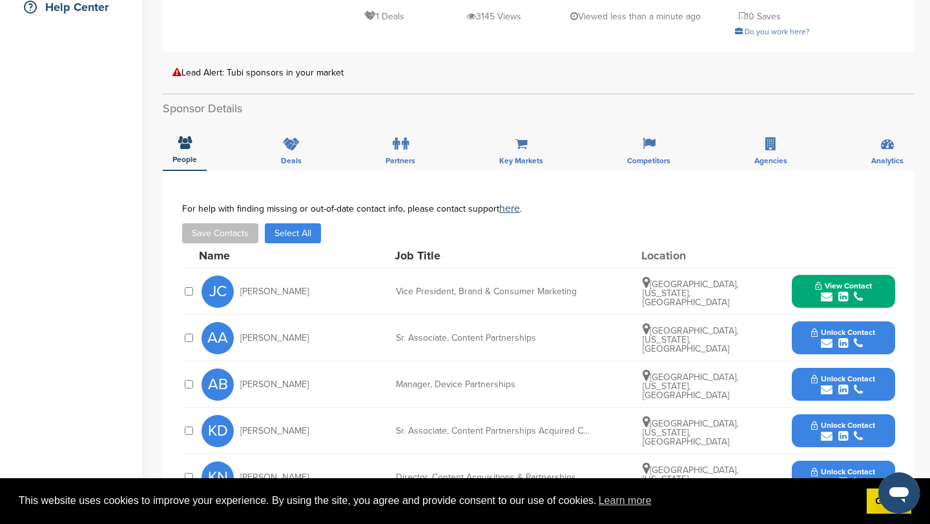
click at [825, 338] on icon "submit" at bounding box center [827, 344] width 12 height 12
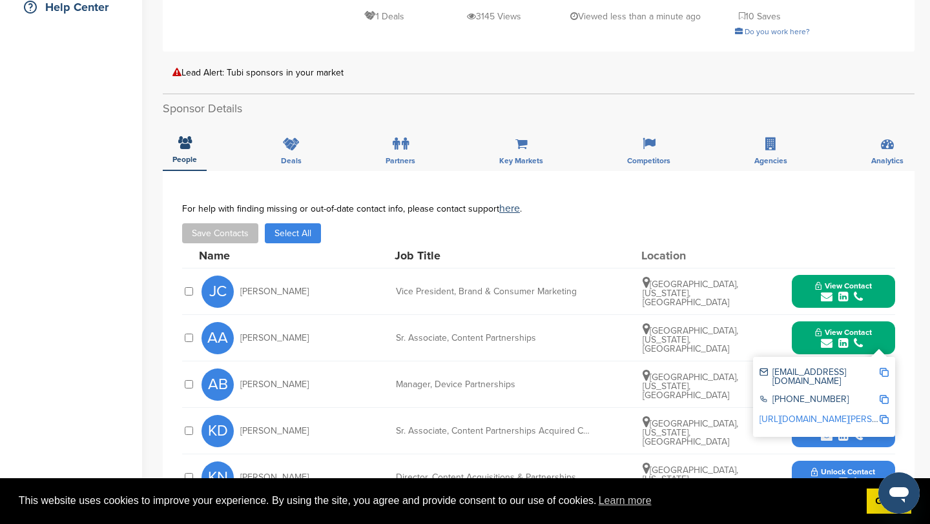
click at [884, 368] on img at bounding box center [883, 372] width 9 height 9
click at [808, 322] on button "View Contact" at bounding box center [843, 338] width 88 height 39
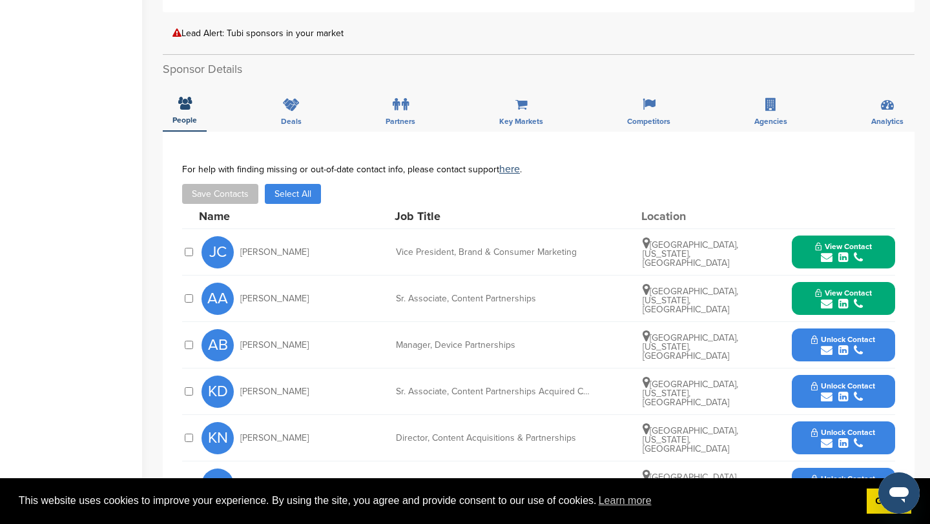
scroll to position [384, 0]
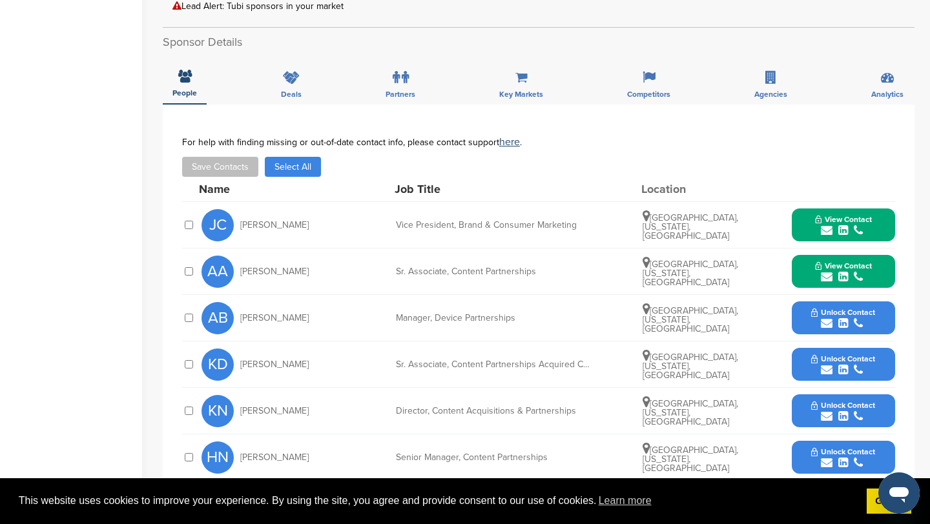
click at [826, 318] on icon "submit" at bounding box center [827, 324] width 12 height 12
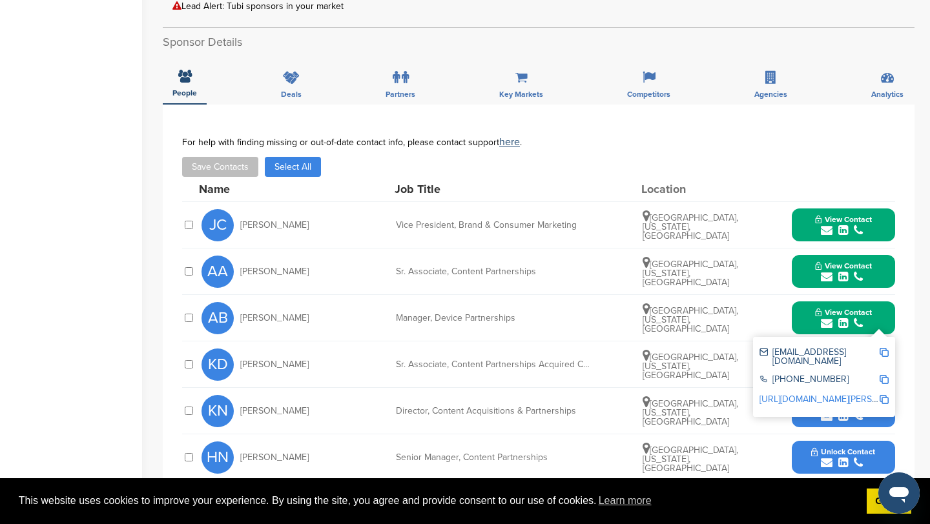
click at [884, 348] on img at bounding box center [883, 352] width 9 height 9
click at [804, 300] on button "View Contact" at bounding box center [843, 318] width 88 height 39
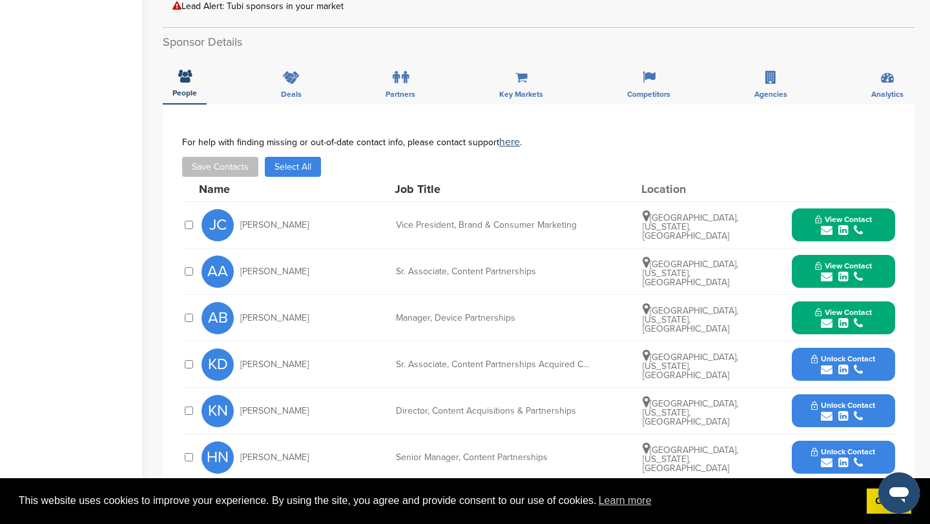
click at [826, 364] on icon "submit" at bounding box center [827, 370] width 12 height 12
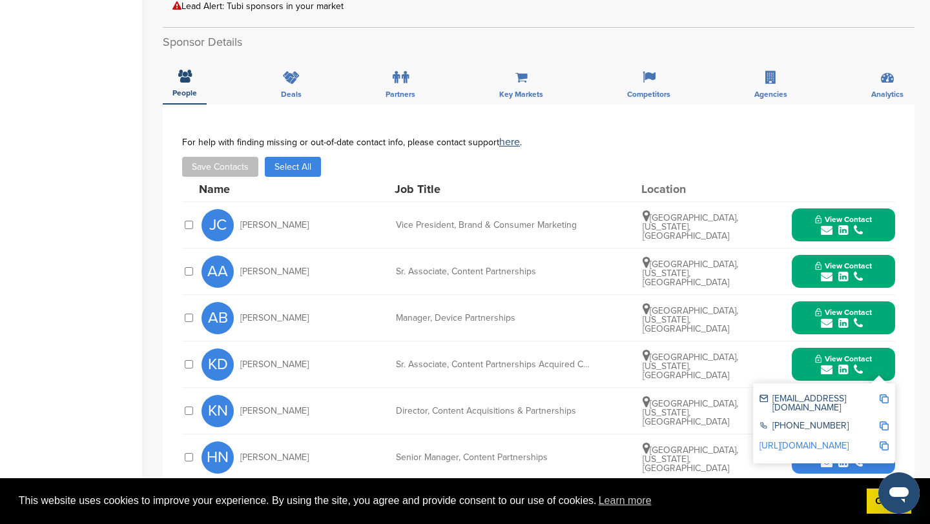
click at [884, 394] on img at bounding box center [883, 398] width 9 height 9
click at [802, 351] on button "View Contact" at bounding box center [843, 364] width 88 height 39
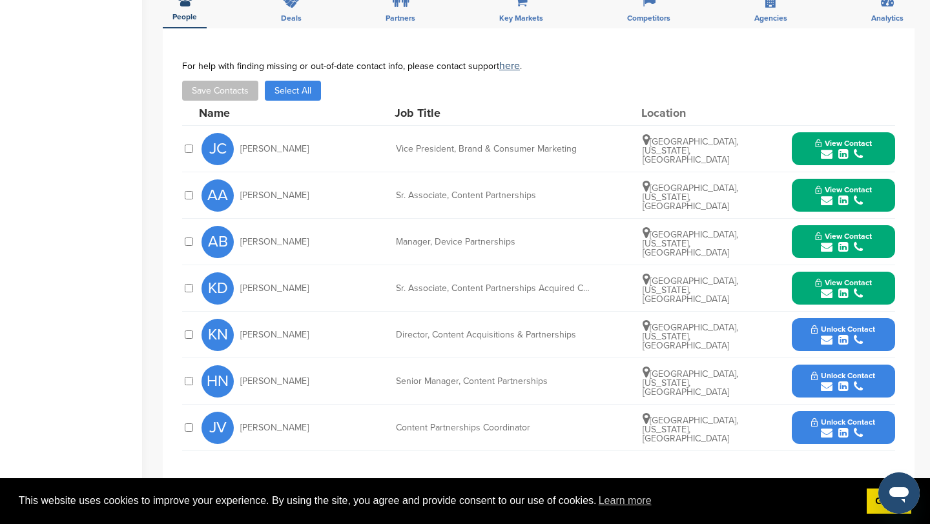
scroll to position [469, 0]
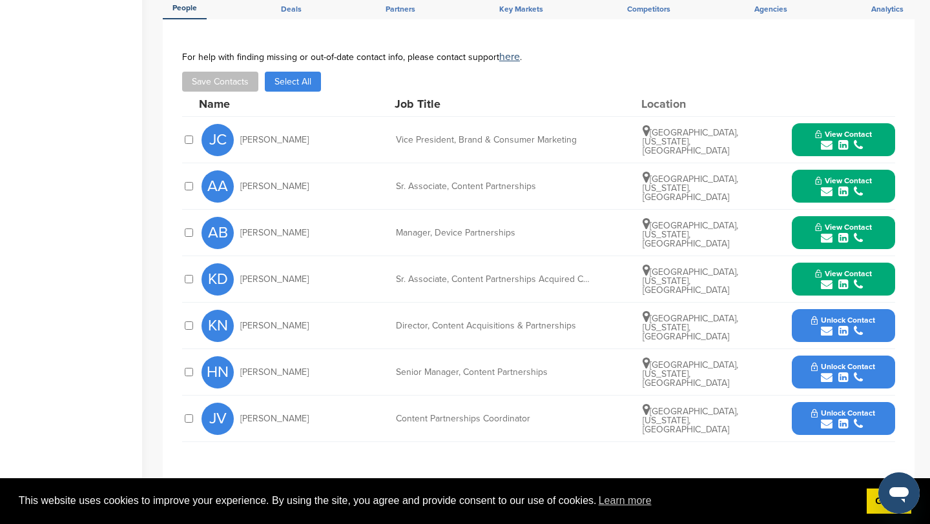
click at [826, 325] on icon "submit" at bounding box center [827, 331] width 12 height 12
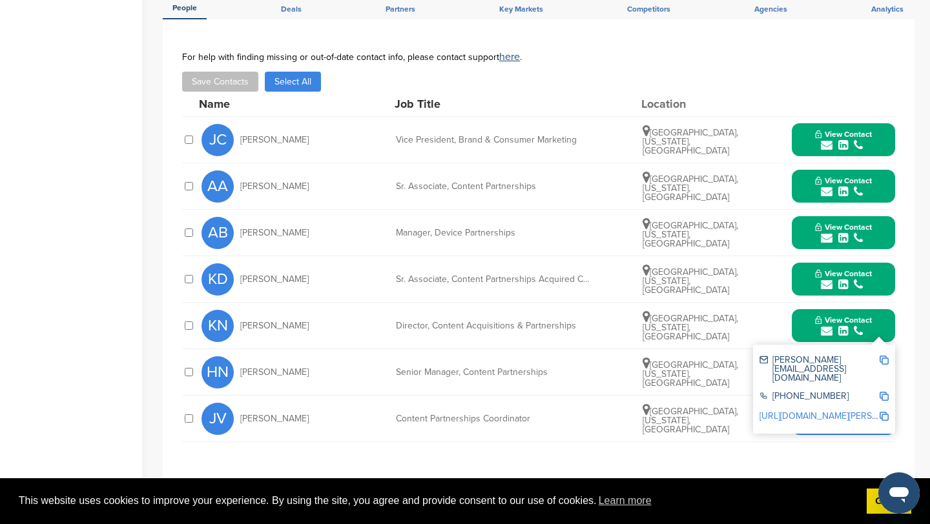
click at [882, 356] on img at bounding box center [883, 360] width 9 height 9
click at [808, 312] on button "View Contact" at bounding box center [843, 326] width 88 height 39
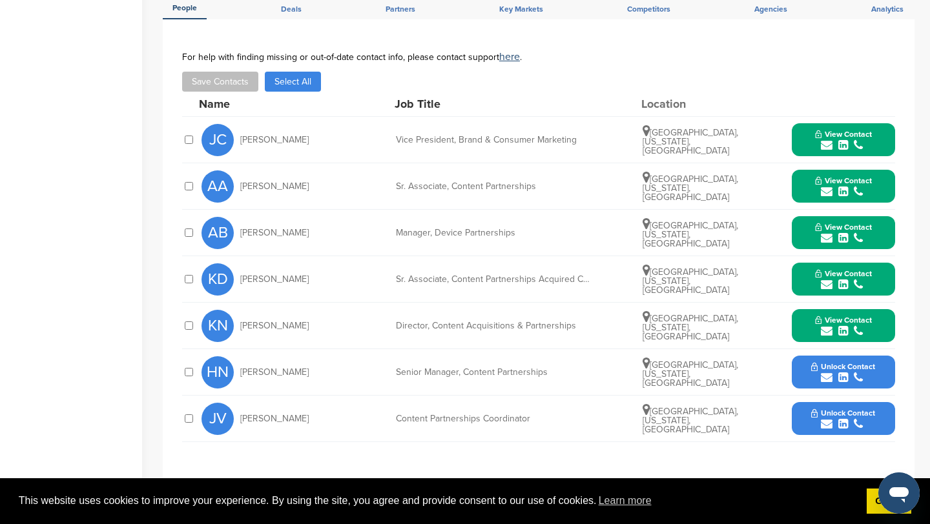
click at [827, 372] on icon "submit" at bounding box center [827, 378] width 12 height 12
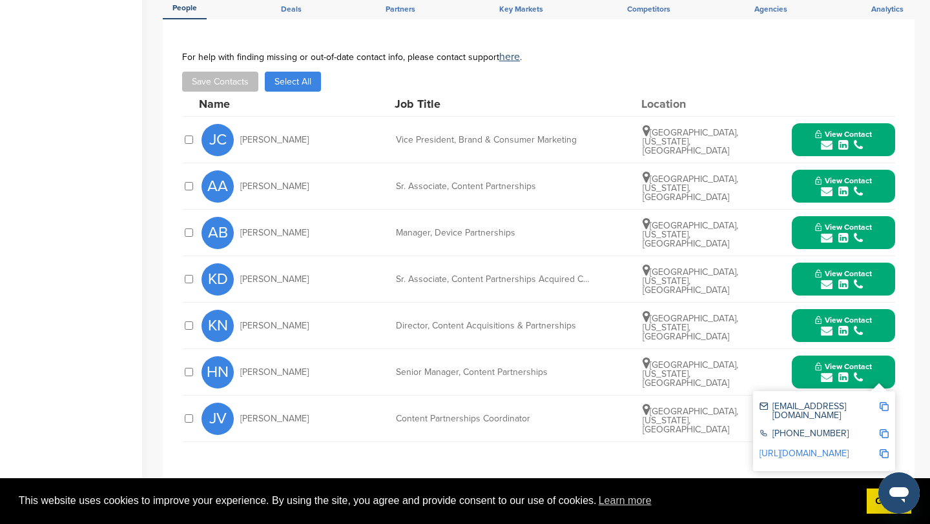
click at [884, 402] on img at bounding box center [883, 406] width 9 height 9
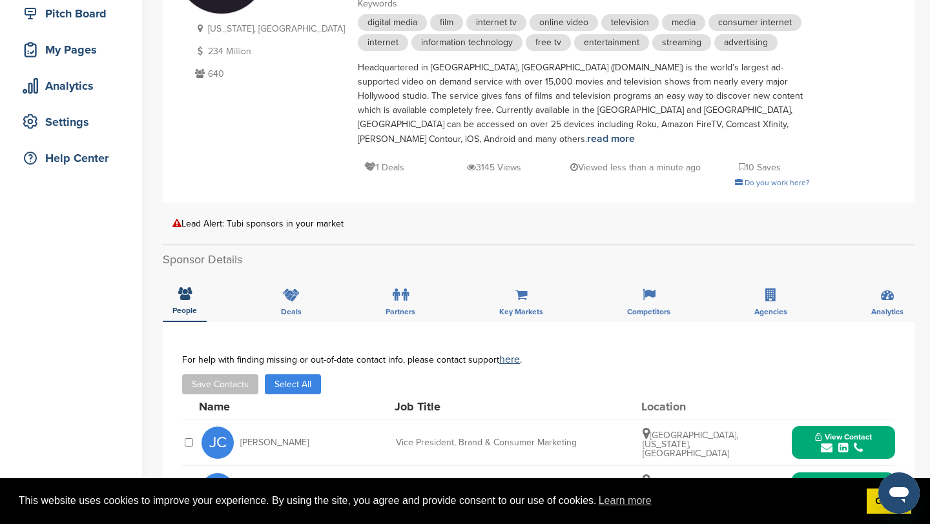
scroll to position [0, 0]
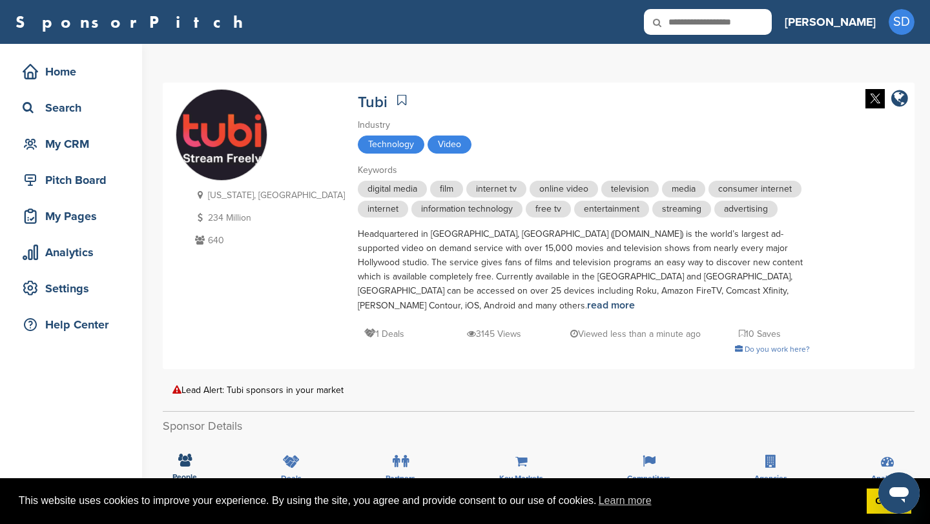
click at [770, 15] on input "text" at bounding box center [708, 22] width 128 height 26
type input "*****"
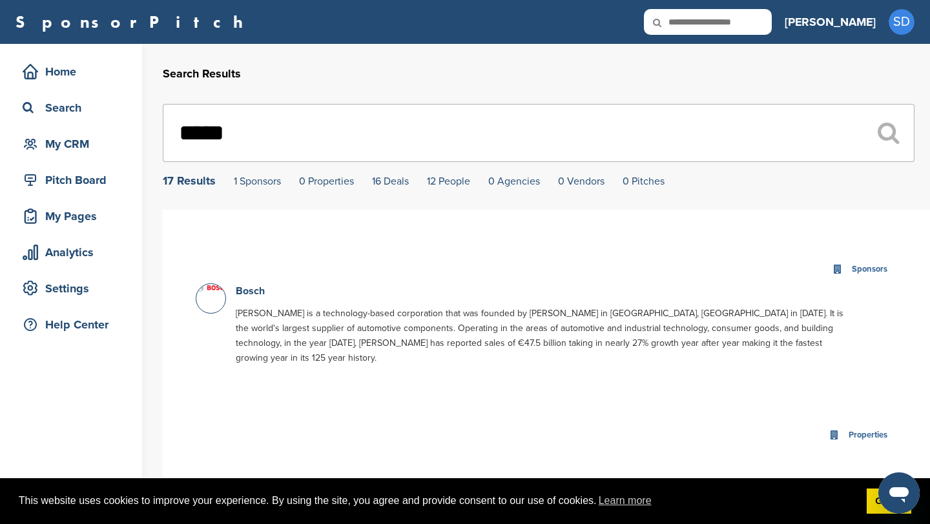
click at [757, 28] on input "text" at bounding box center [708, 22] width 128 height 26
type input "*******"
